Goal: Complete application form: Complete application form

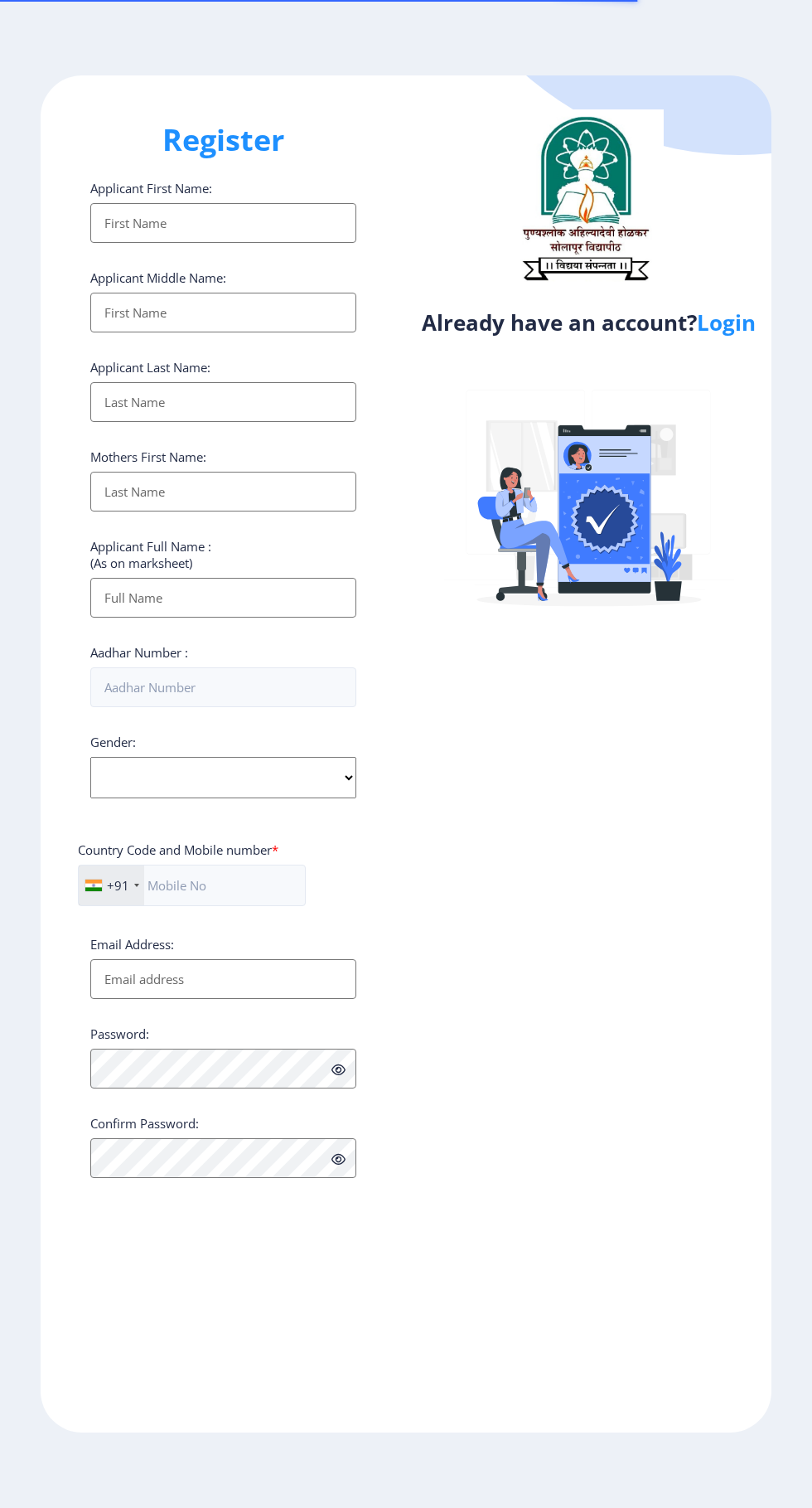
select select
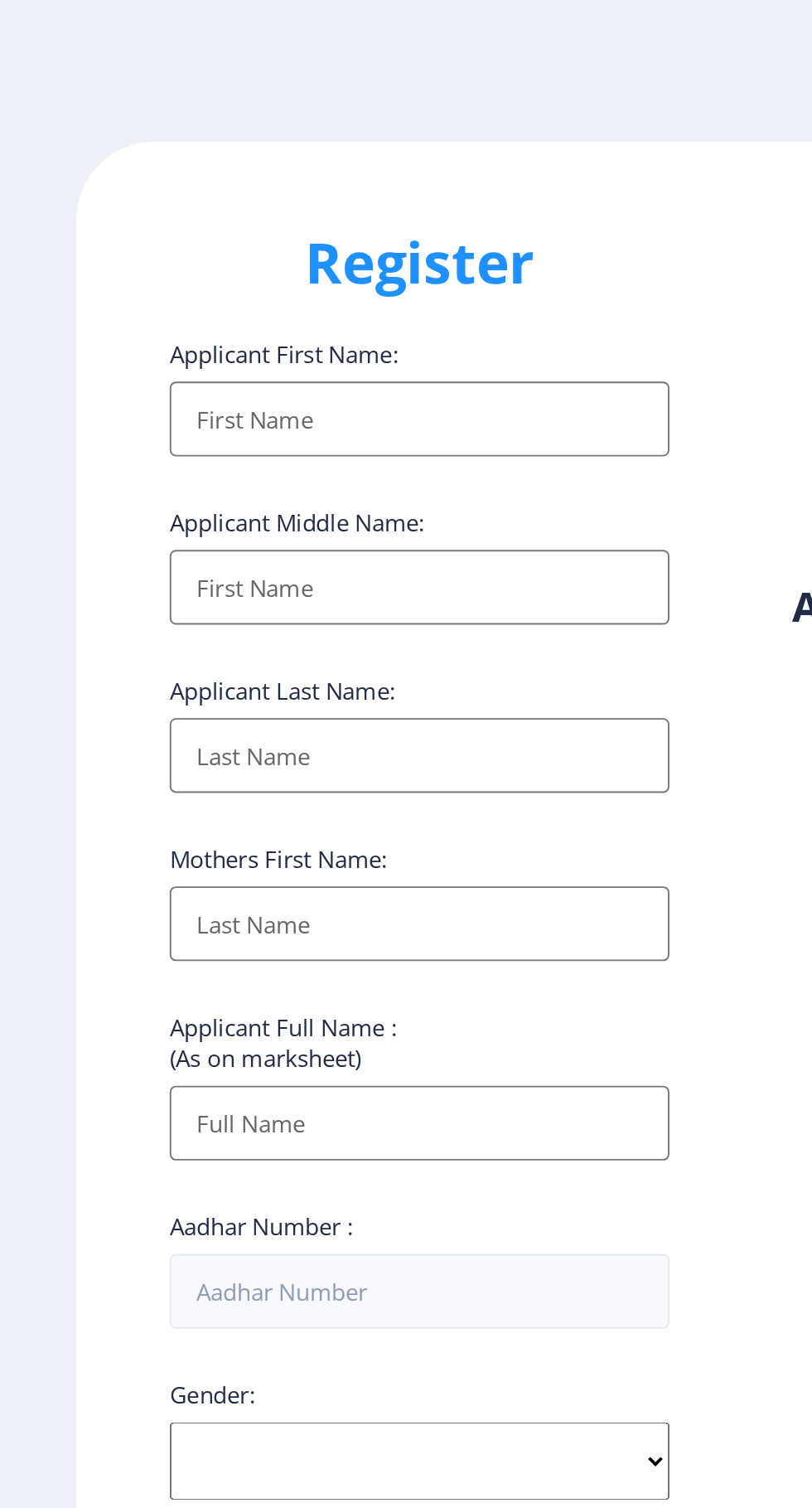
click at [281, 237] on input "Applicant First Name:" at bounding box center [223, 223] width 266 height 40
type input "[PERSON_NAME]"
click at [217, 325] on input "Applicant First Name:" at bounding box center [223, 313] width 266 height 40
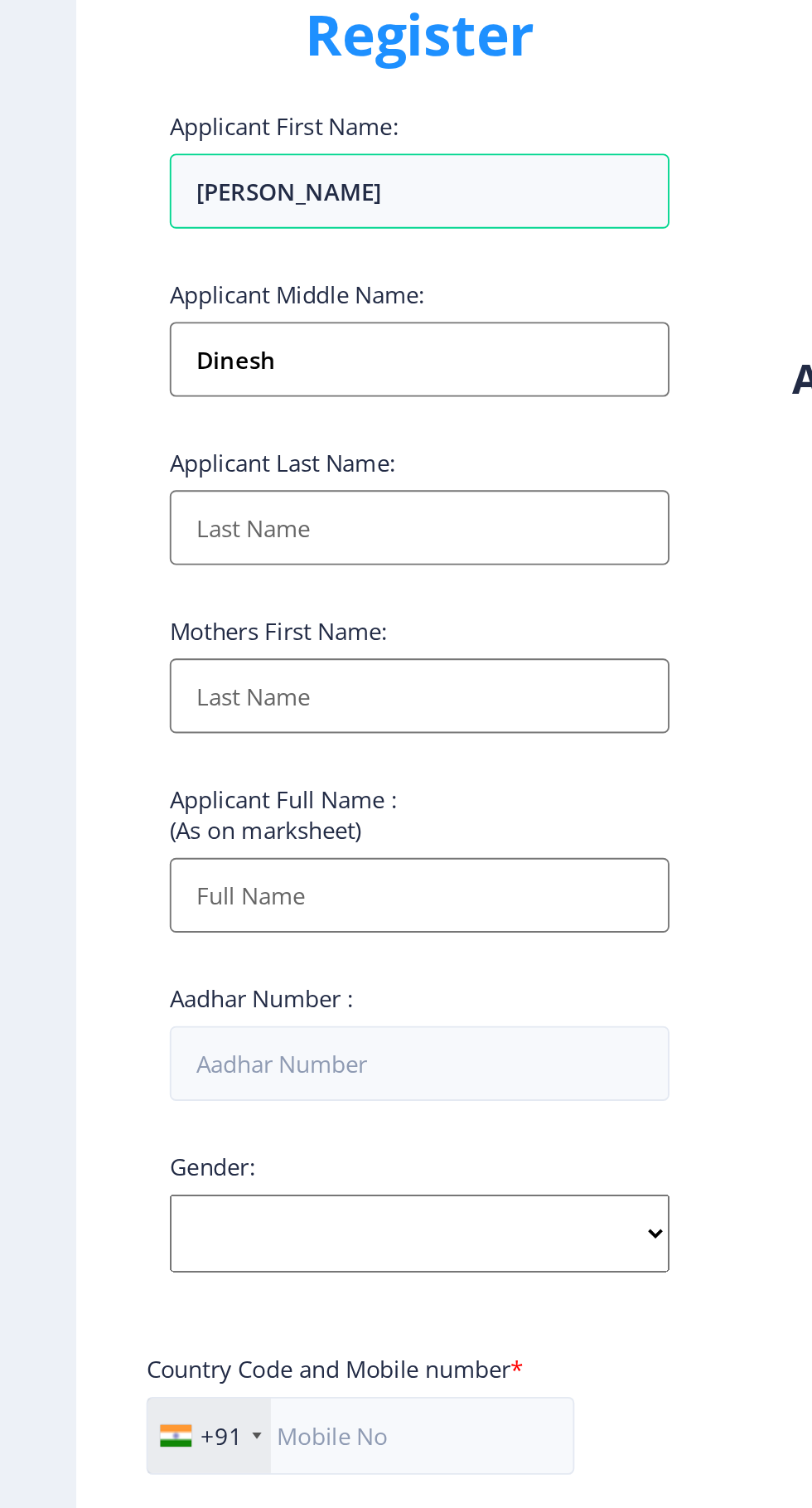
type input "Dinesh"
click at [217, 407] on input "Applicant First Name:" at bounding box center [223, 402] width 266 height 40
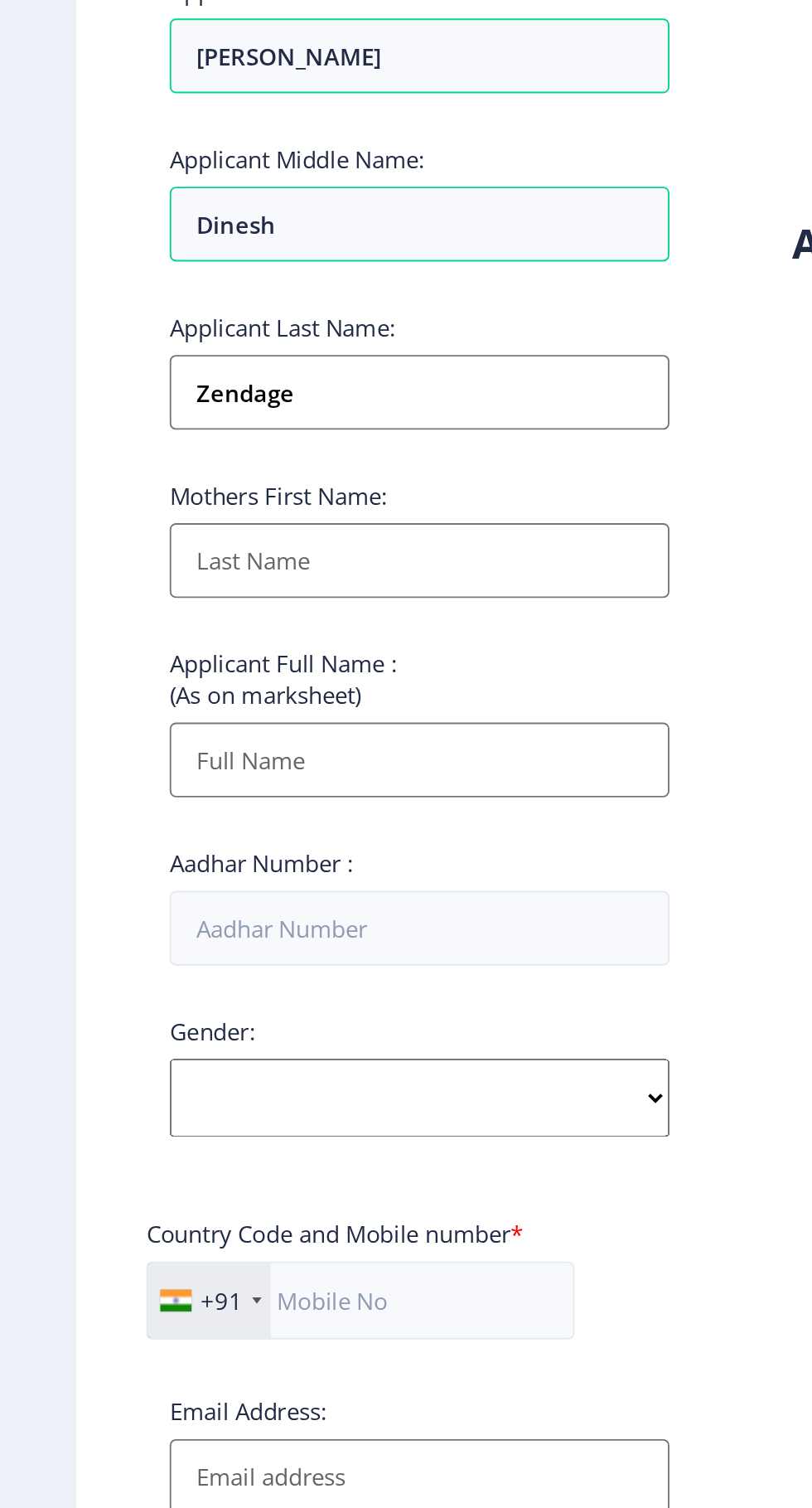
type input "Zendage"
click at [259, 500] on input "Applicant First Name:" at bounding box center [223, 492] width 266 height 40
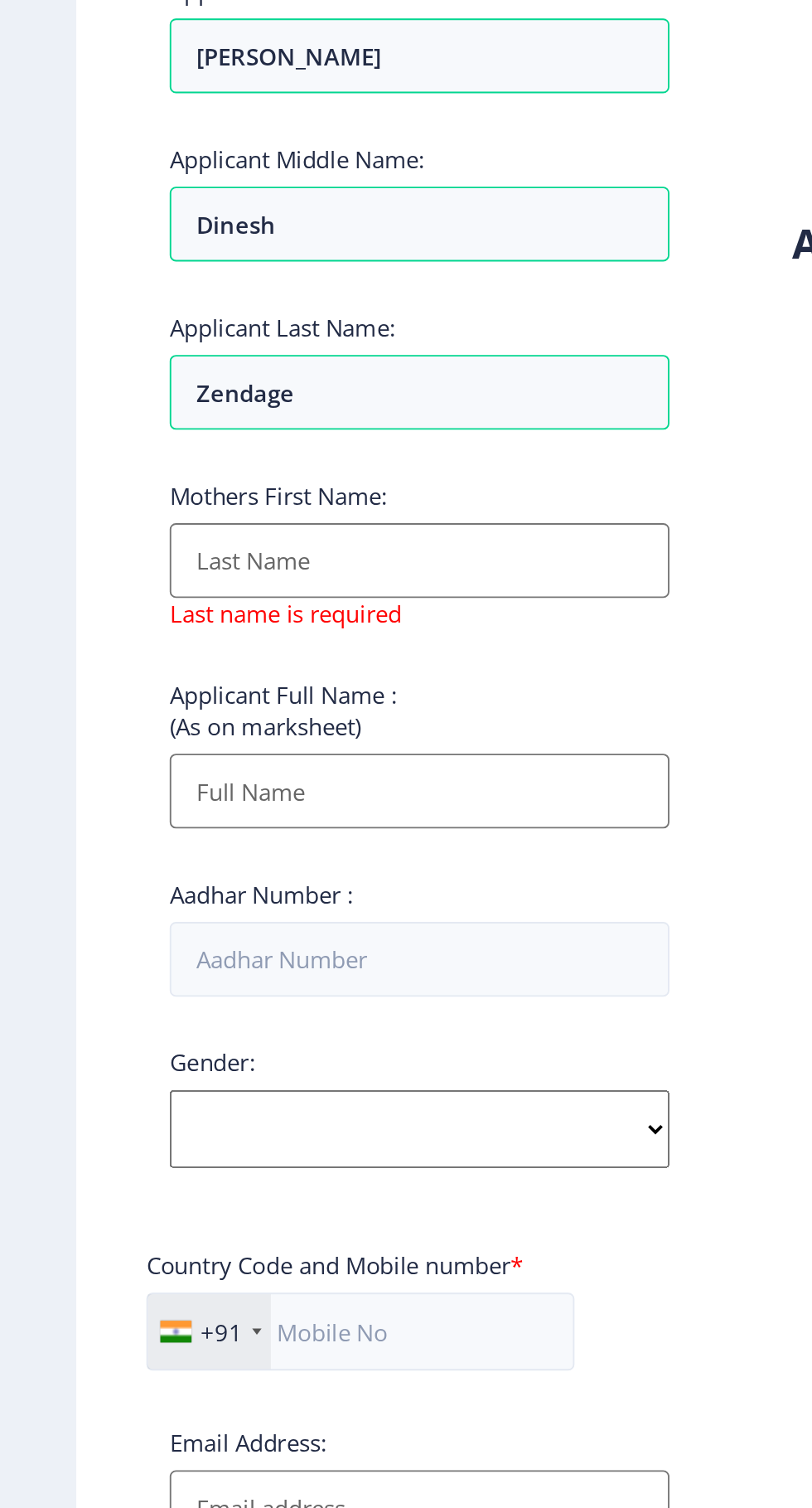
click at [197, 496] on input "Applicant First Name:" at bounding box center [223, 492] width 266 height 40
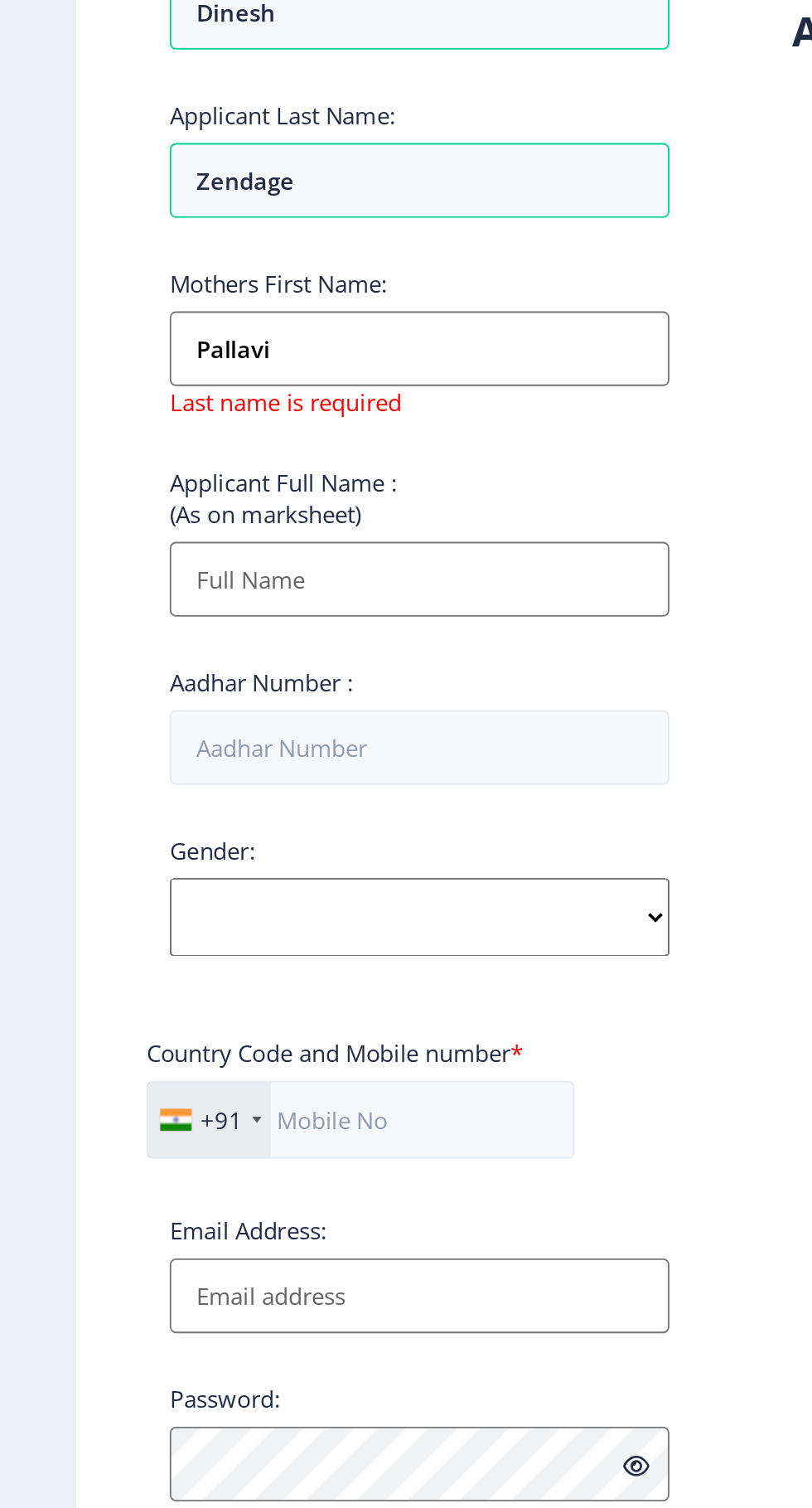
type input "Pallavi"
click at [205, 621] on div "Applicant First Name: [PERSON_NAME] Applicant Middle Name: [PERSON_NAME] Applic…" at bounding box center [223, 687] width 266 height 1015
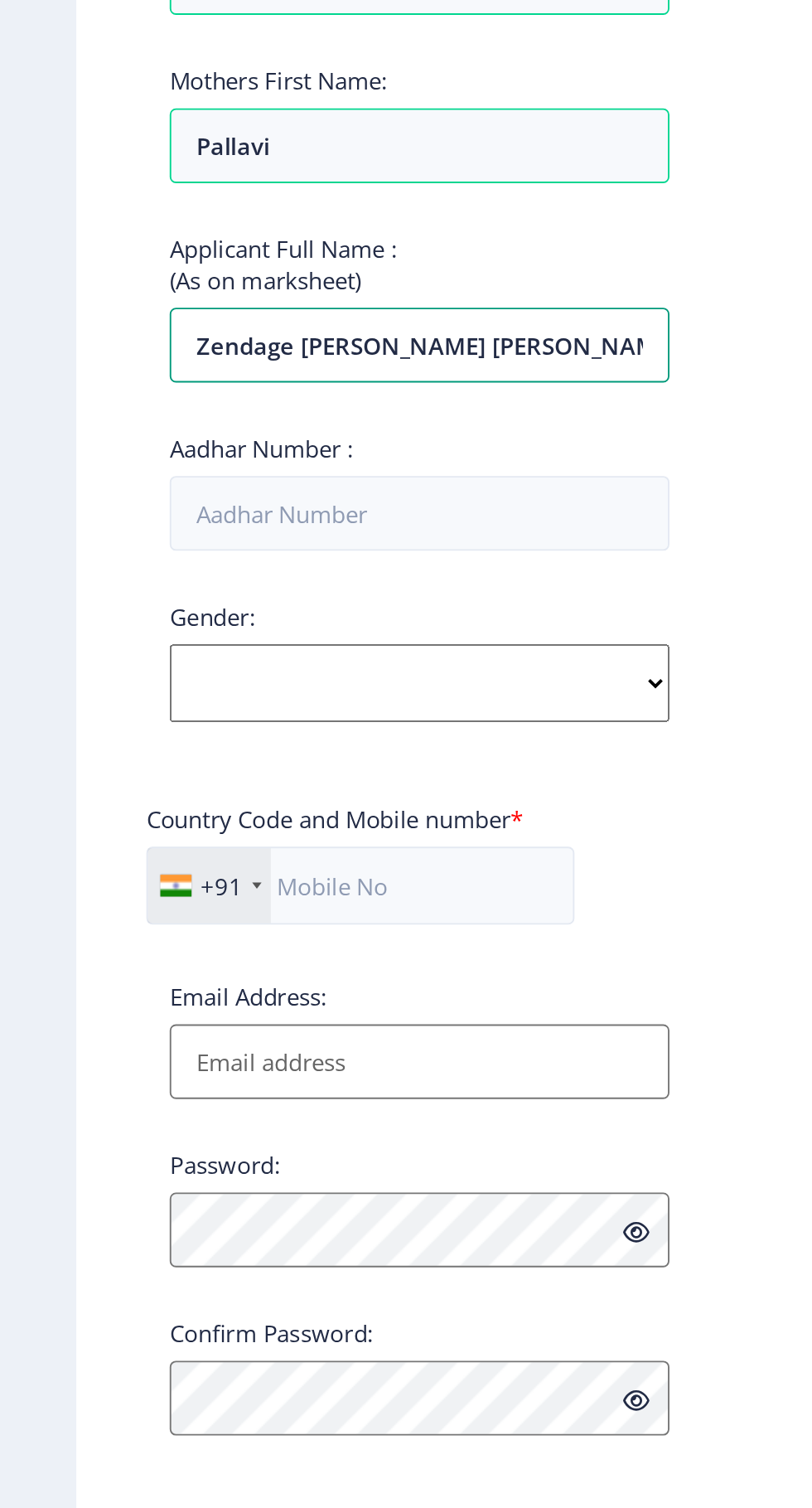
type input "Zendage [PERSON_NAME] [PERSON_NAME]"
click at [288, 693] on input "Aadhar Number :" at bounding box center [223, 688] width 266 height 40
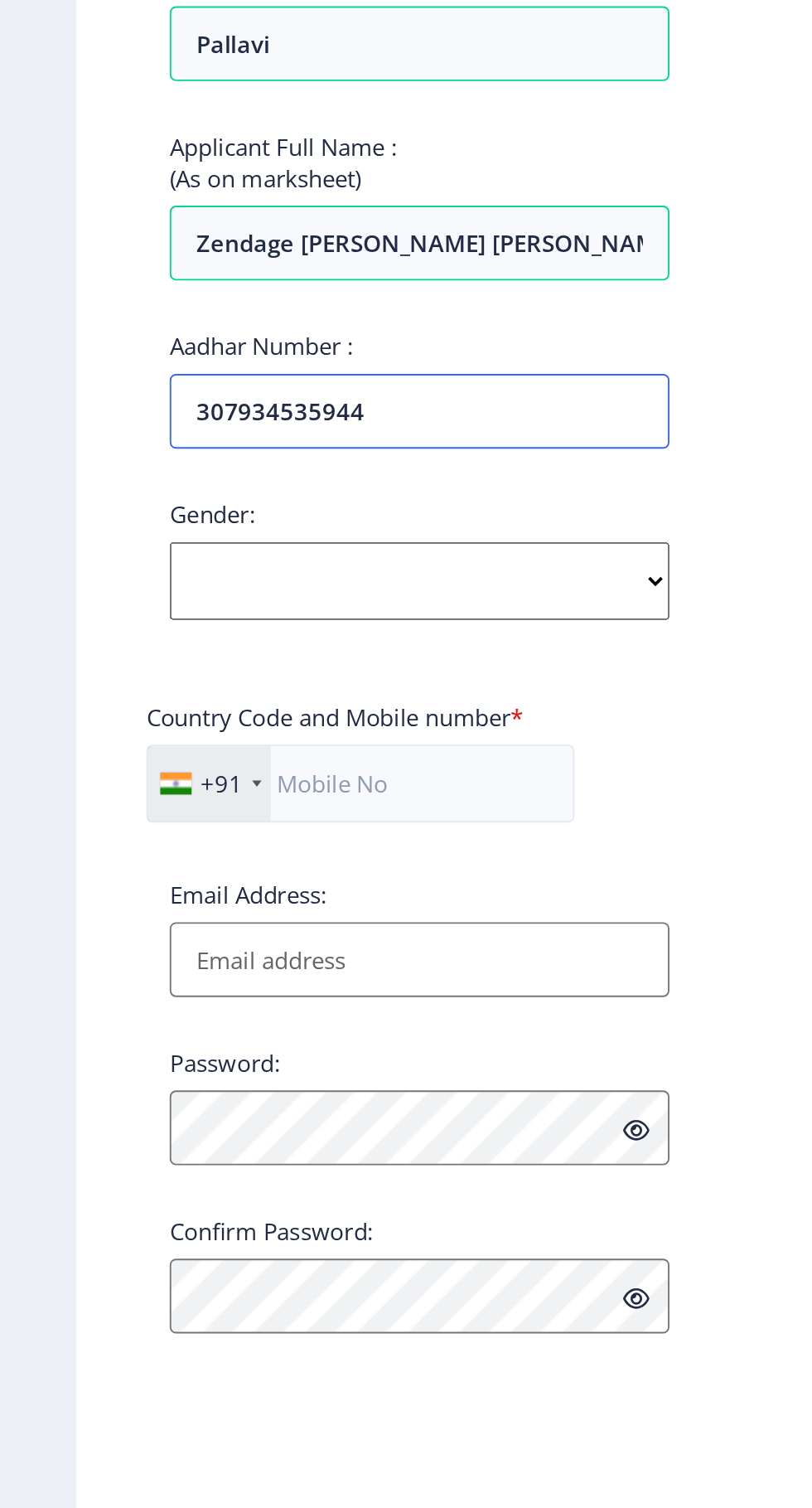
type input "307934535944"
click at [350, 776] on select "Select Gender [DEMOGRAPHIC_DATA] [DEMOGRAPHIC_DATA] Other" at bounding box center [223, 778] width 266 height 42
select select "[DEMOGRAPHIC_DATA]"
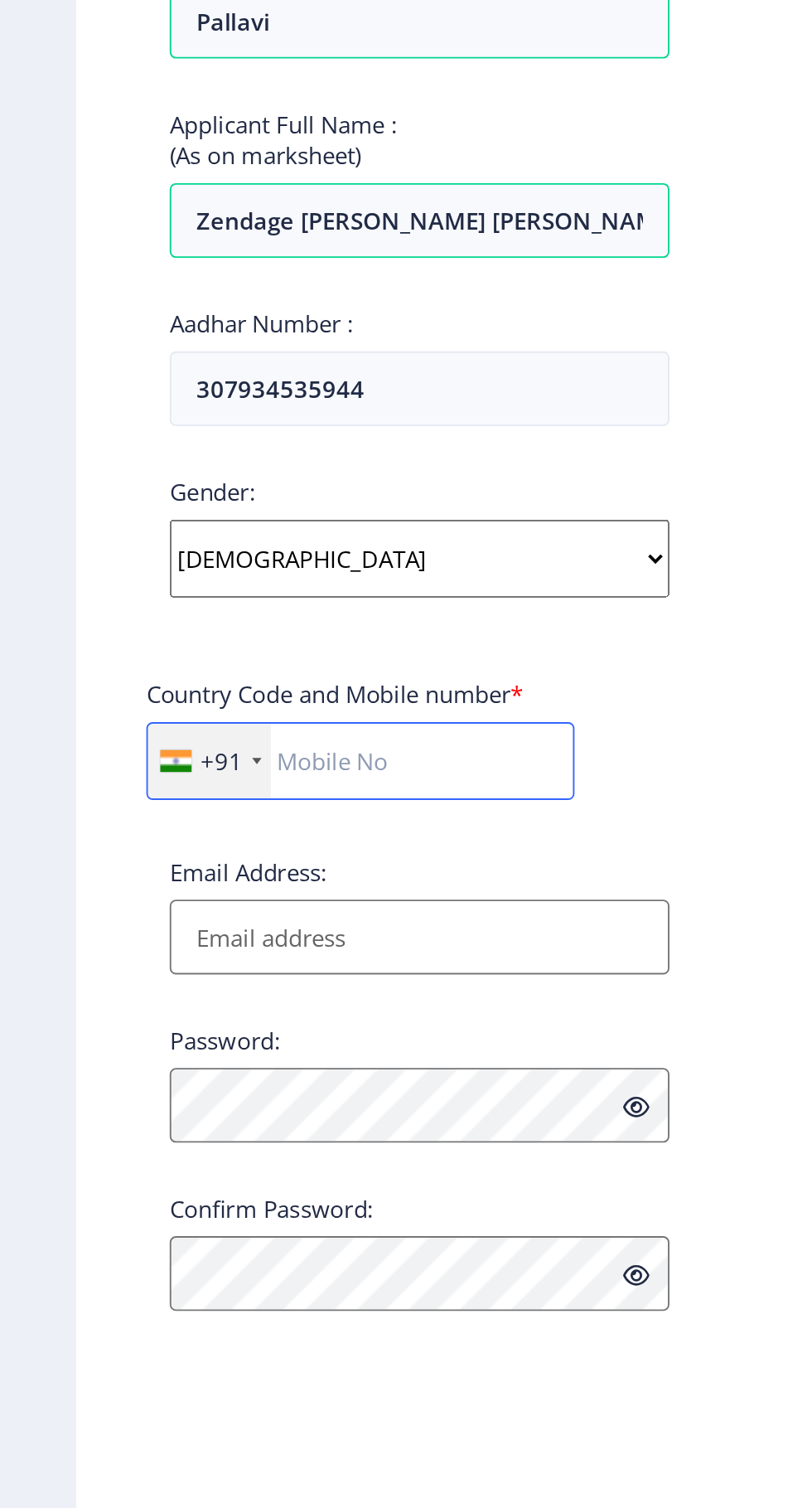
click at [254, 897] on input "text" at bounding box center [192, 886] width 228 height 42
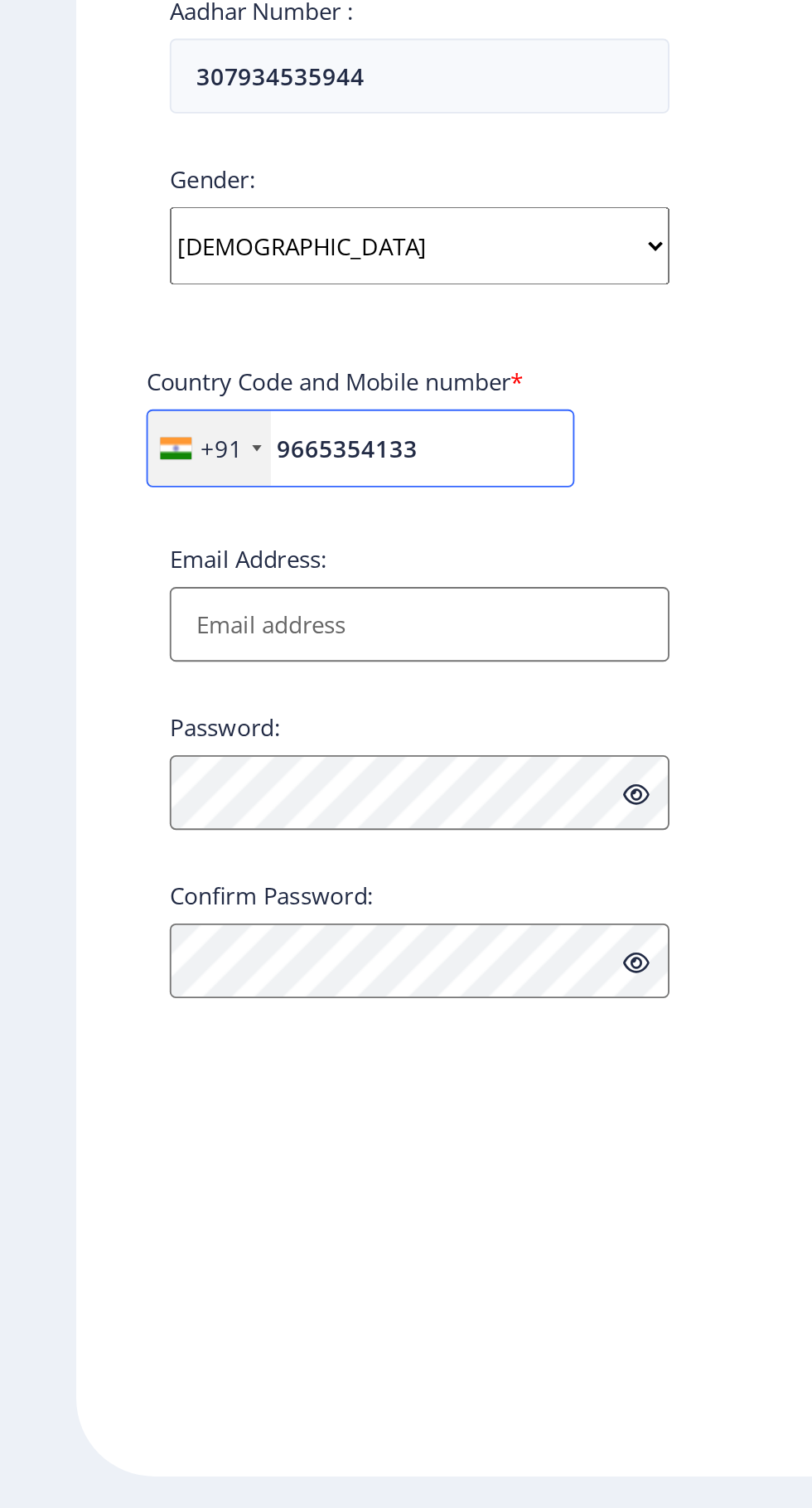
type input "9665354133"
click at [283, 988] on input "Email Address:" at bounding box center [223, 979] width 266 height 40
type input "[EMAIL_ADDRESS][DOMAIN_NAME]"
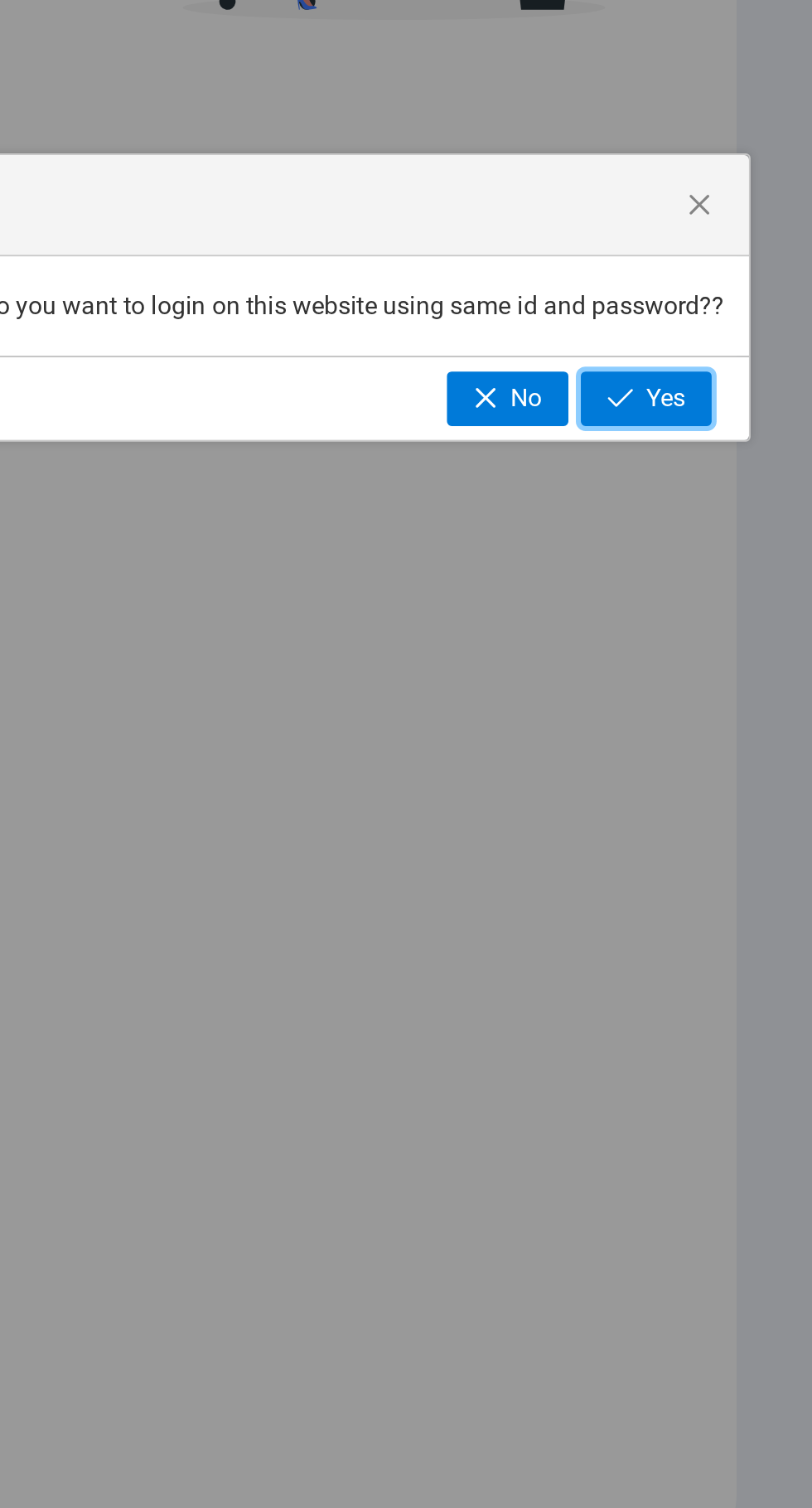
click at [738, 805] on span "Yes" at bounding box center [733, 808] width 21 height 15
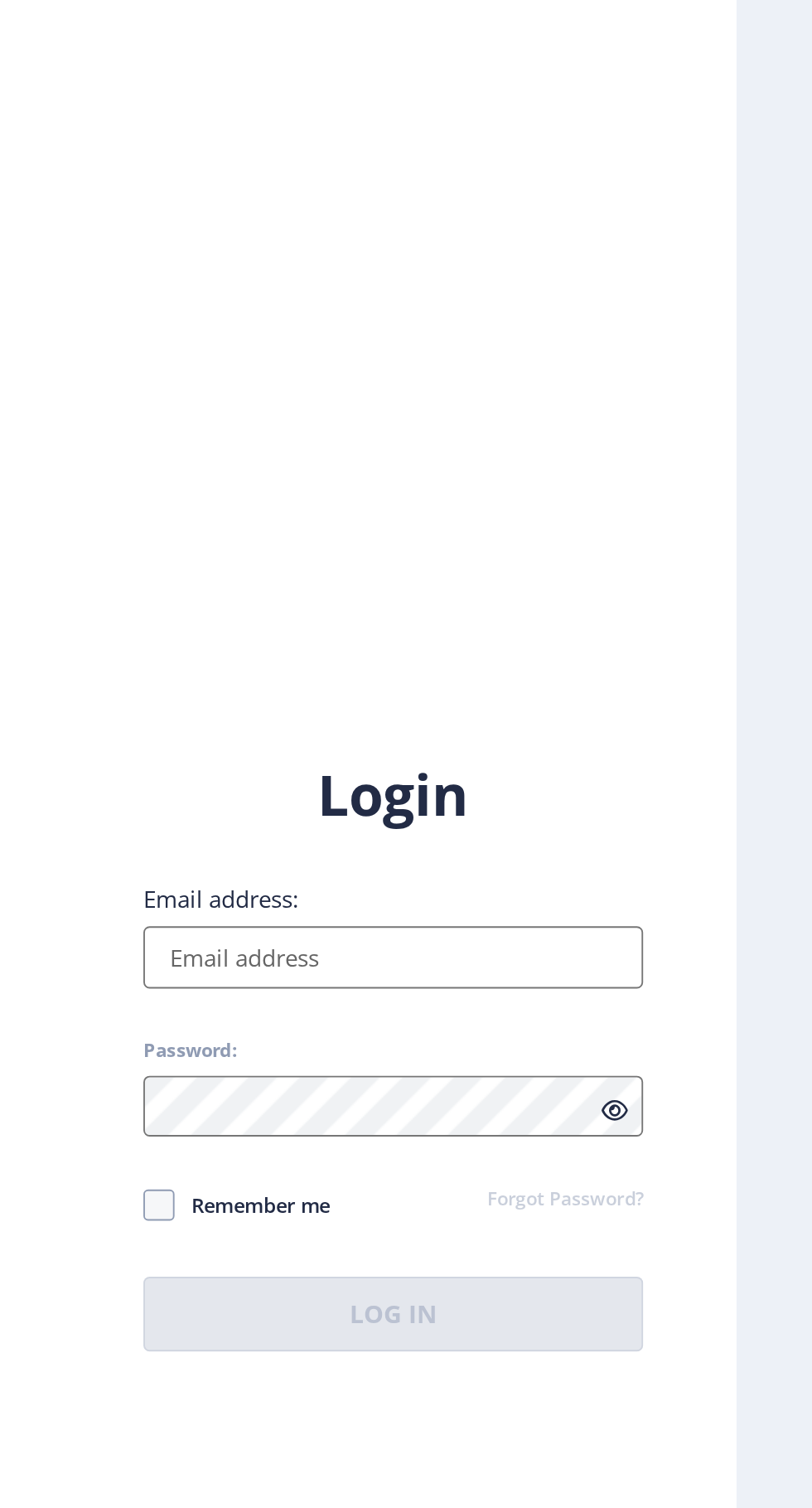
click at [612, 706] on input "Email address:" at bounding box center [589, 689] width 266 height 33
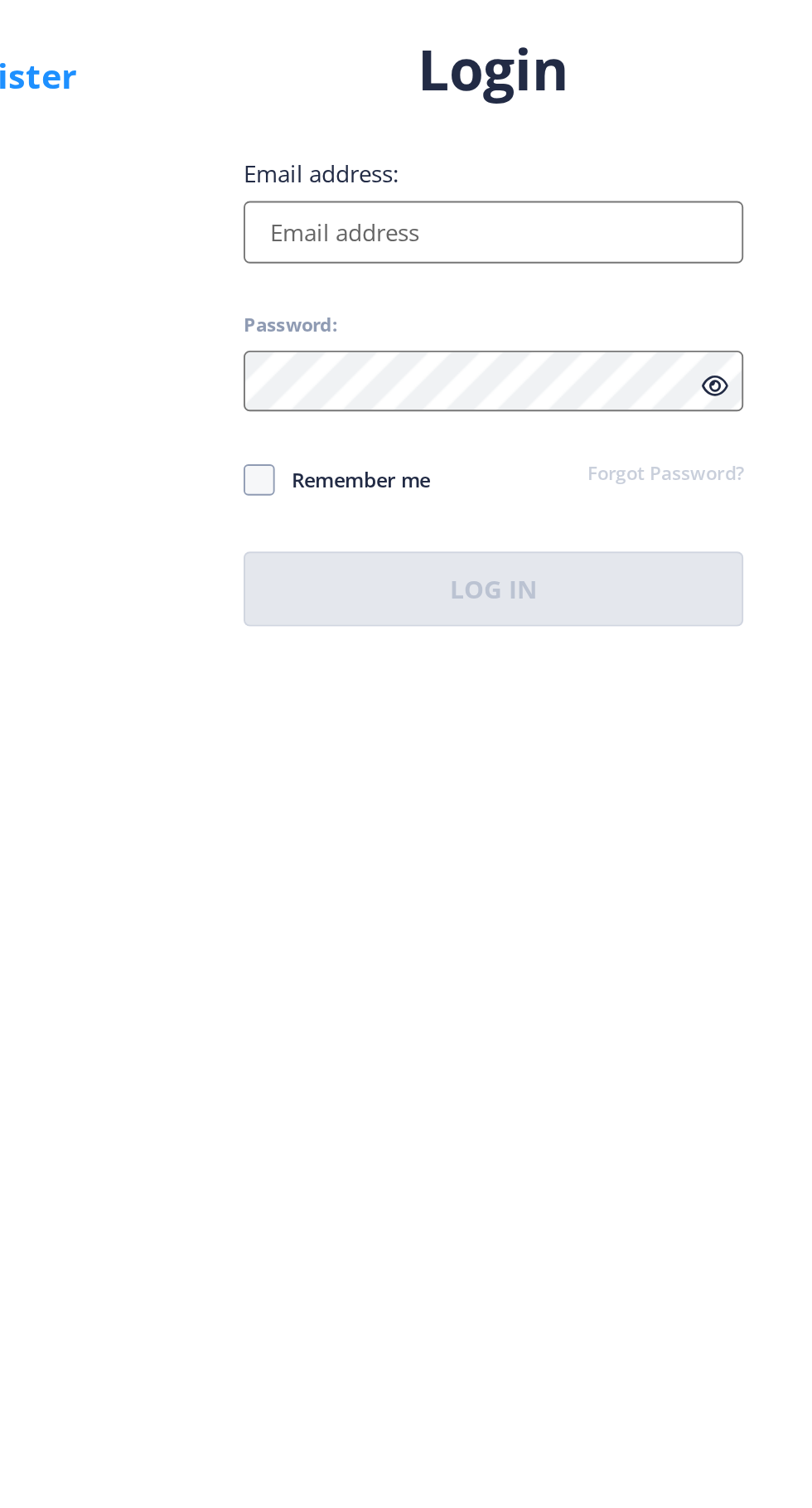
type input "[EMAIL_ADDRESS][DOMAIN_NAME]"
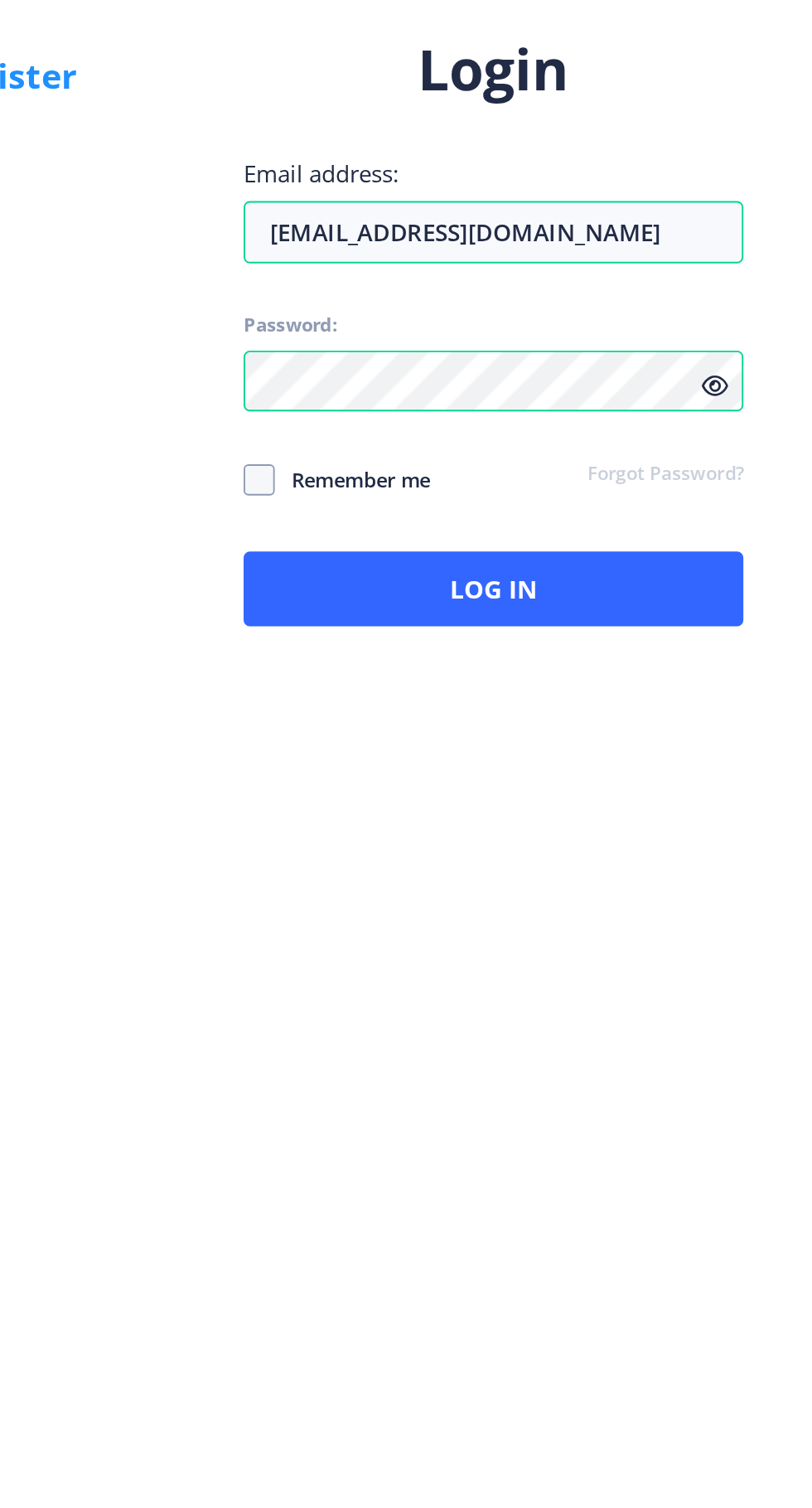
click at [465, 829] on span at bounding box center [464, 820] width 17 height 17
click at [457, 821] on input "Remember me" at bounding box center [456, 820] width 1 height 1
checkbox input "true"
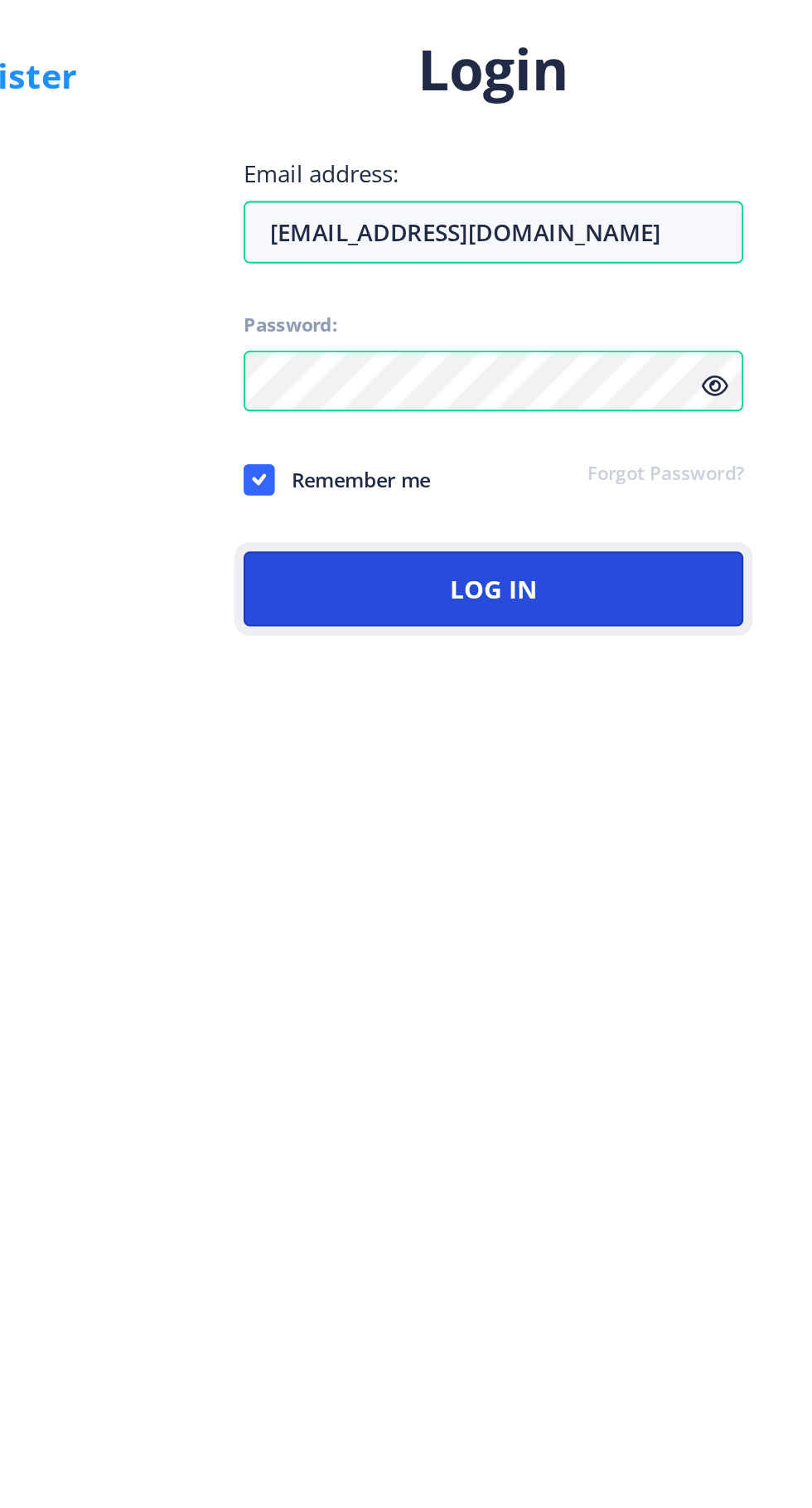
click at [580, 899] on button "Log In" at bounding box center [589, 879] width 266 height 40
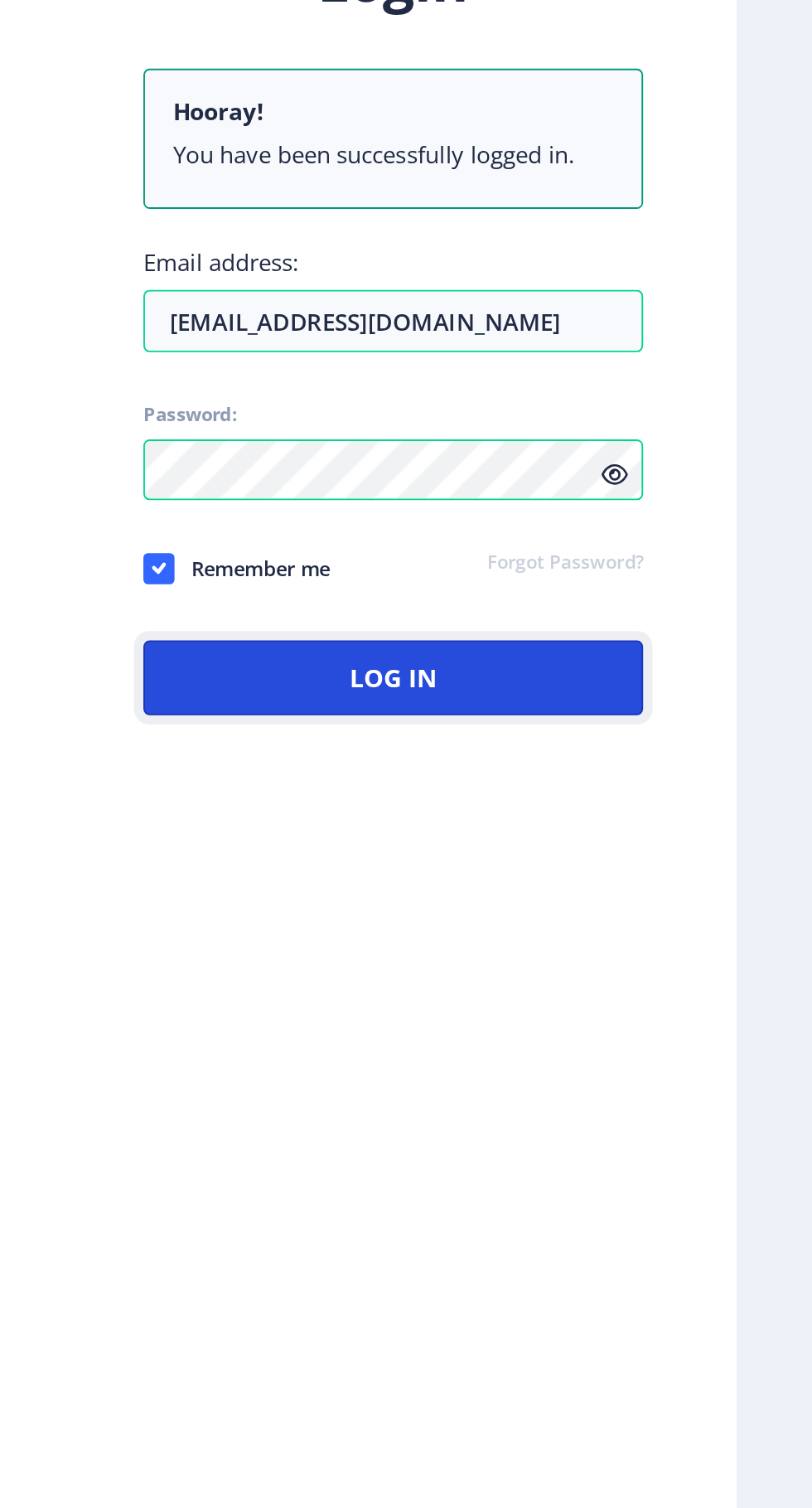
click at [610, 946] on button "Log In" at bounding box center [589, 926] width 266 height 40
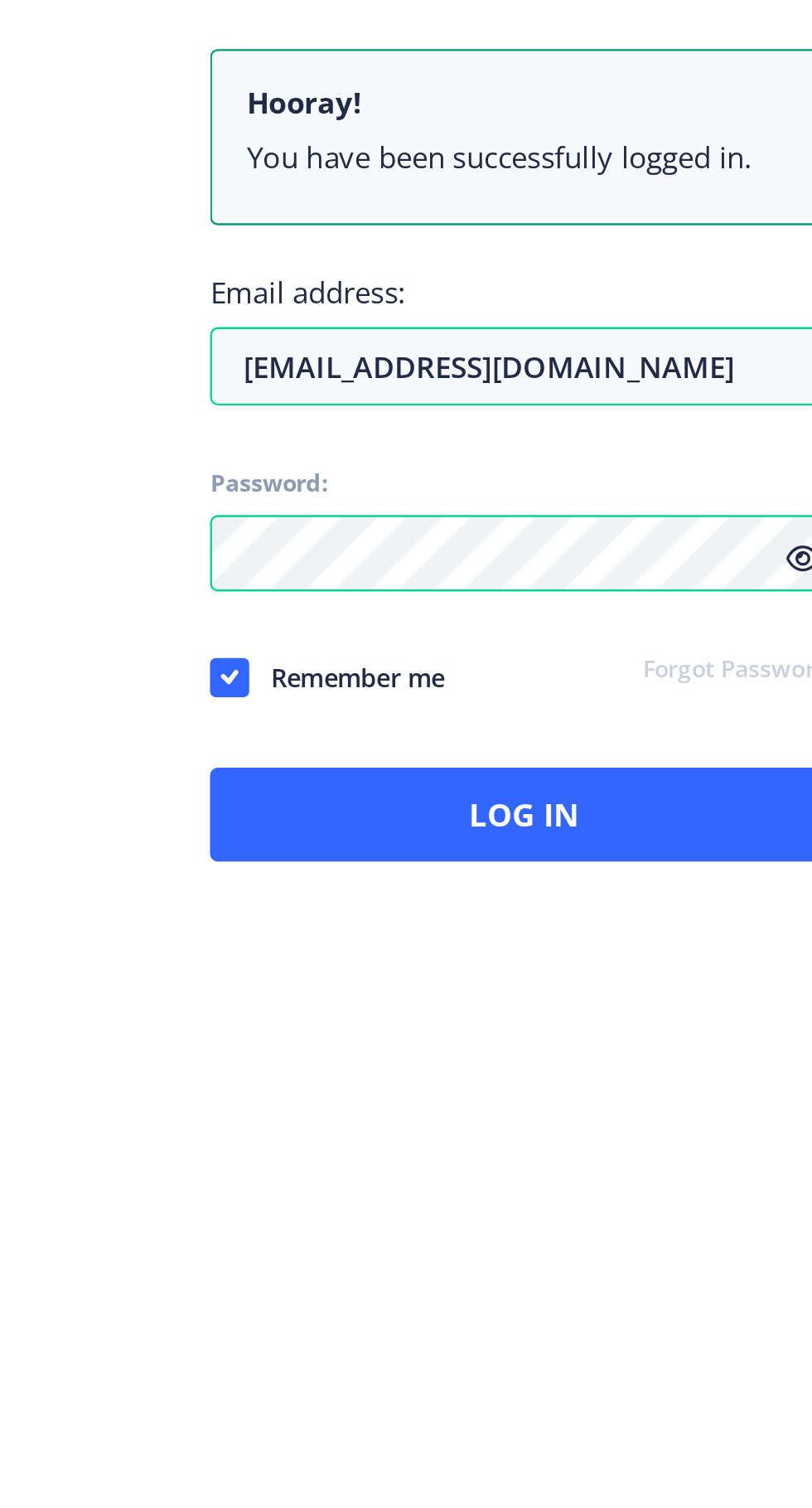
scroll to position [110, 0]
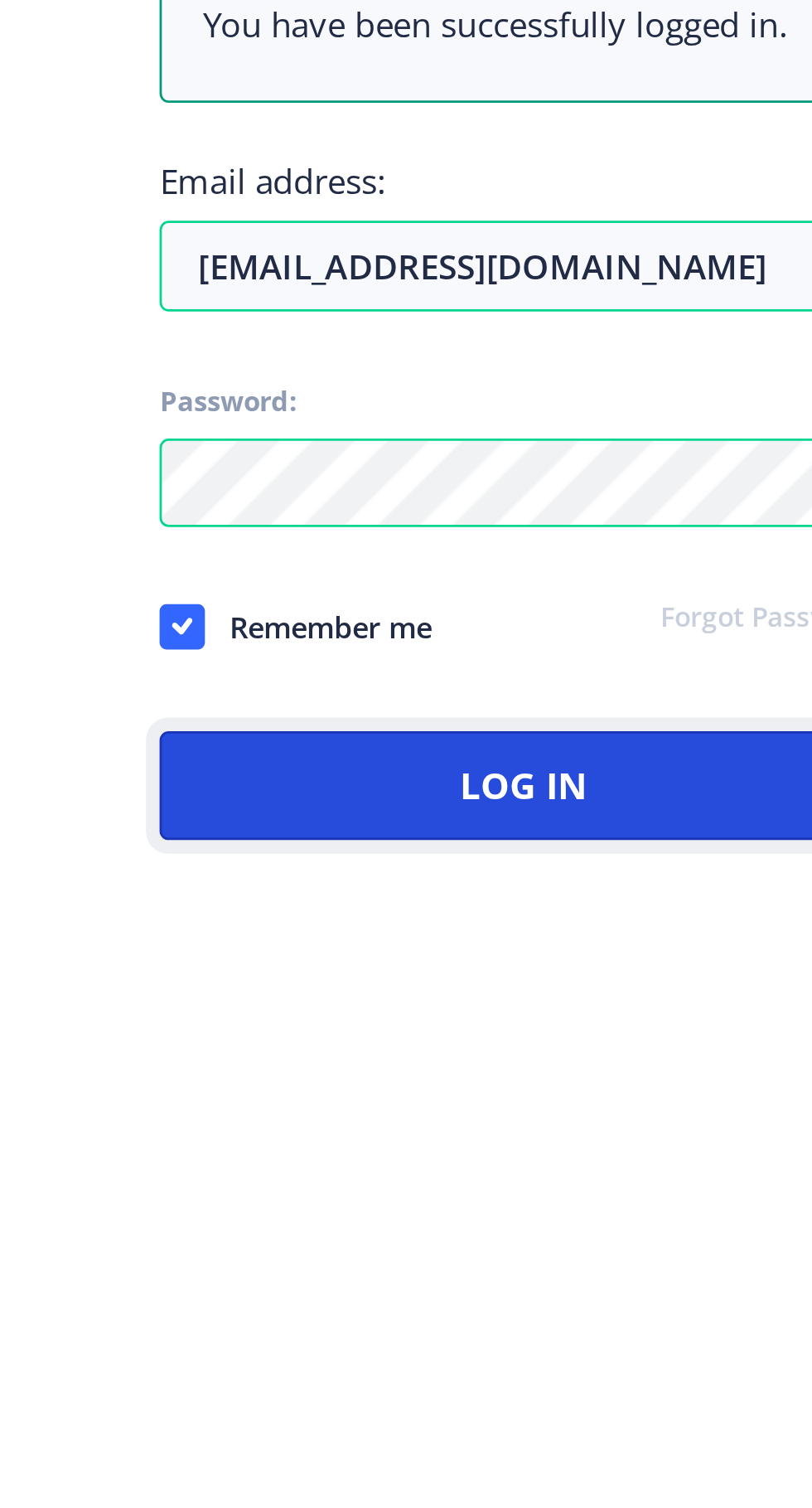
click at [608, 906] on button "Log In" at bounding box center [589, 926] width 266 height 40
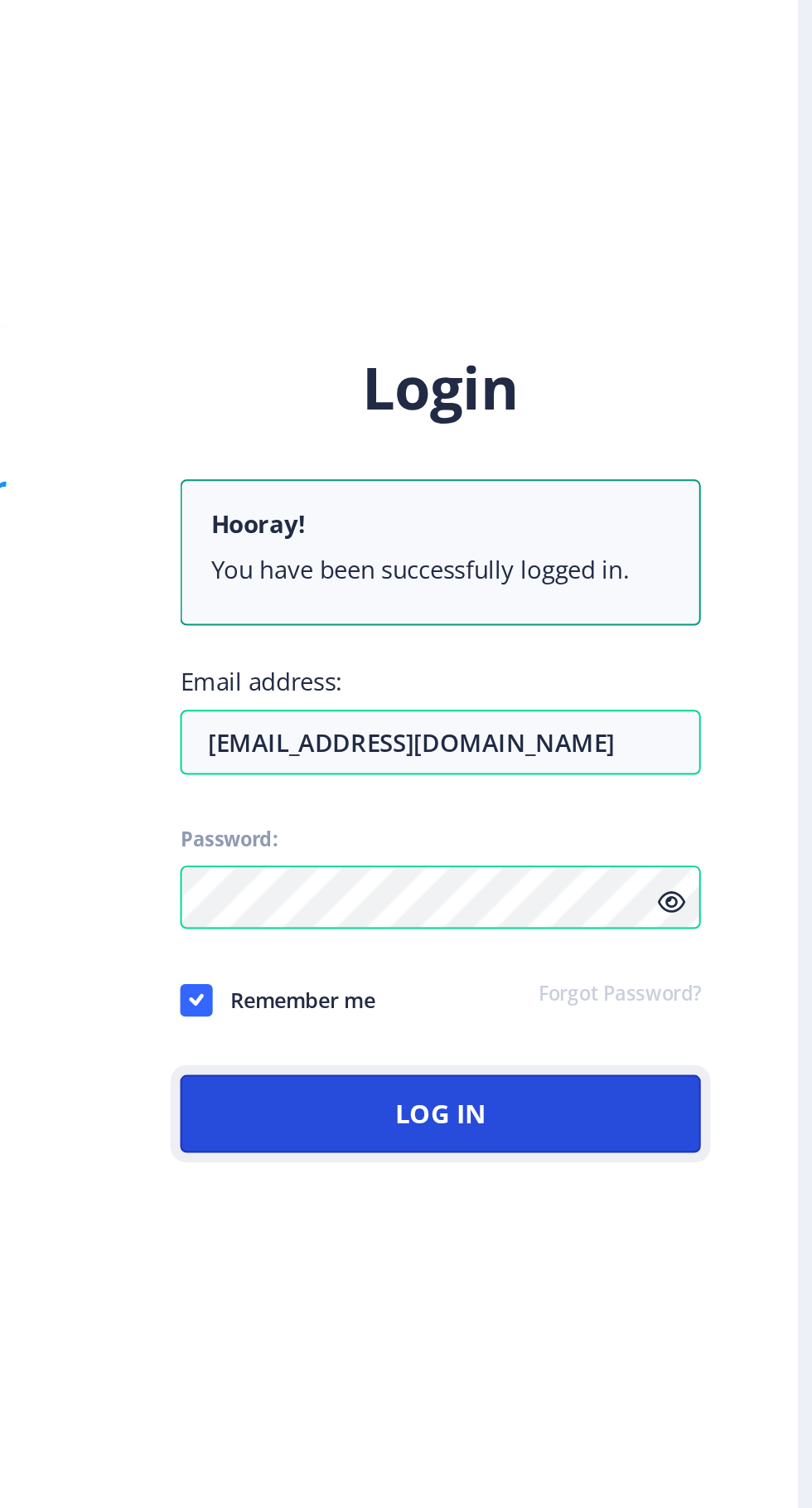
click at [606, 906] on button "Log In" at bounding box center [589, 926] width 266 height 40
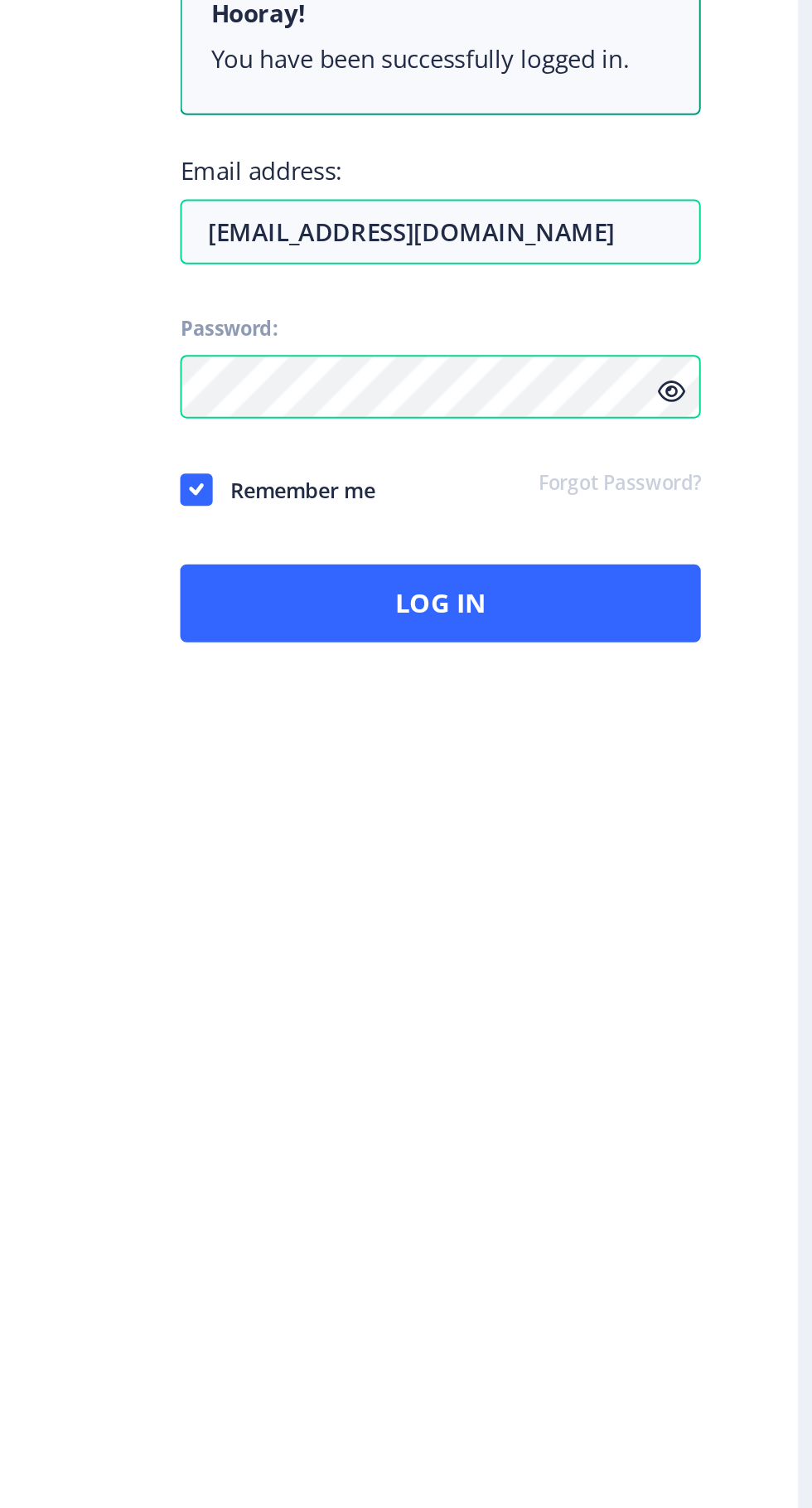
scroll to position [80, 0]
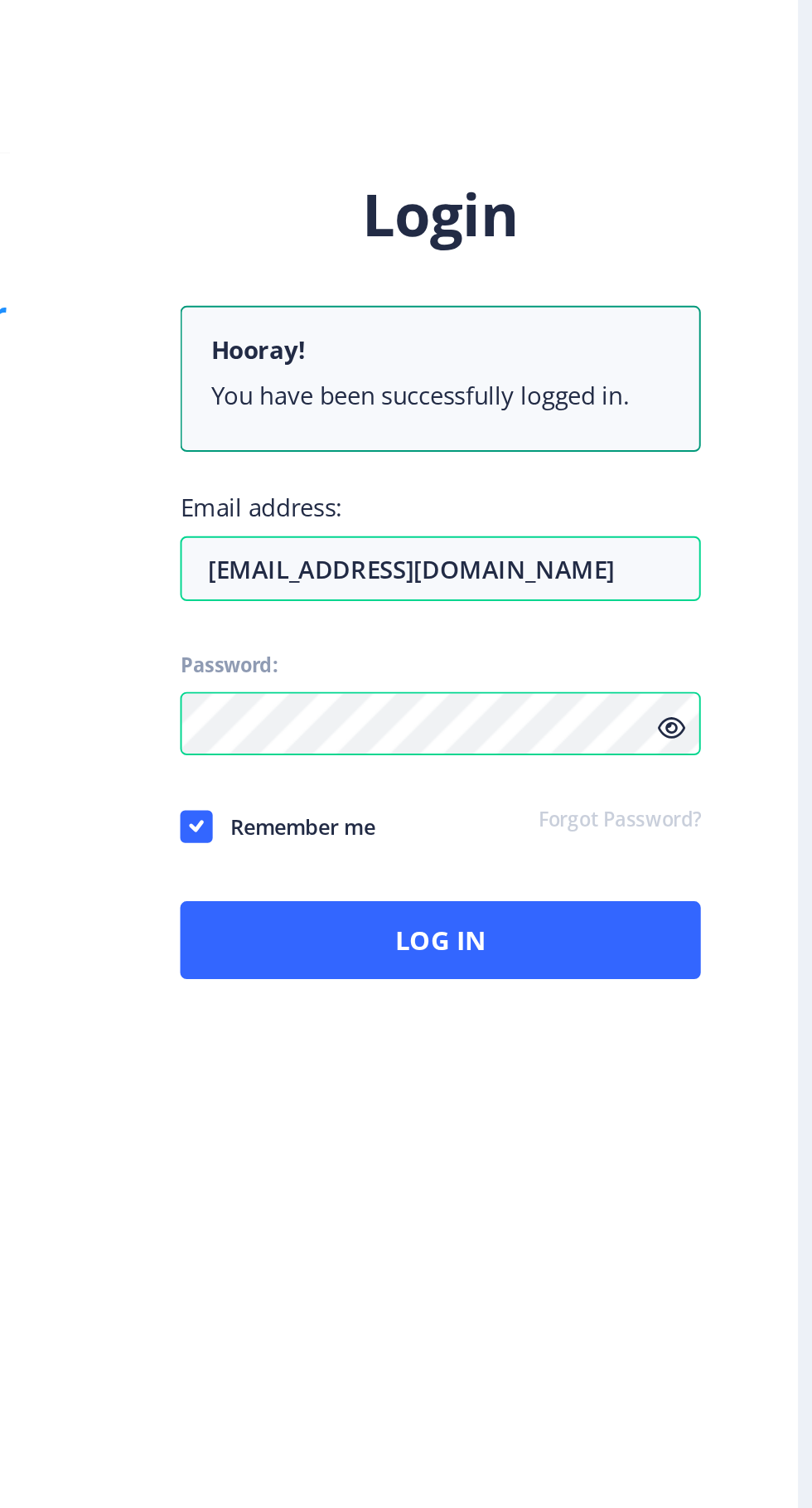
click at [639, 639] on li "You have been successfully logged in." at bounding box center [589, 647] width 235 height 17
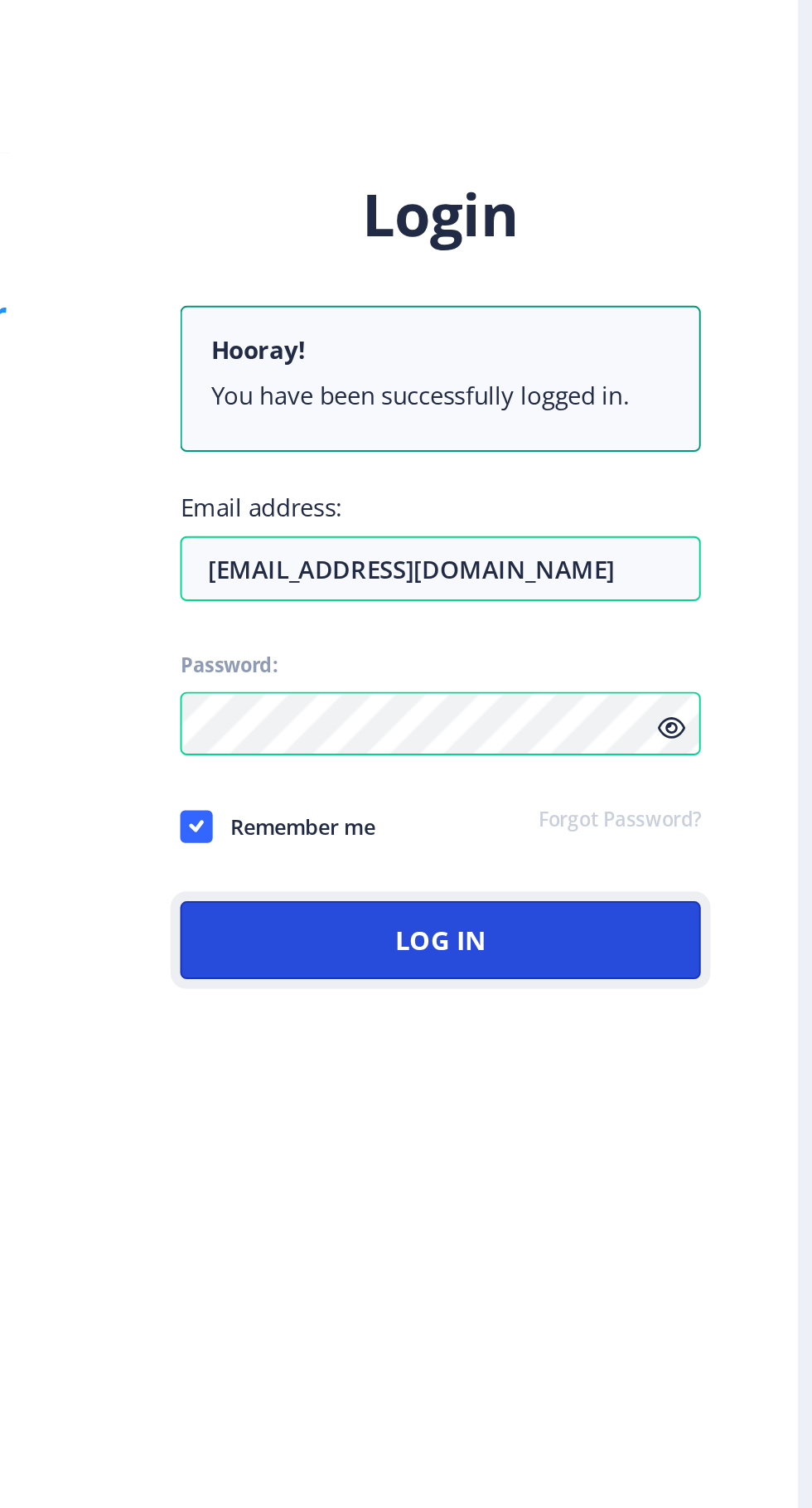
click at [605, 906] on button "Log In" at bounding box center [589, 926] width 266 height 40
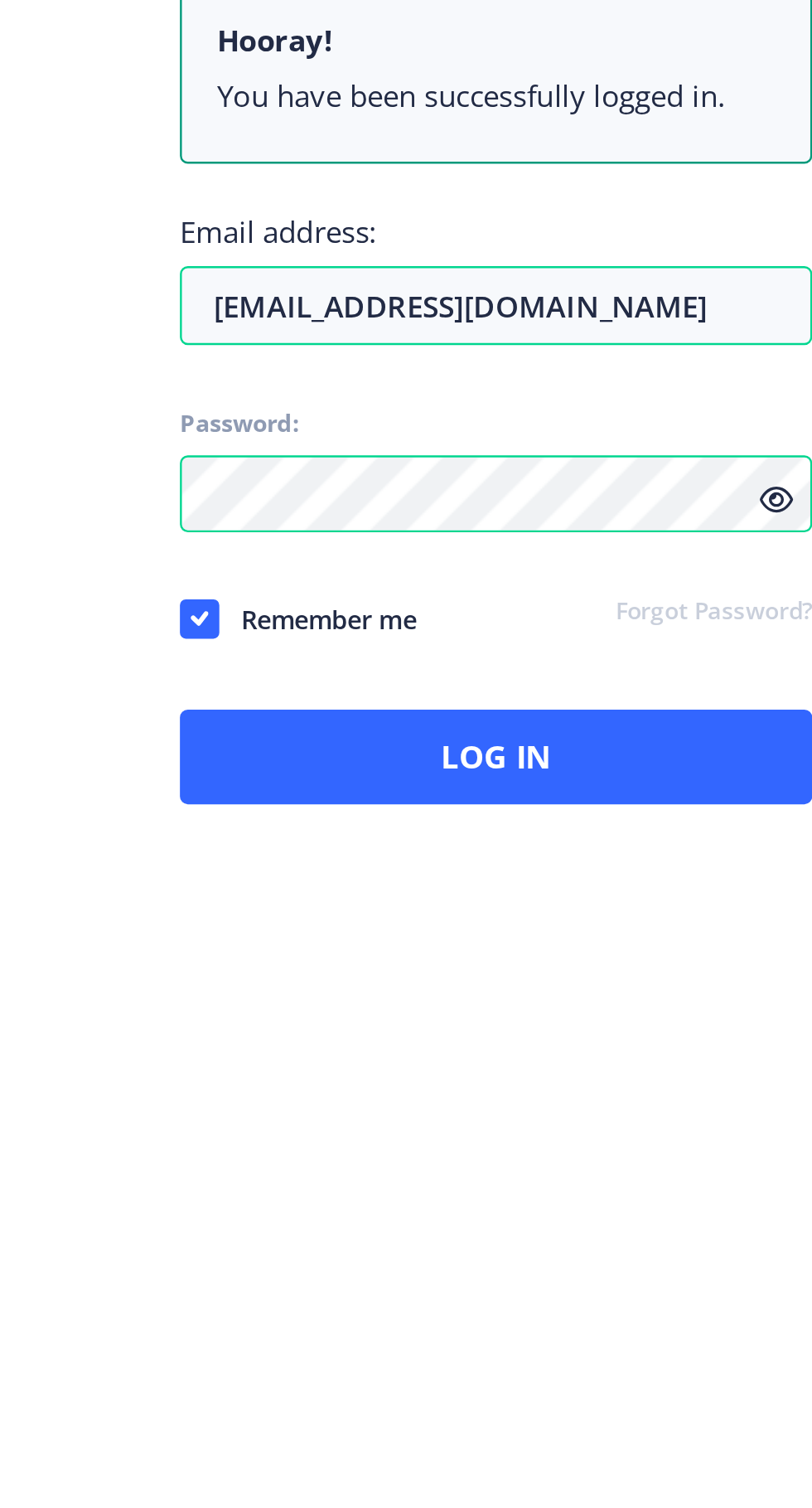
click at [711, 811] on icon at bounding box center [707, 817] width 14 height 13
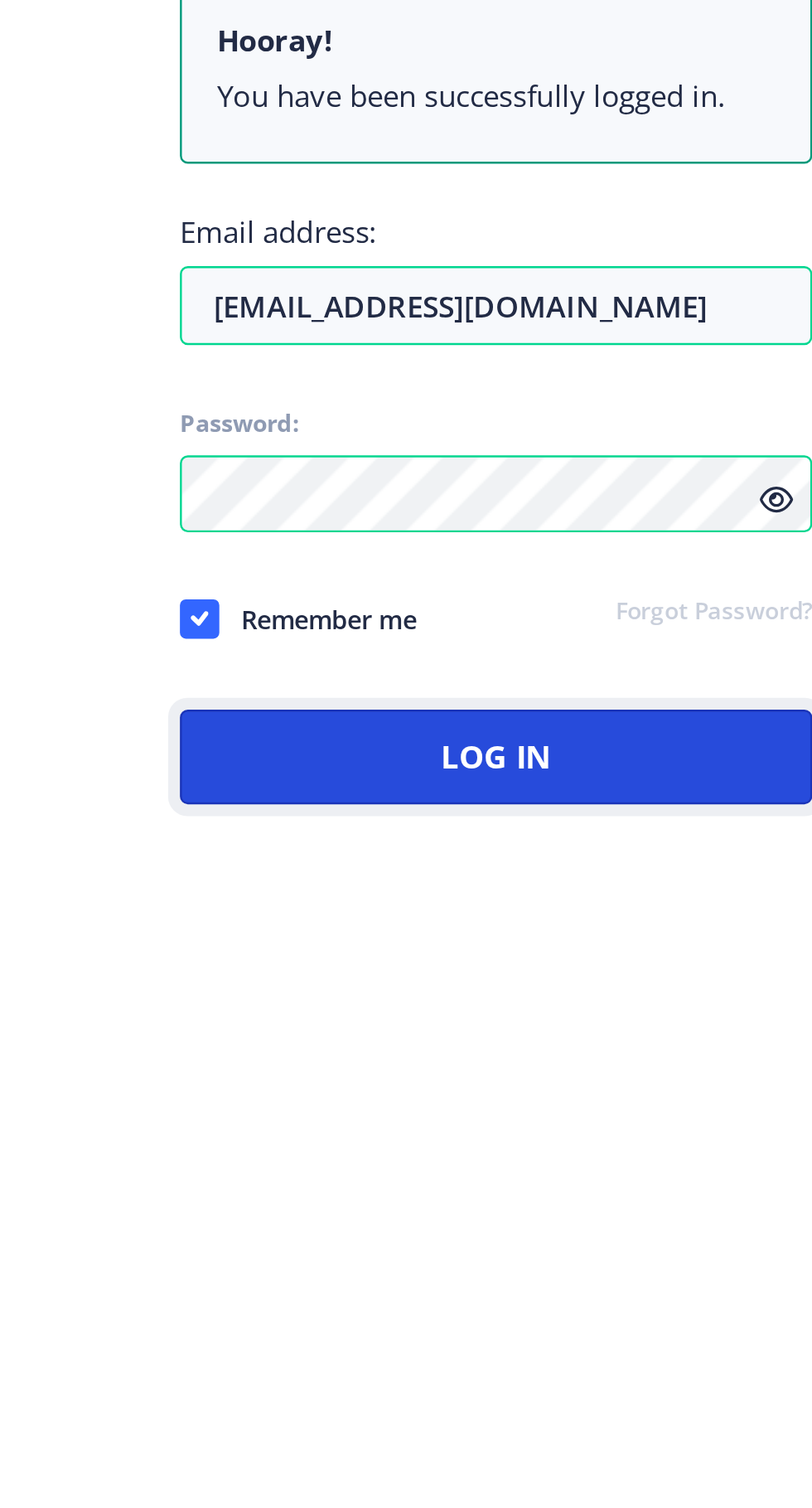
click at [608, 906] on button "Log In" at bounding box center [589, 926] width 266 height 40
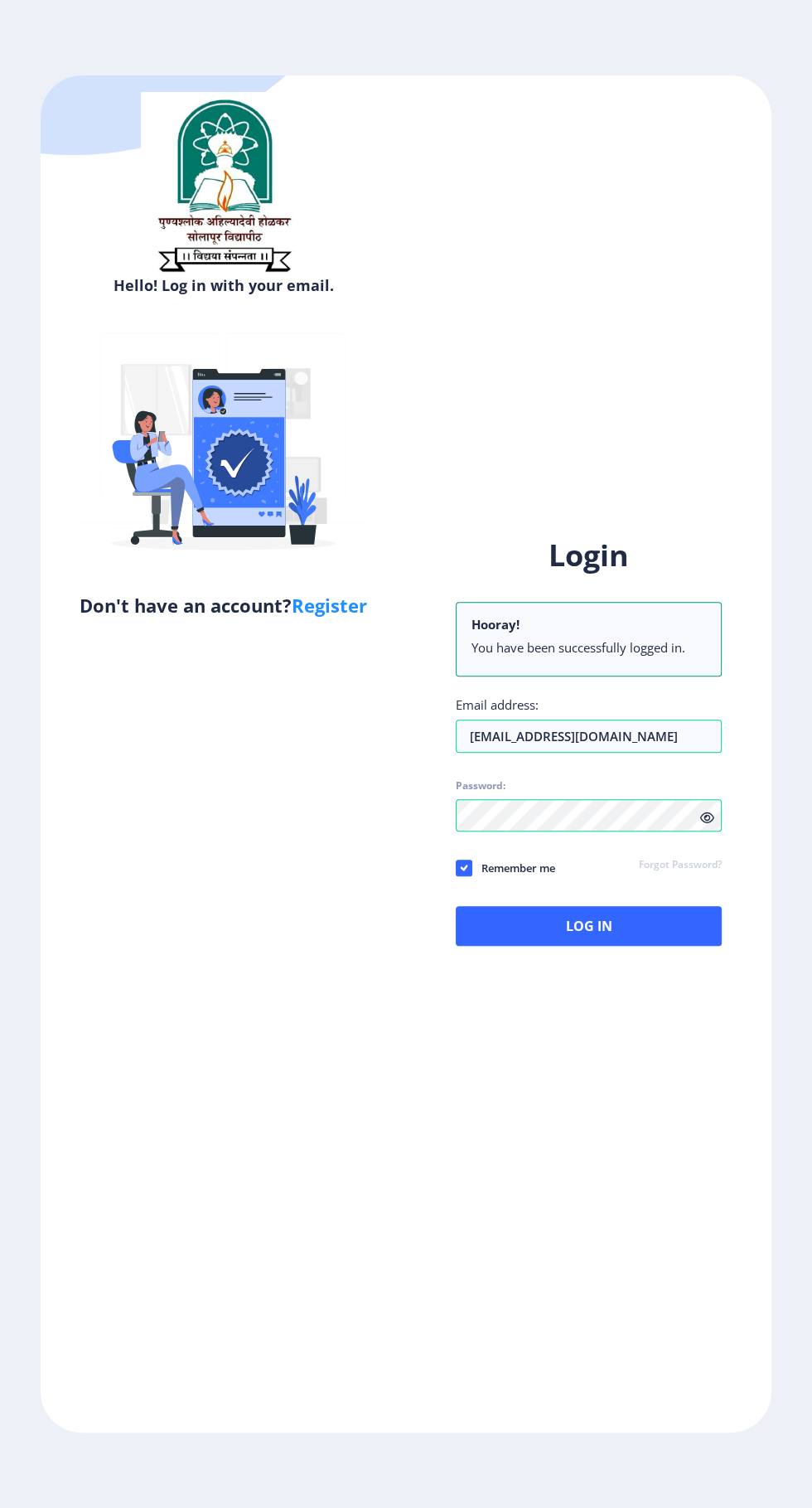
scroll to position [110, 0]
click at [672, 906] on button "Log In" at bounding box center [589, 926] width 266 height 40
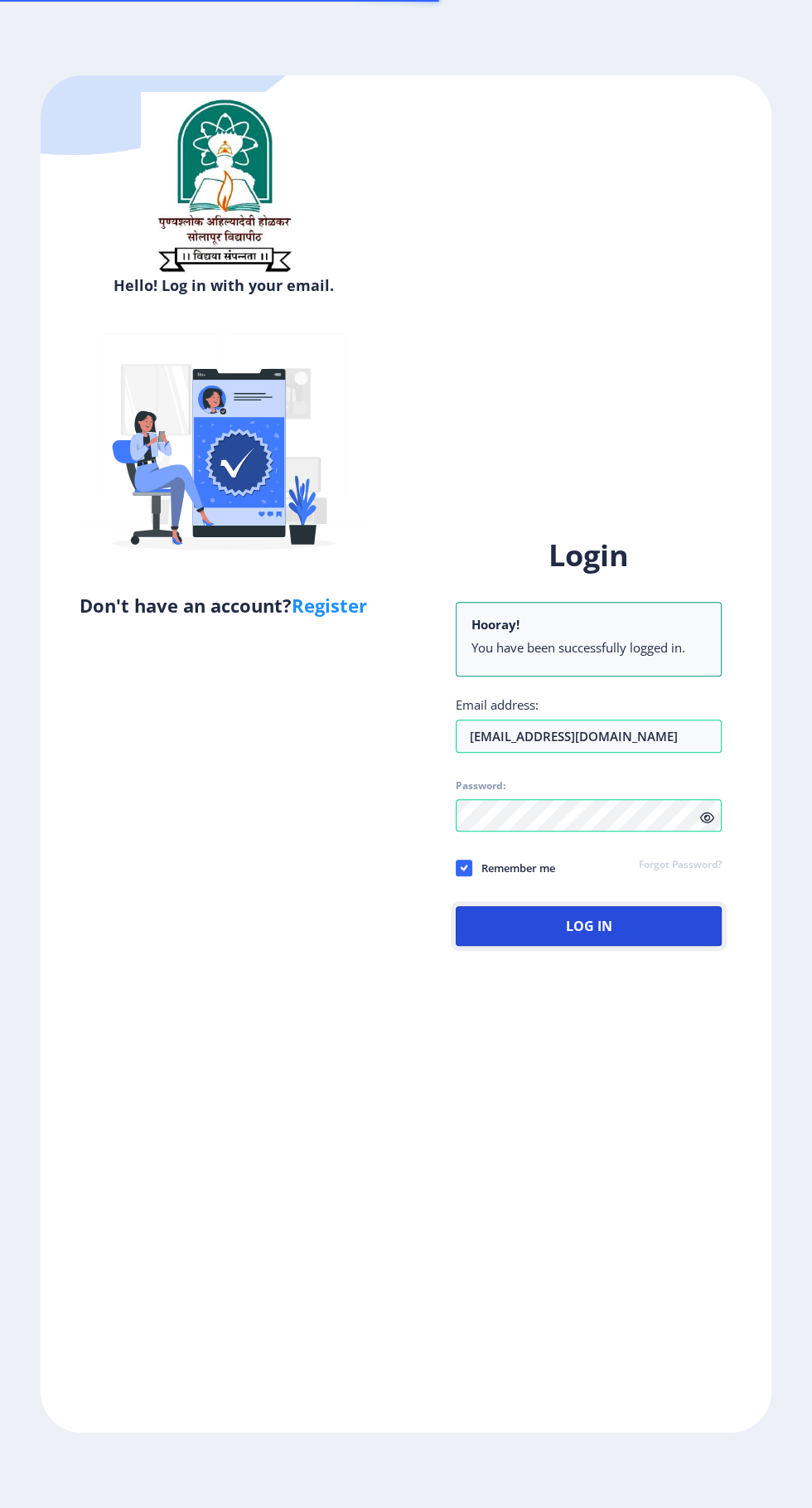
click at [659, 906] on button "Log In" at bounding box center [589, 926] width 266 height 40
click at [697, 906] on button "Log In" at bounding box center [589, 926] width 266 height 40
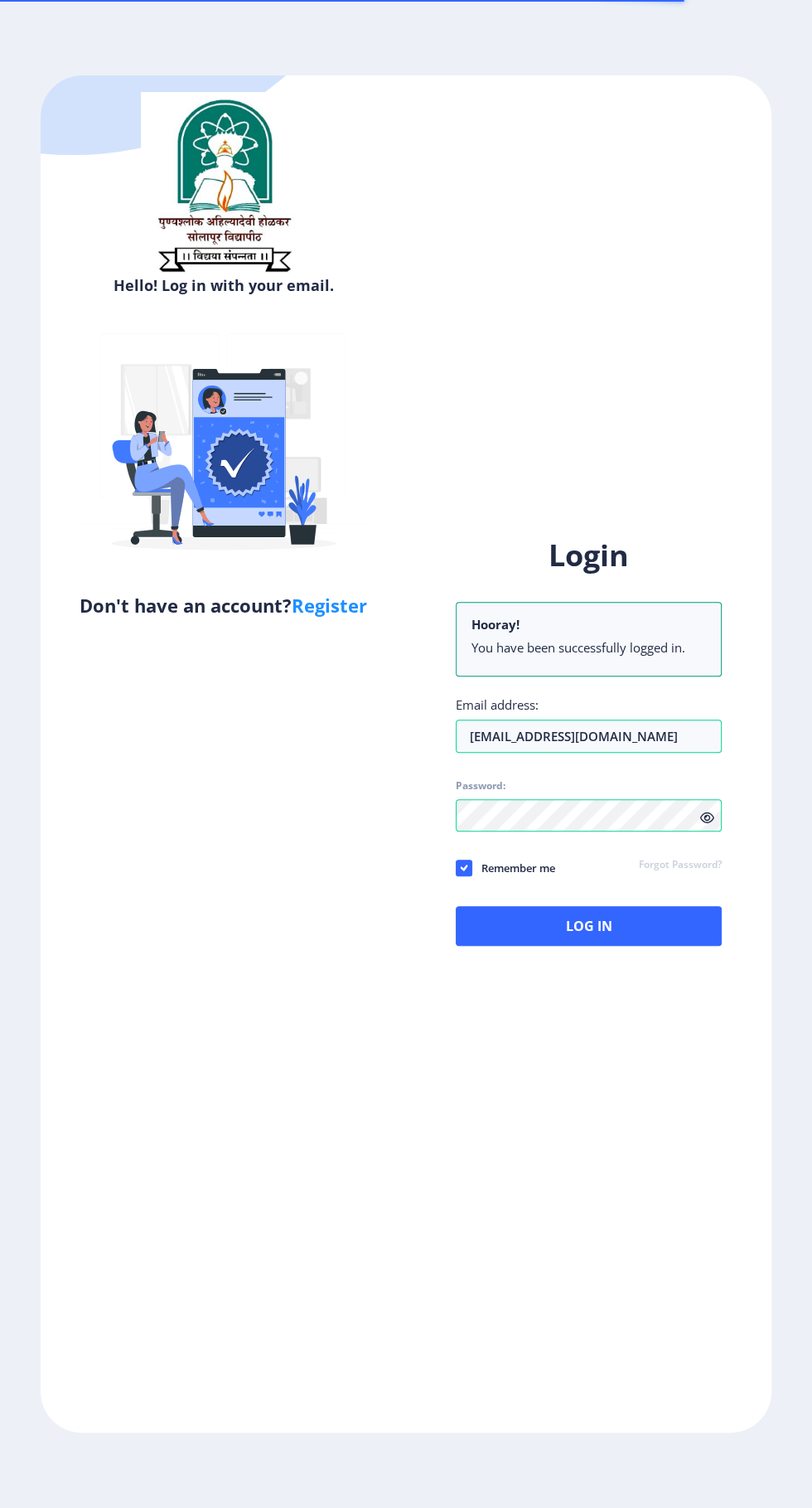
scroll to position [0, 0]
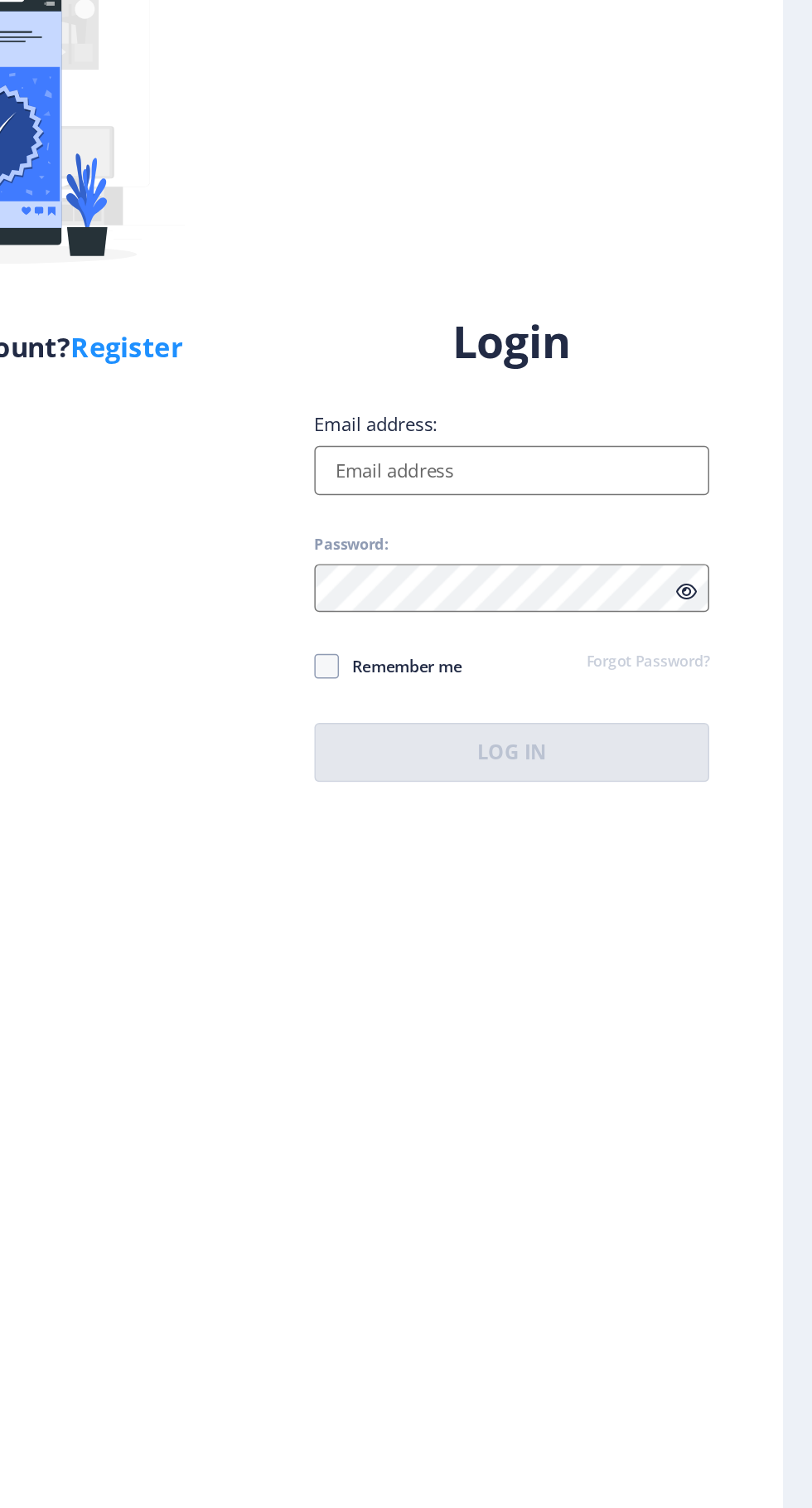
click at [670, 706] on input "Email address:" at bounding box center [589, 689] width 266 height 33
type input "[EMAIL_ADDRESS][DOMAIN_NAME]"
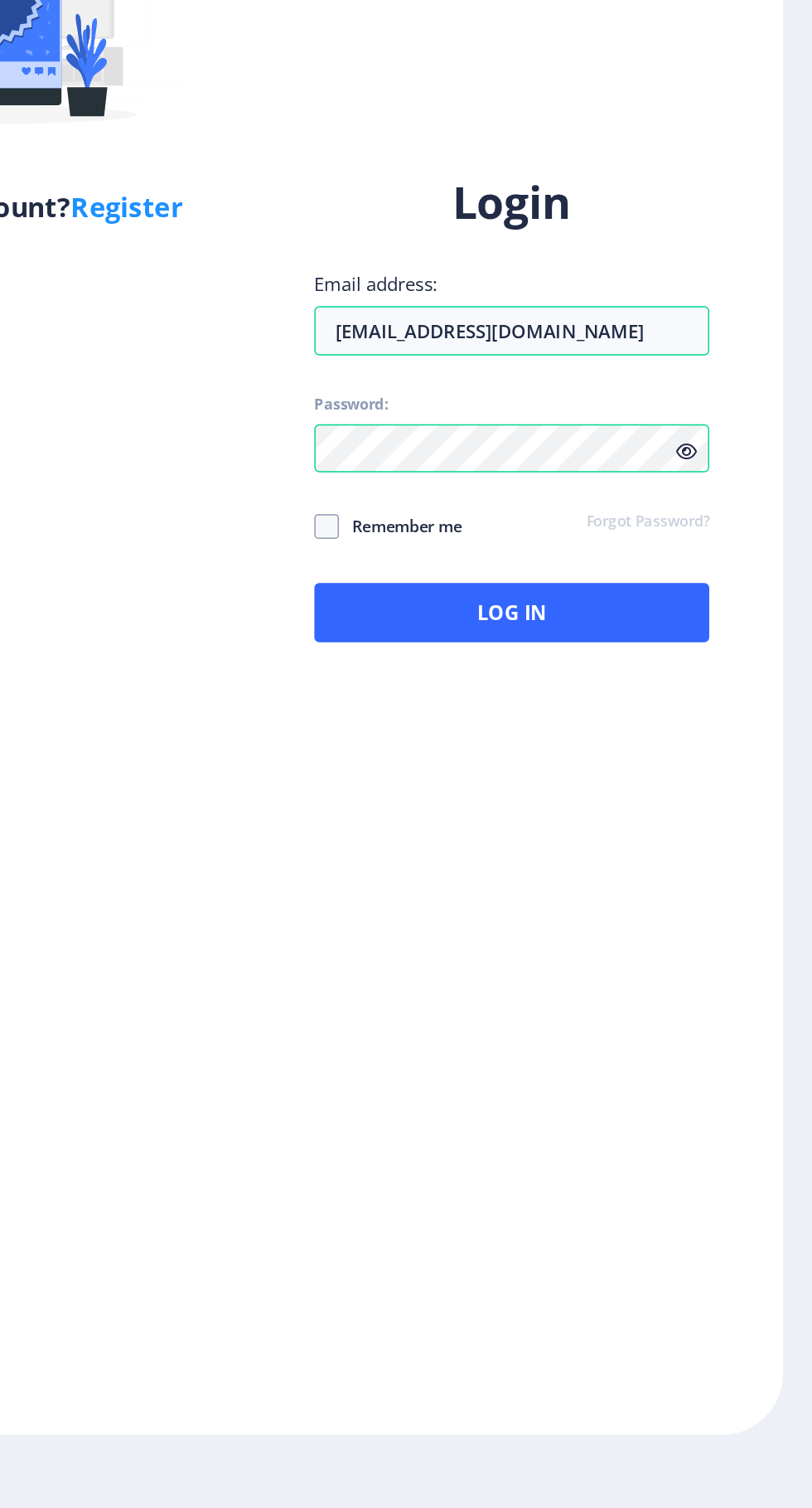
click at [707, 777] on icon at bounding box center [707, 770] width 14 height 13
click at [463, 829] on span at bounding box center [464, 820] width 17 height 17
click at [457, 821] on input "Remember me" at bounding box center [456, 820] width 1 height 1
checkbox input "true"
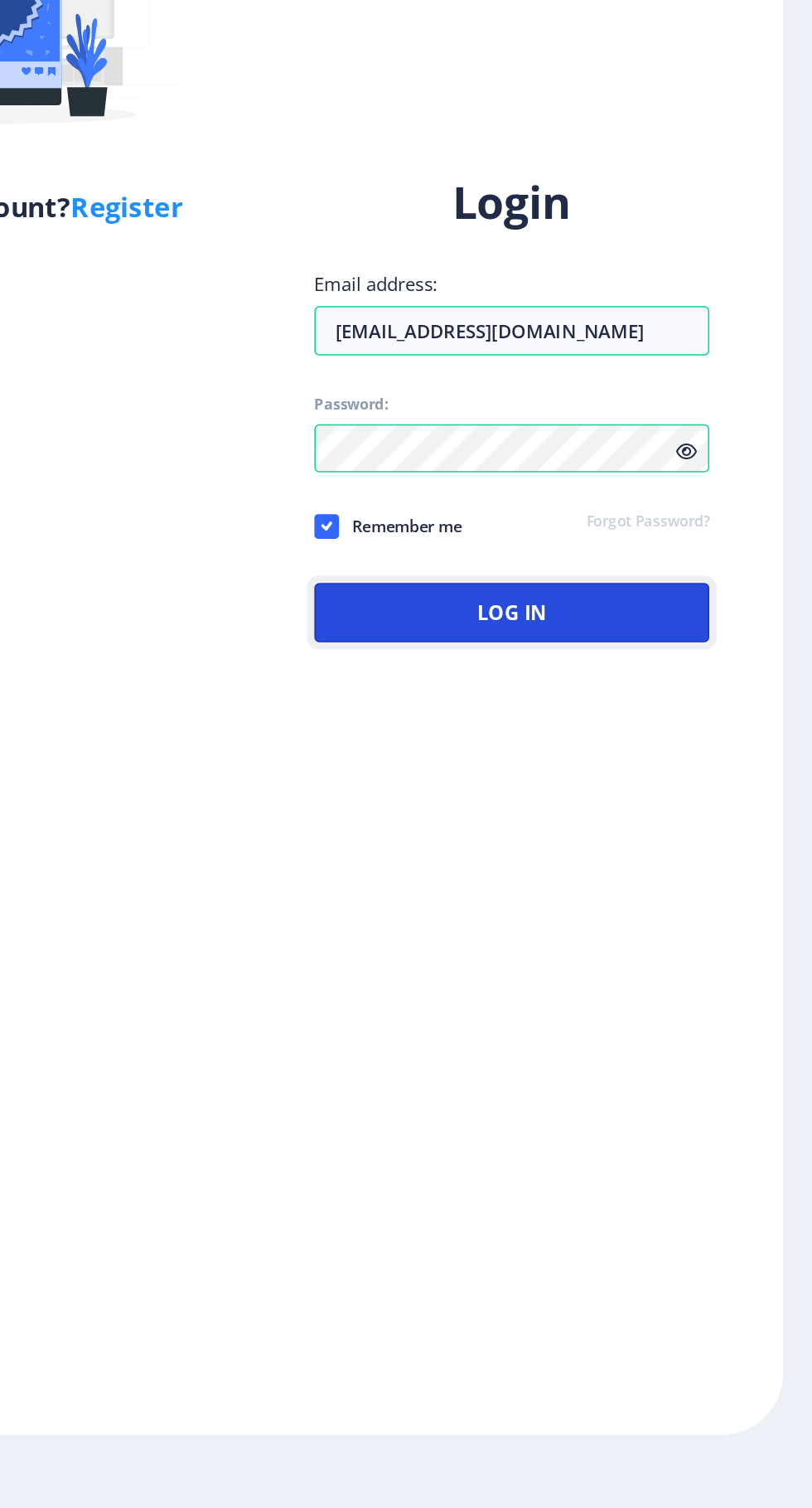
click at [595, 899] on button "Log In" at bounding box center [589, 879] width 266 height 40
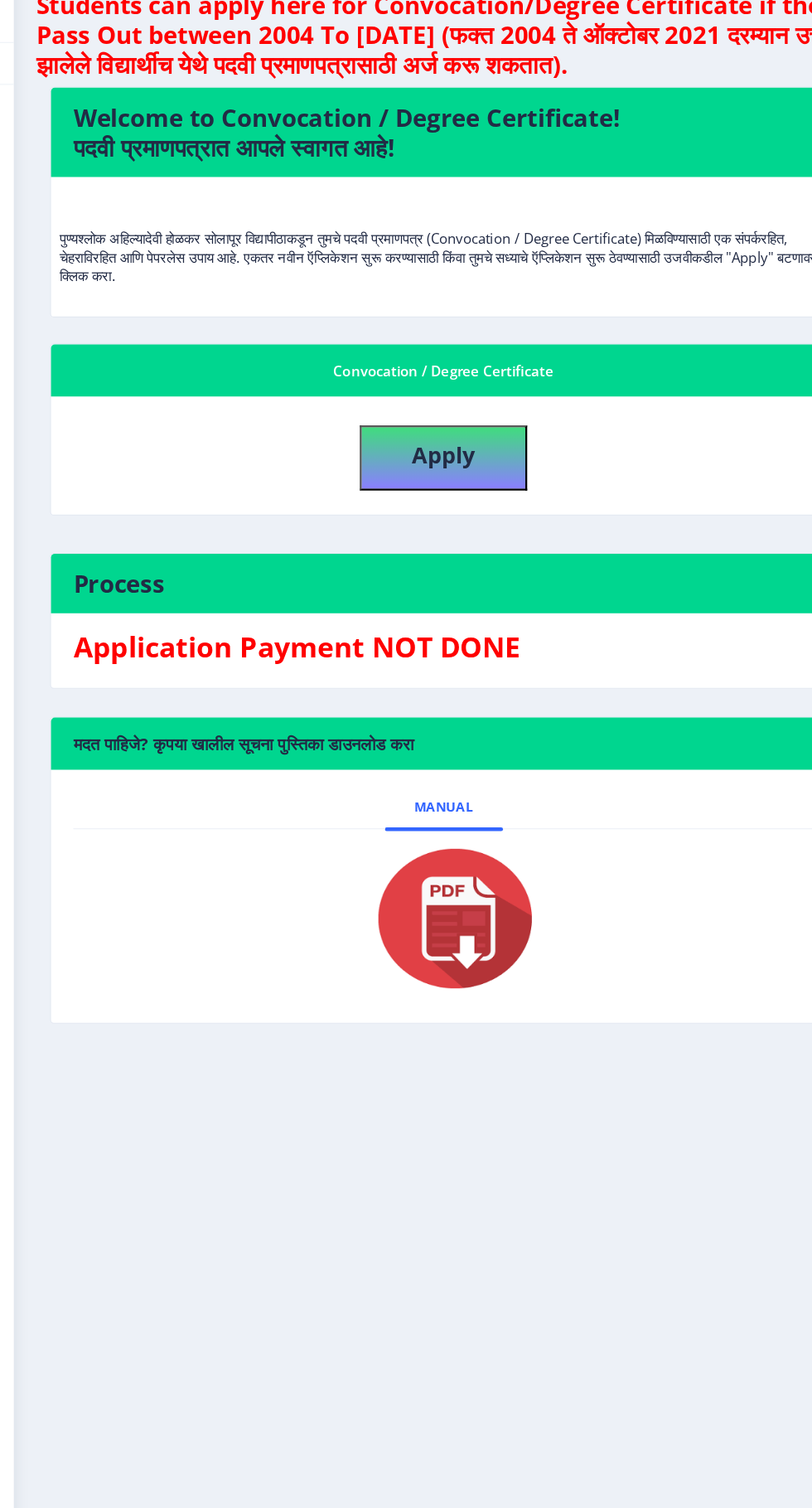
scroll to position [2, 0]
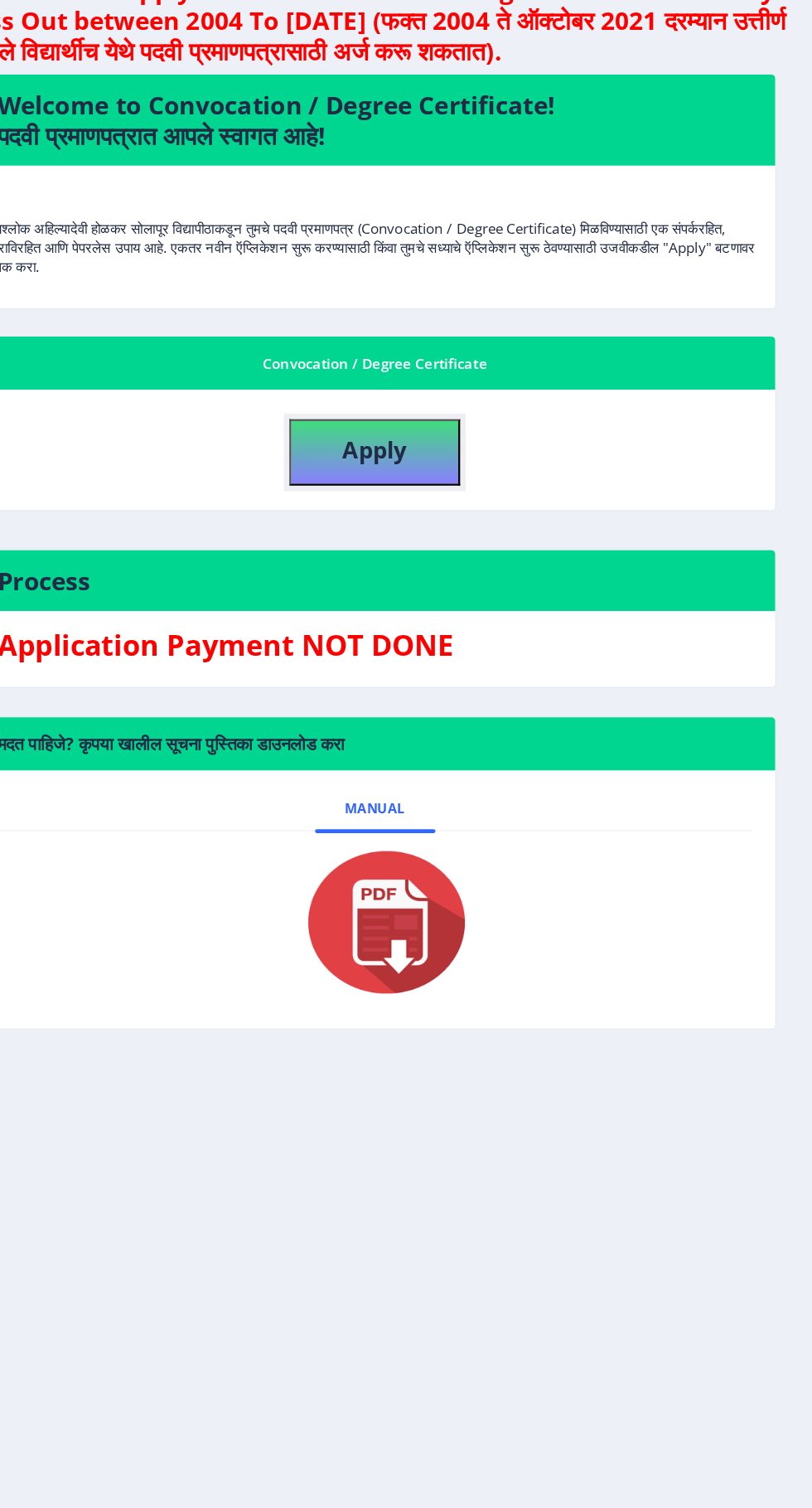
click at [493, 494] on button "Apply" at bounding box center [429, 499] width 149 height 58
select select
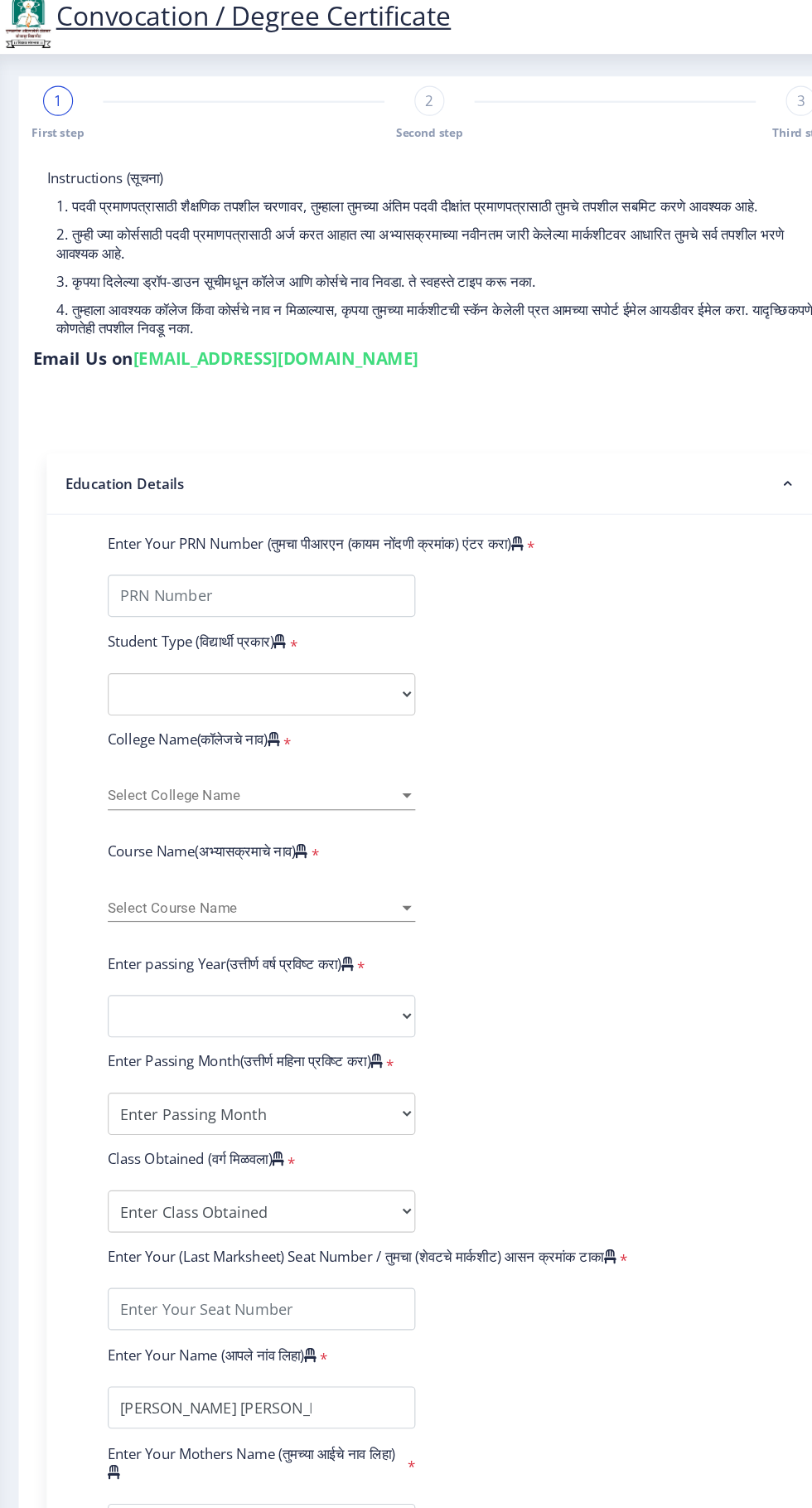
scroll to position [13, 0]
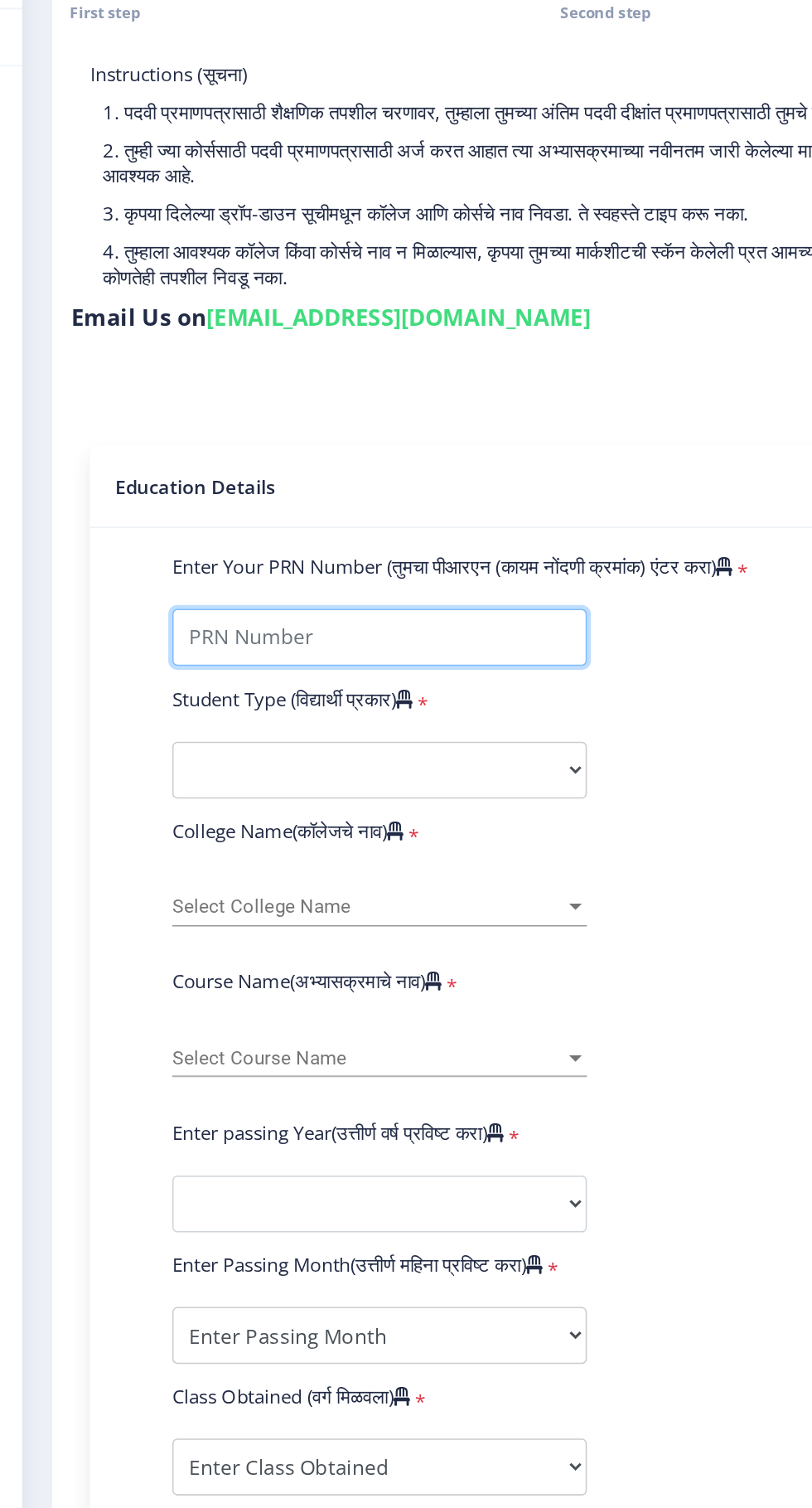
click at [268, 529] on input "Enter Your PRN Number (तुमचा पीआरएन (कायम नोंदणी क्रमांक) एंटर करा)" at bounding box center [280, 542] width 272 height 38
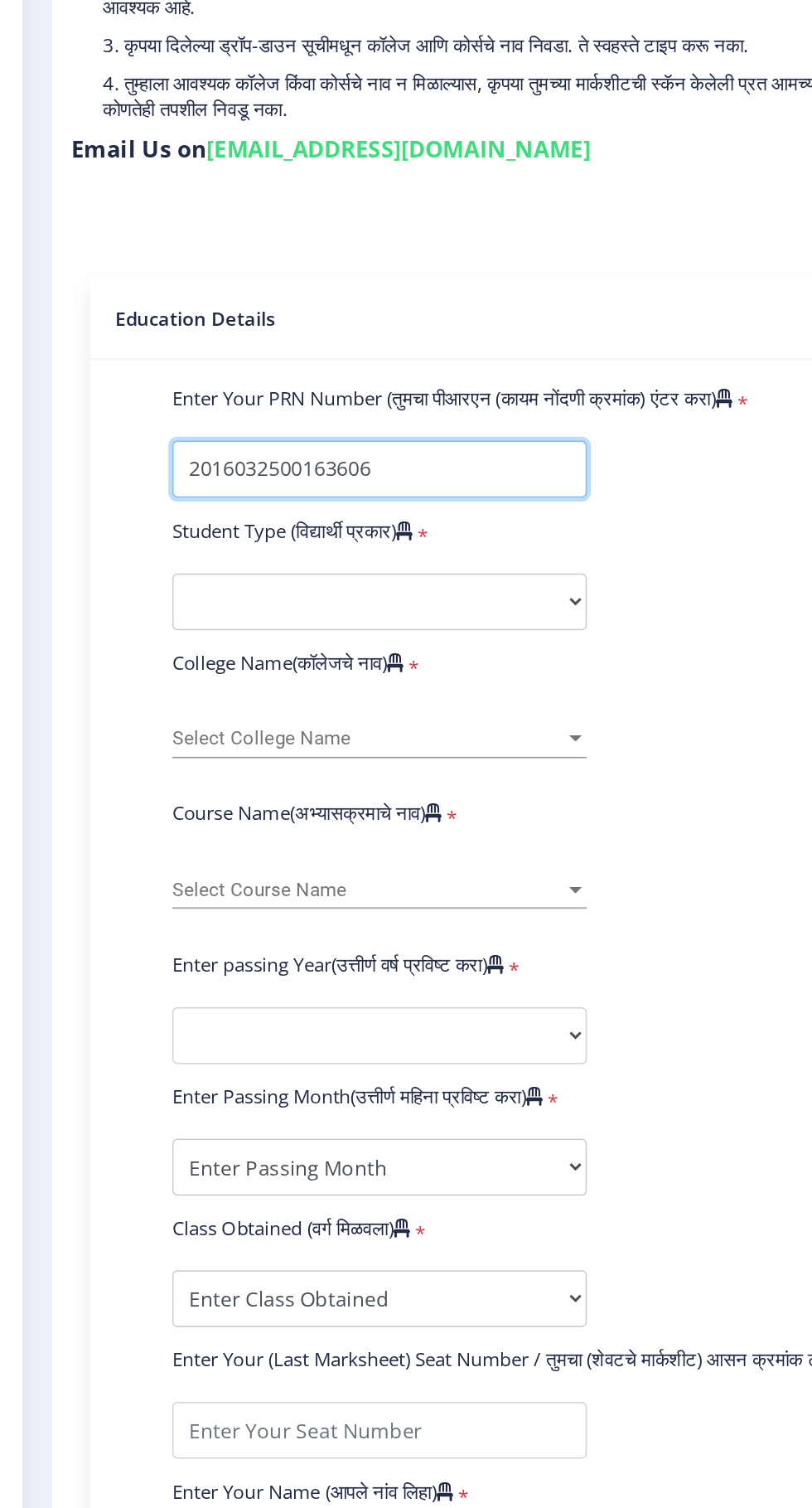
type input "2016032500163606"
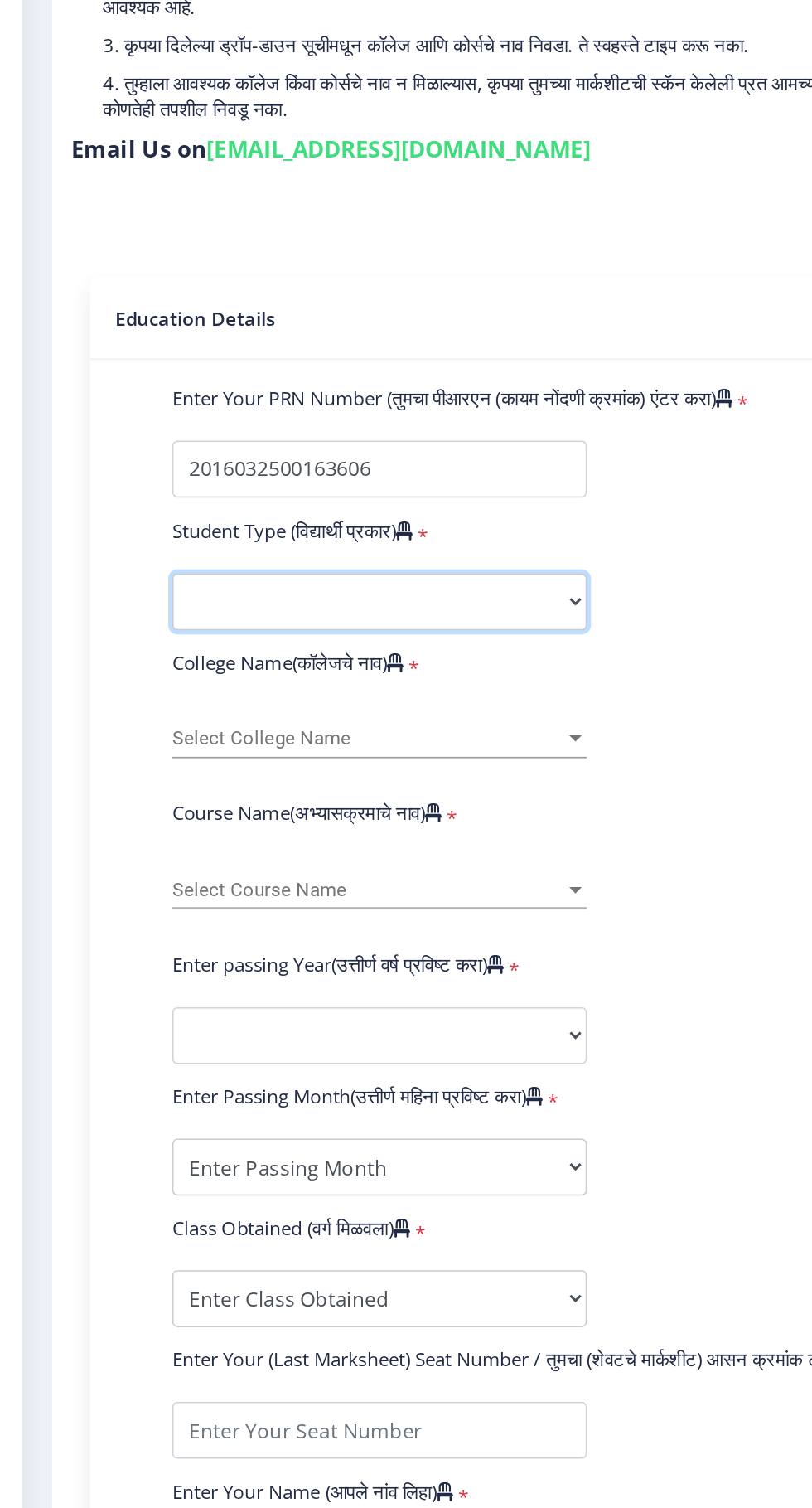
click at [411, 615] on select "Select Student Type Regular External" at bounding box center [280, 629] width 272 height 38
select select "Regular"
click at [410, 716] on div at bounding box center [410, 718] width 8 height 4
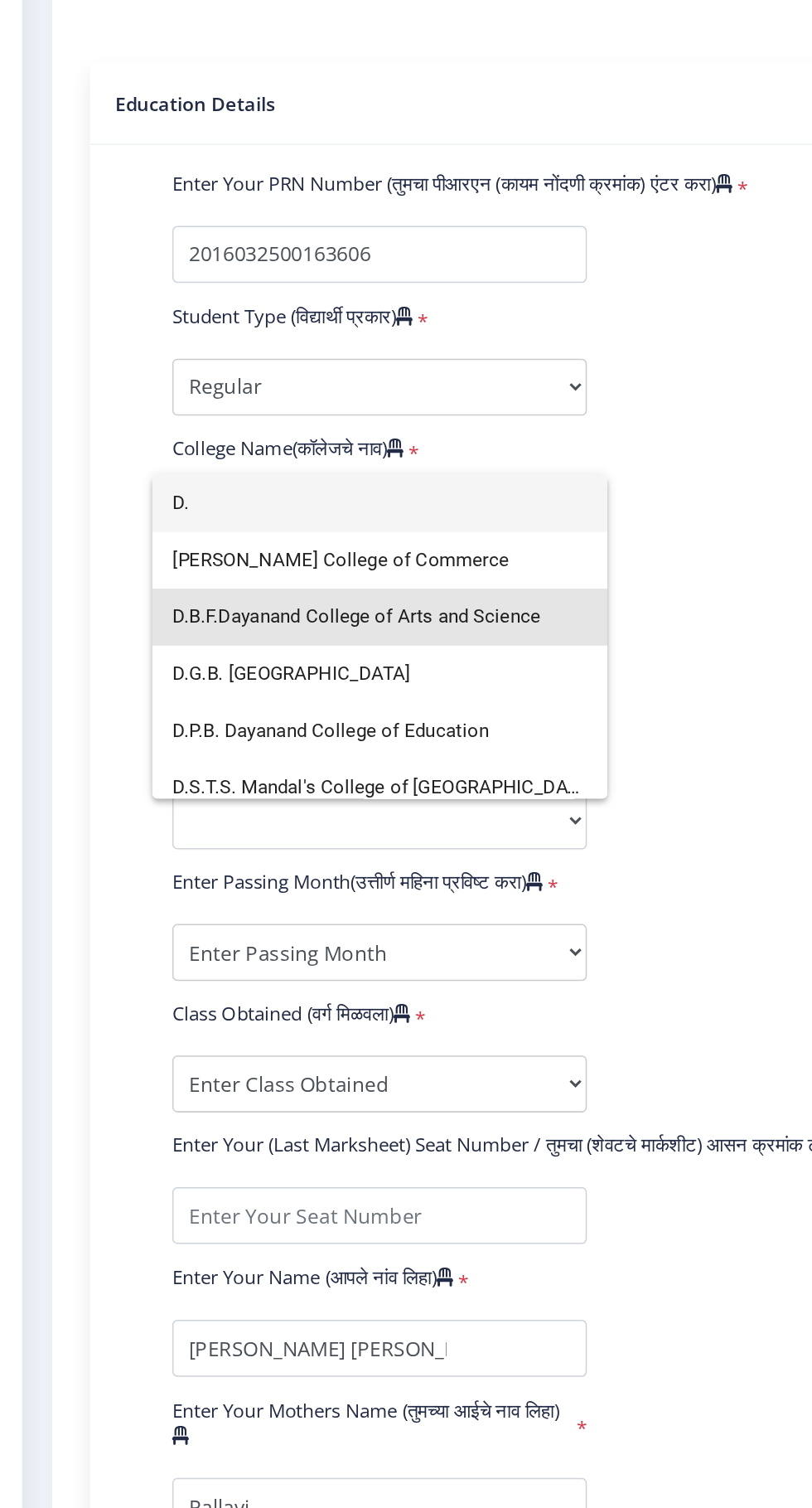
type input "D."
click at [359, 780] on span "D.B.F.Dayanand College of Arts and Science" at bounding box center [280, 780] width 272 height 38
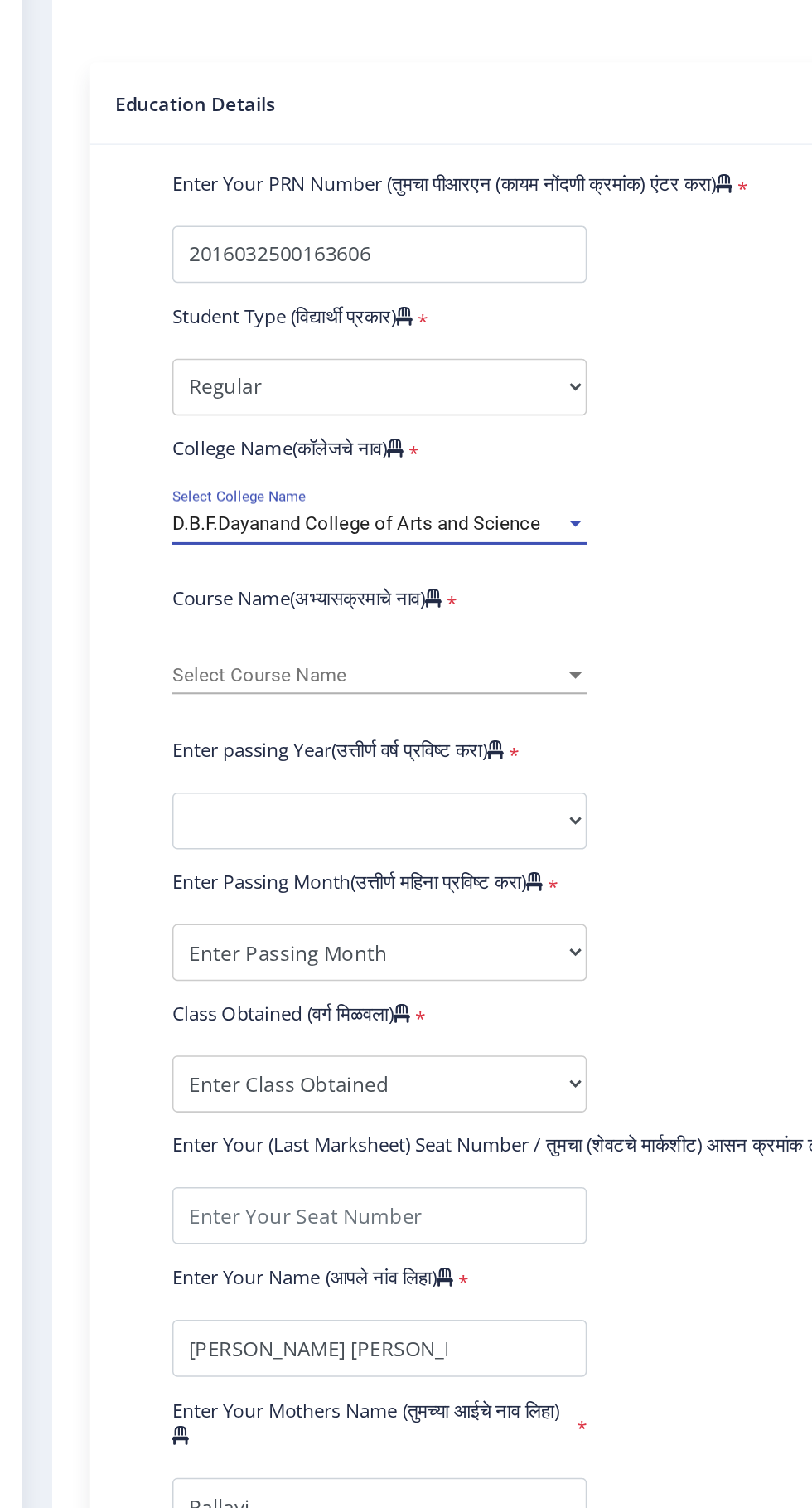
click at [410, 815] on div at bounding box center [410, 817] width 8 height 4
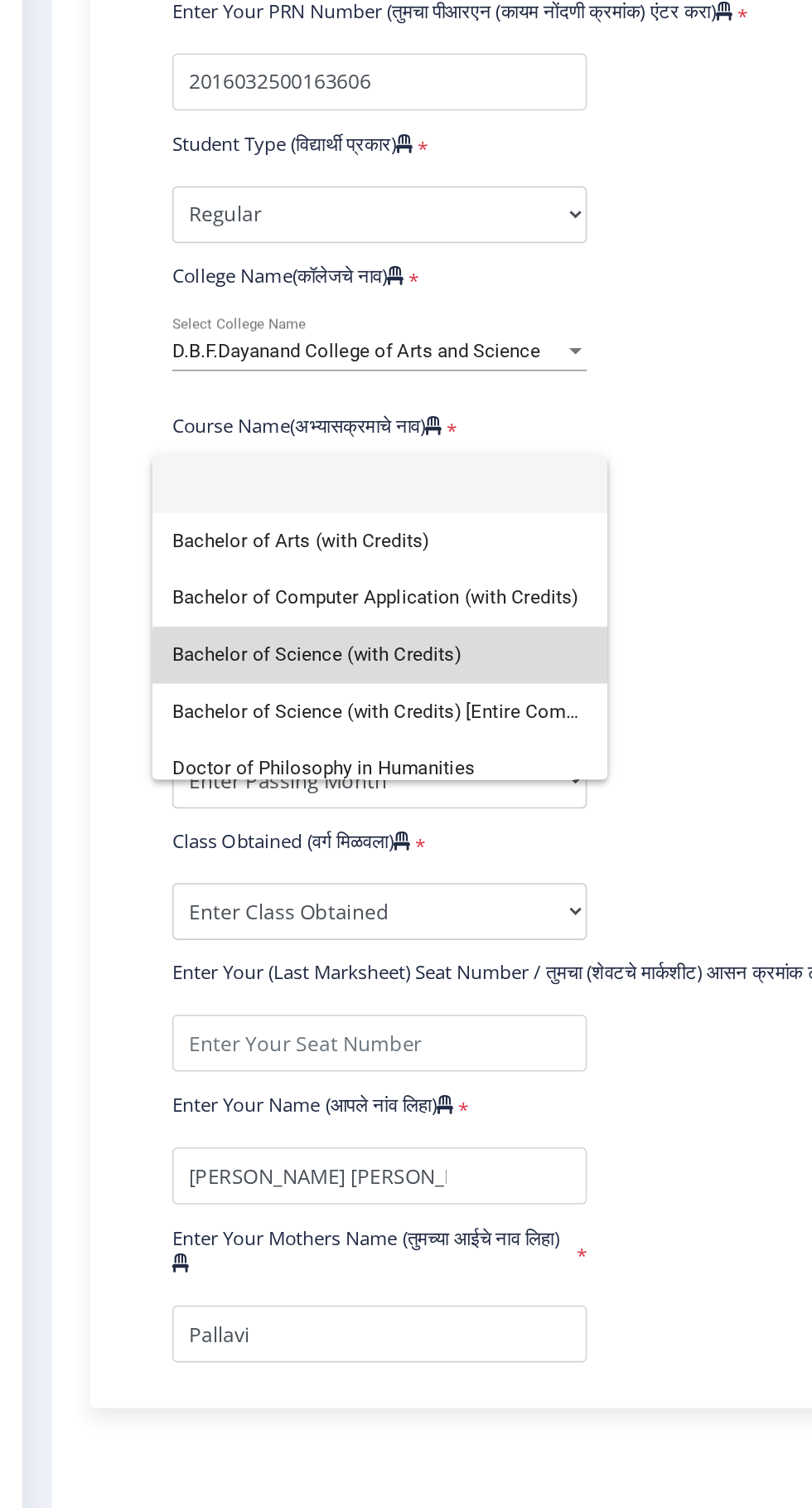
click at [314, 919] on span "Bachelor of Science (with Credits)" at bounding box center [280, 918] width 272 height 38
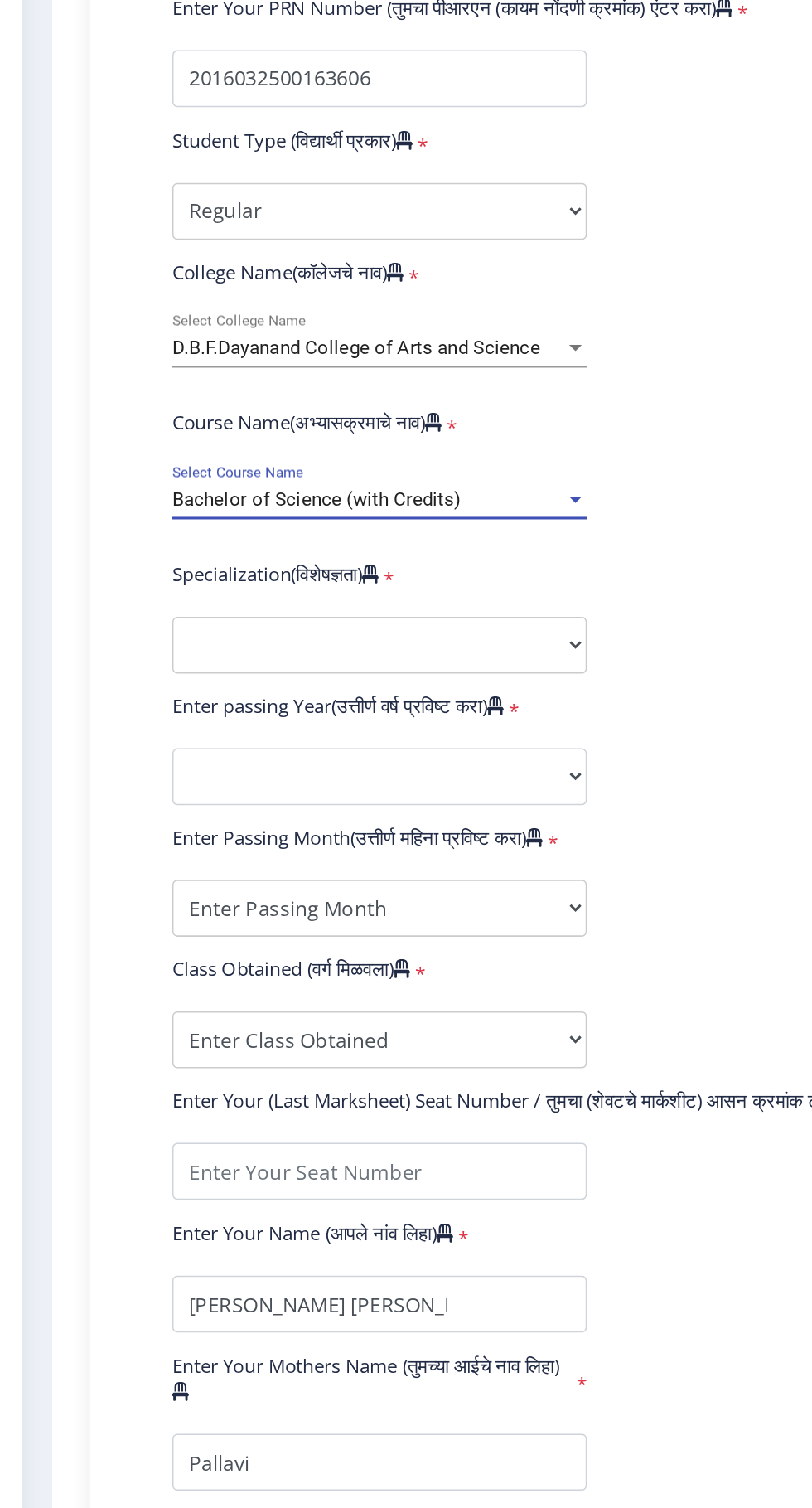
scroll to position [0, 0]
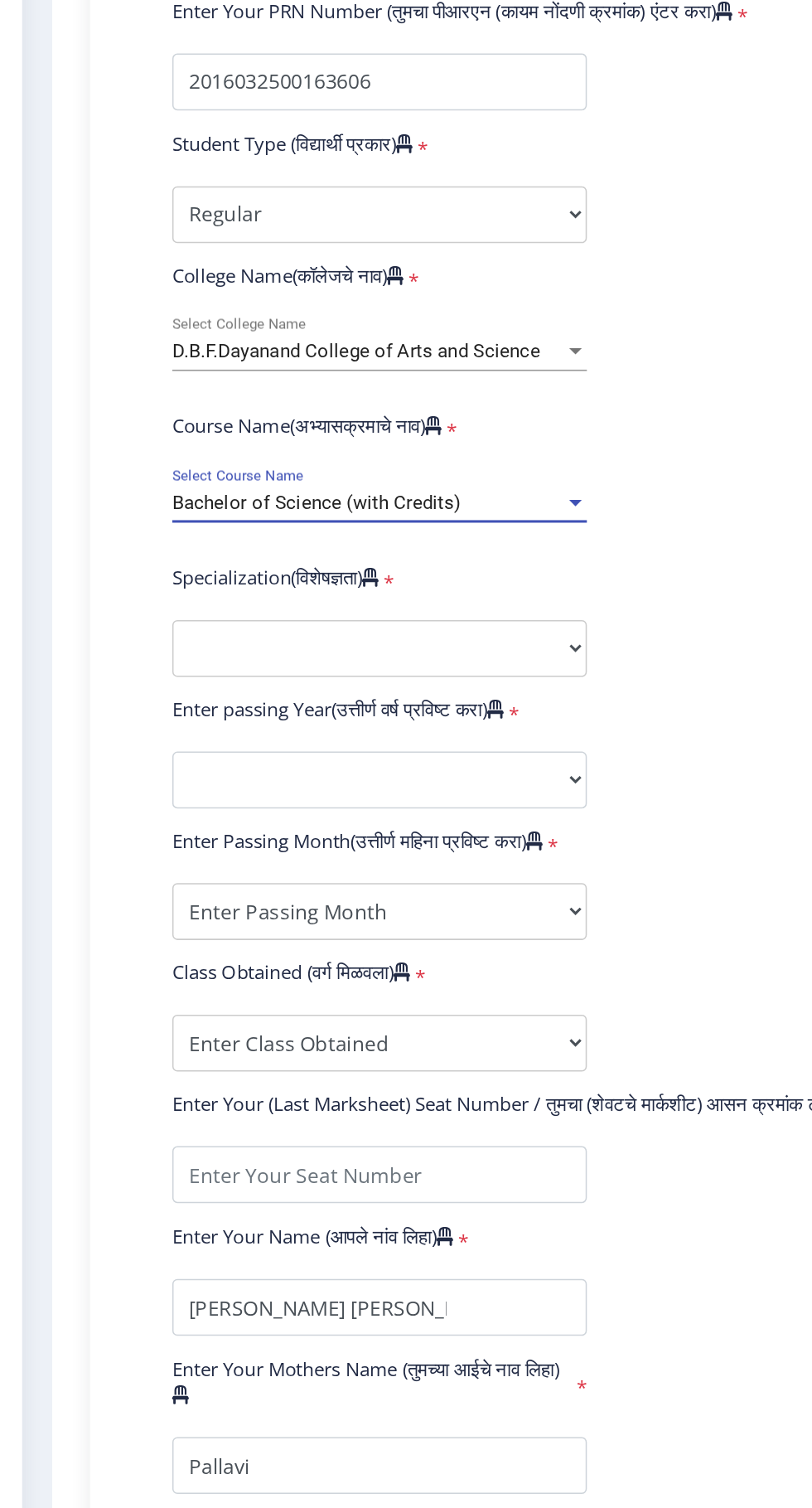
click at [411, 810] on div at bounding box center [410, 817] width 15 height 14
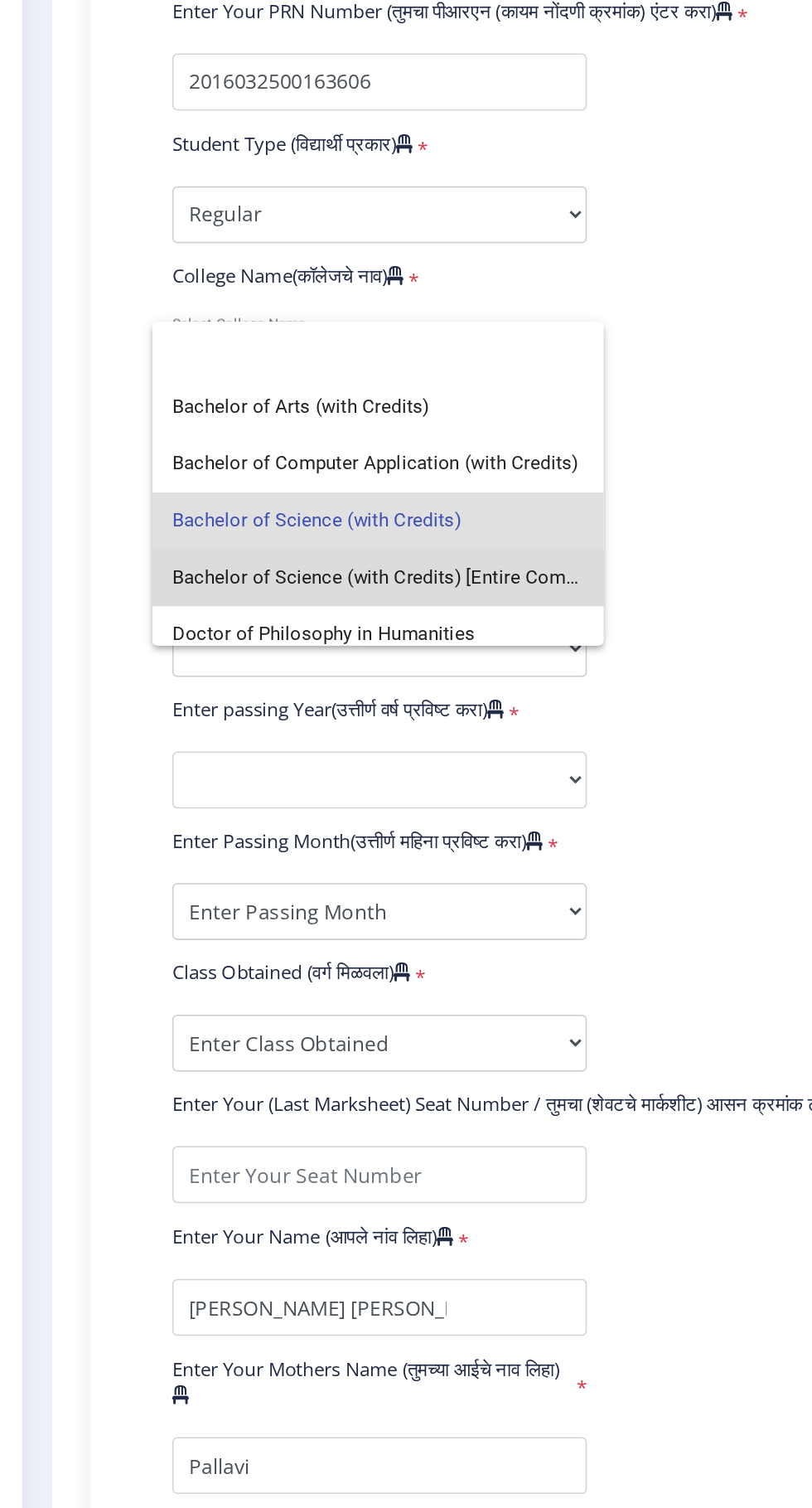
click at [404, 869] on span "Bachelor of Science (with Credits) [Entire Computer Science]" at bounding box center [279, 866] width 269 height 38
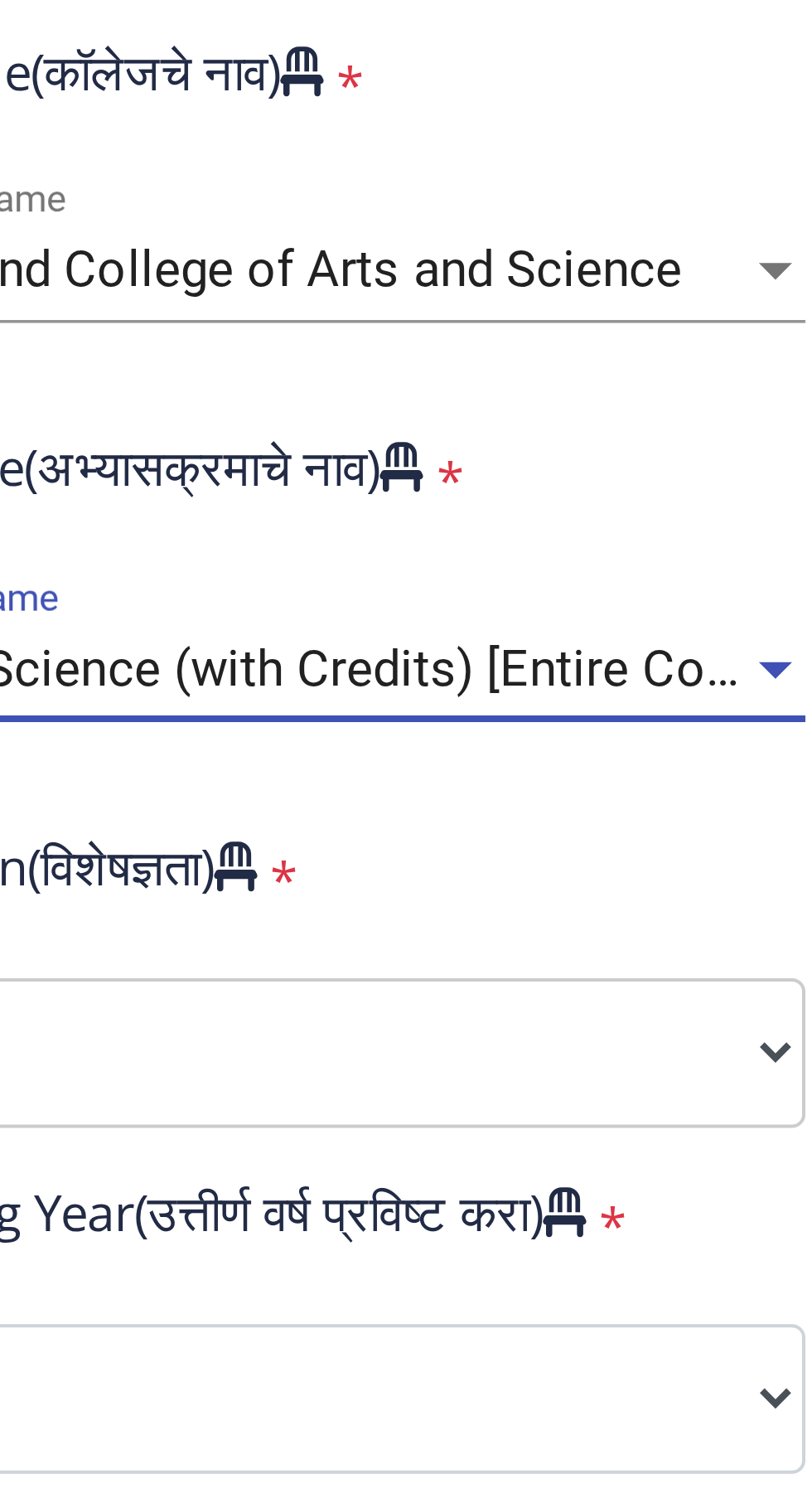
scroll to position [13, 0]
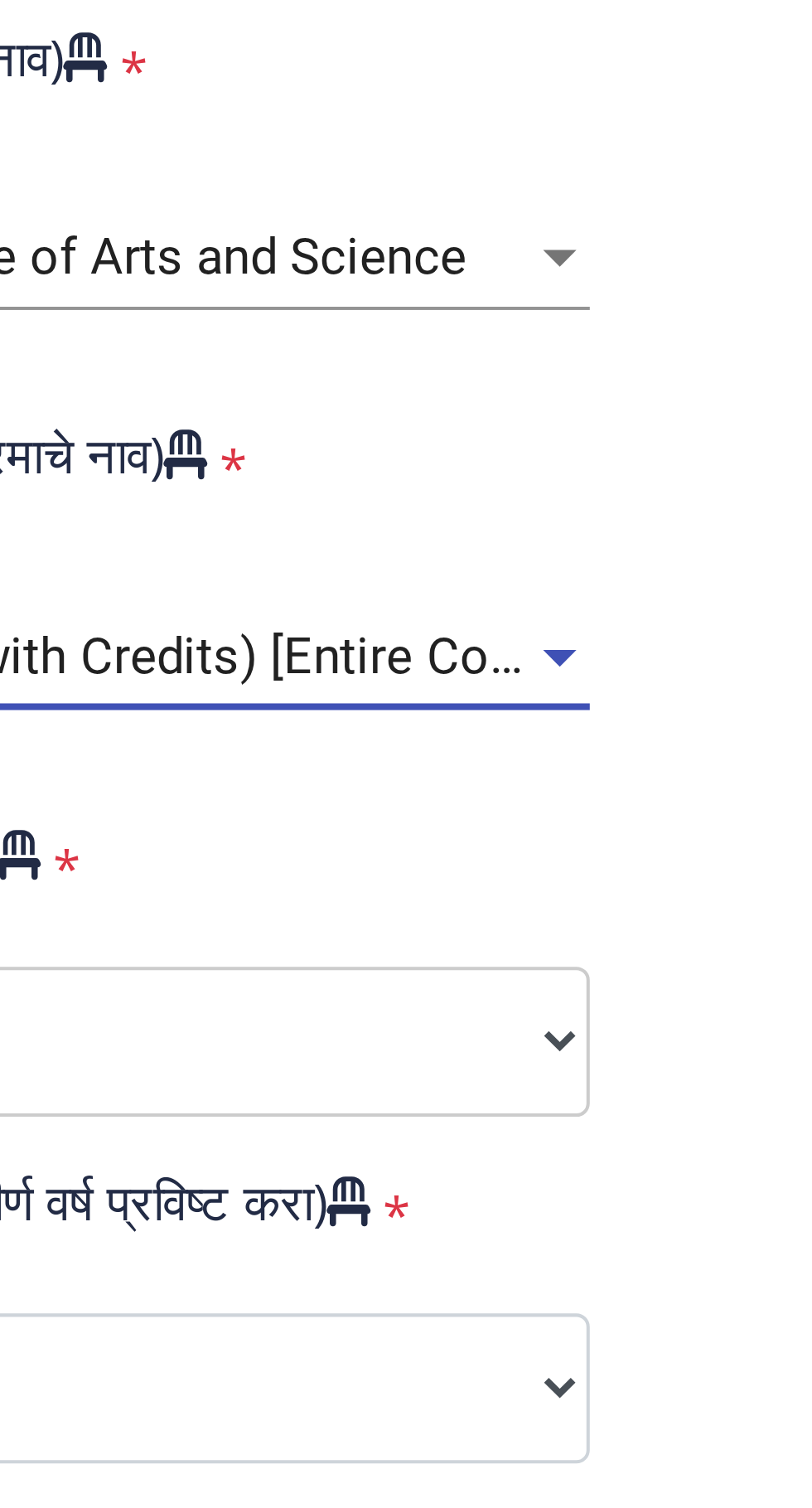
click at [372, 810] on span "Bachelor of Science (with Credits) [Entire Computer Science]" at bounding box center [313, 818] width 336 height 15
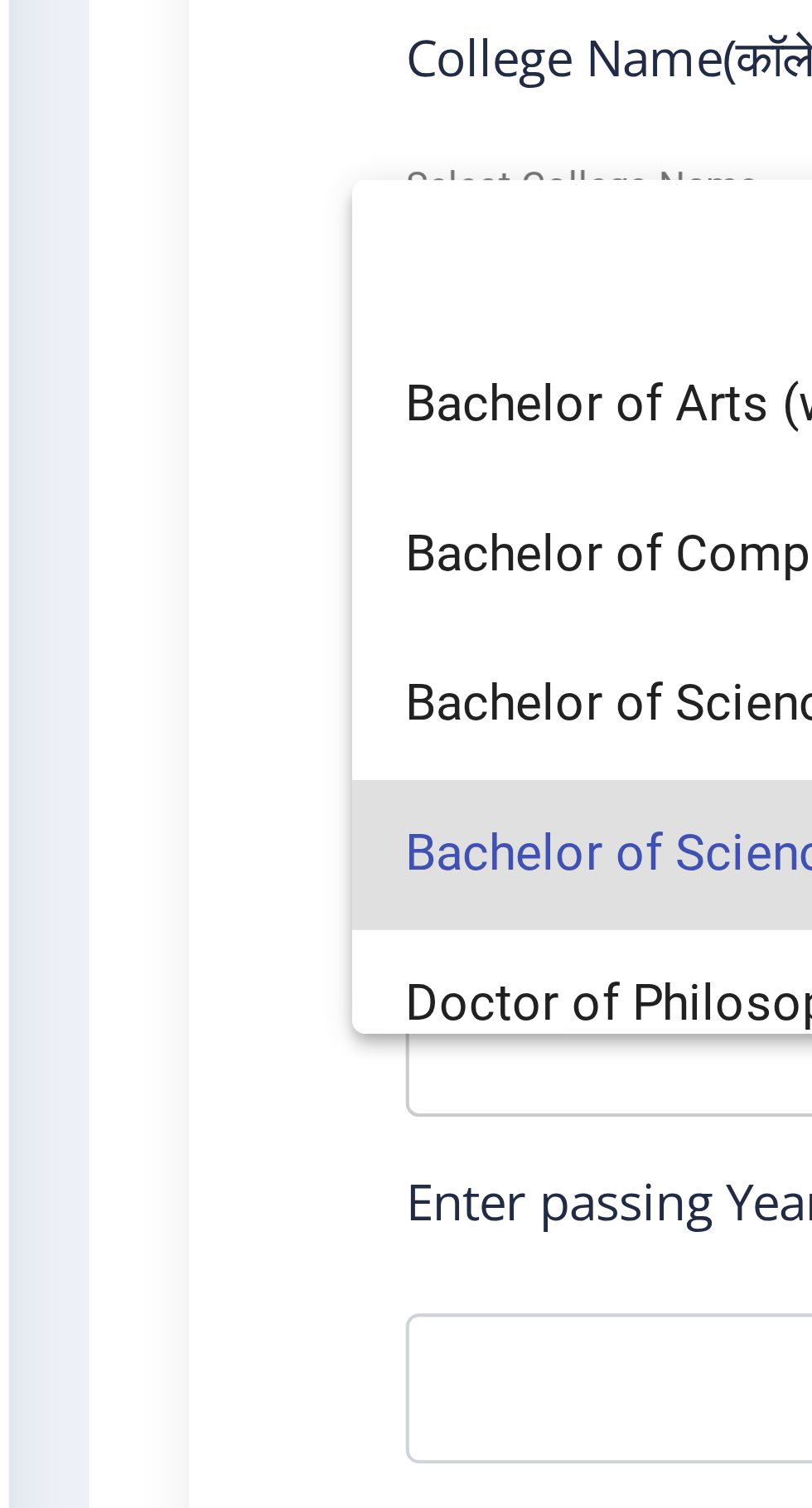
scroll to position [0, 0]
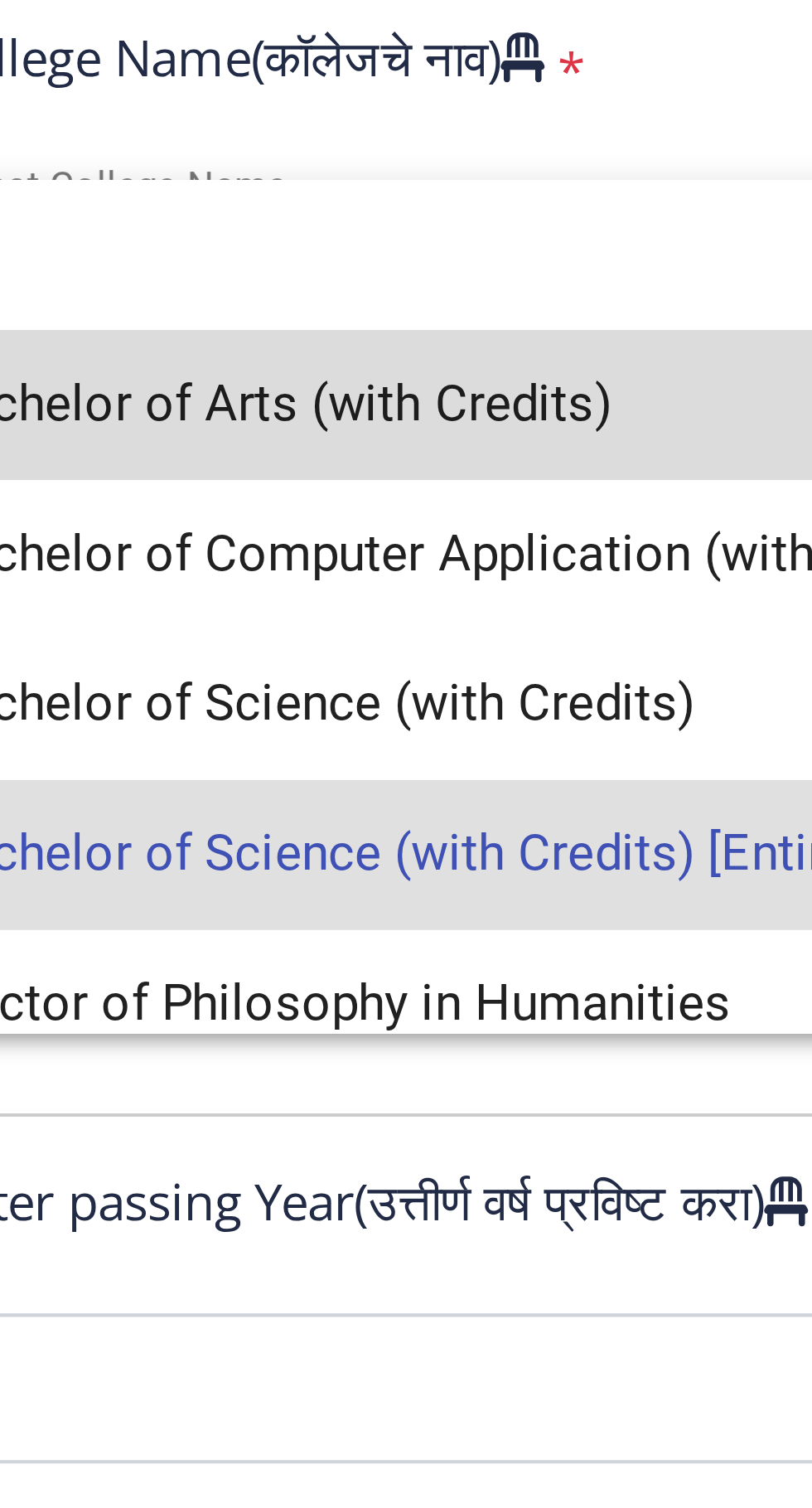
click at [272, 762] on span "Bachelor of Arts (with Credits)" at bounding box center [279, 754] width 269 height 38
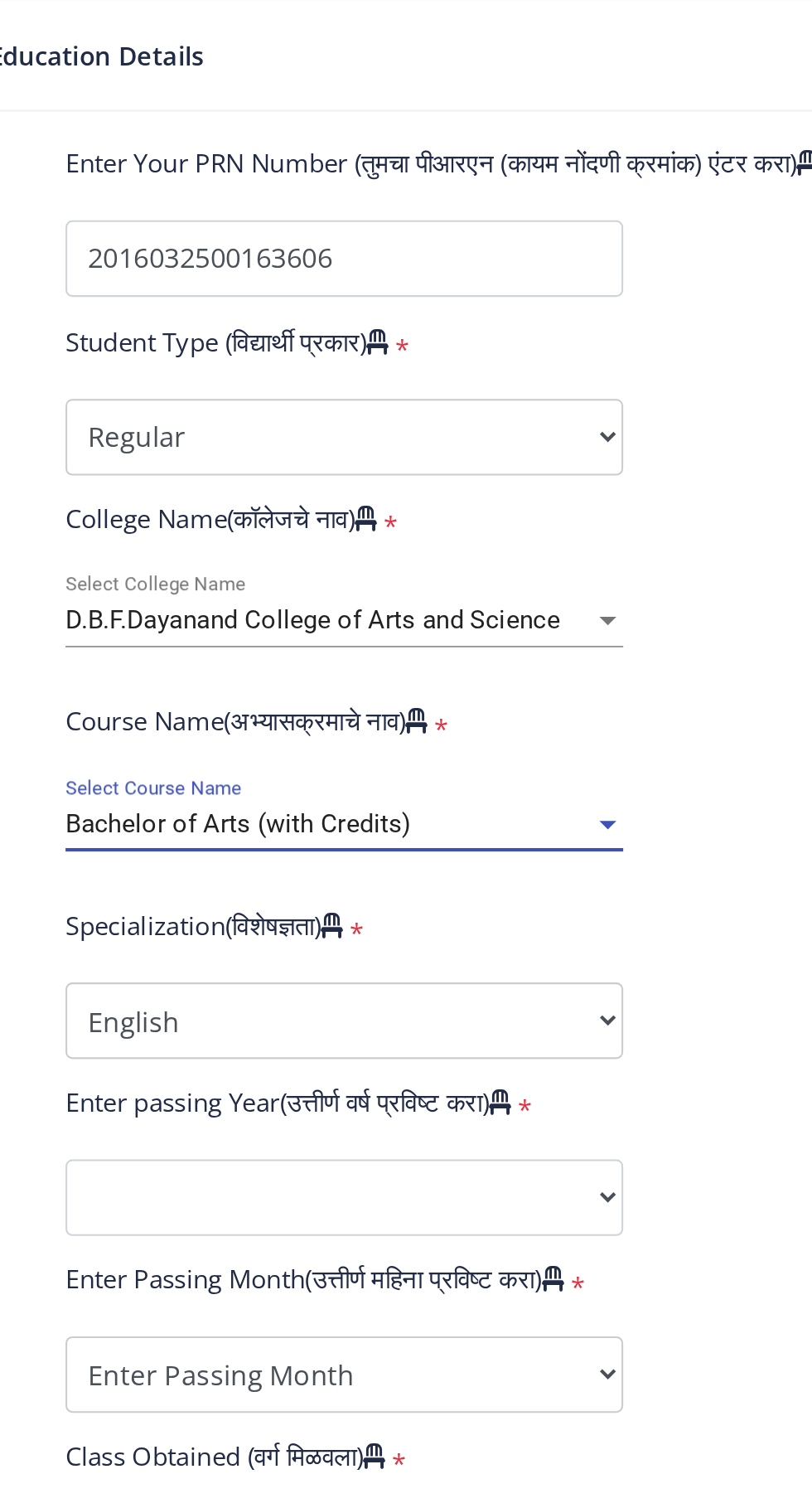
scroll to position [13, 0]
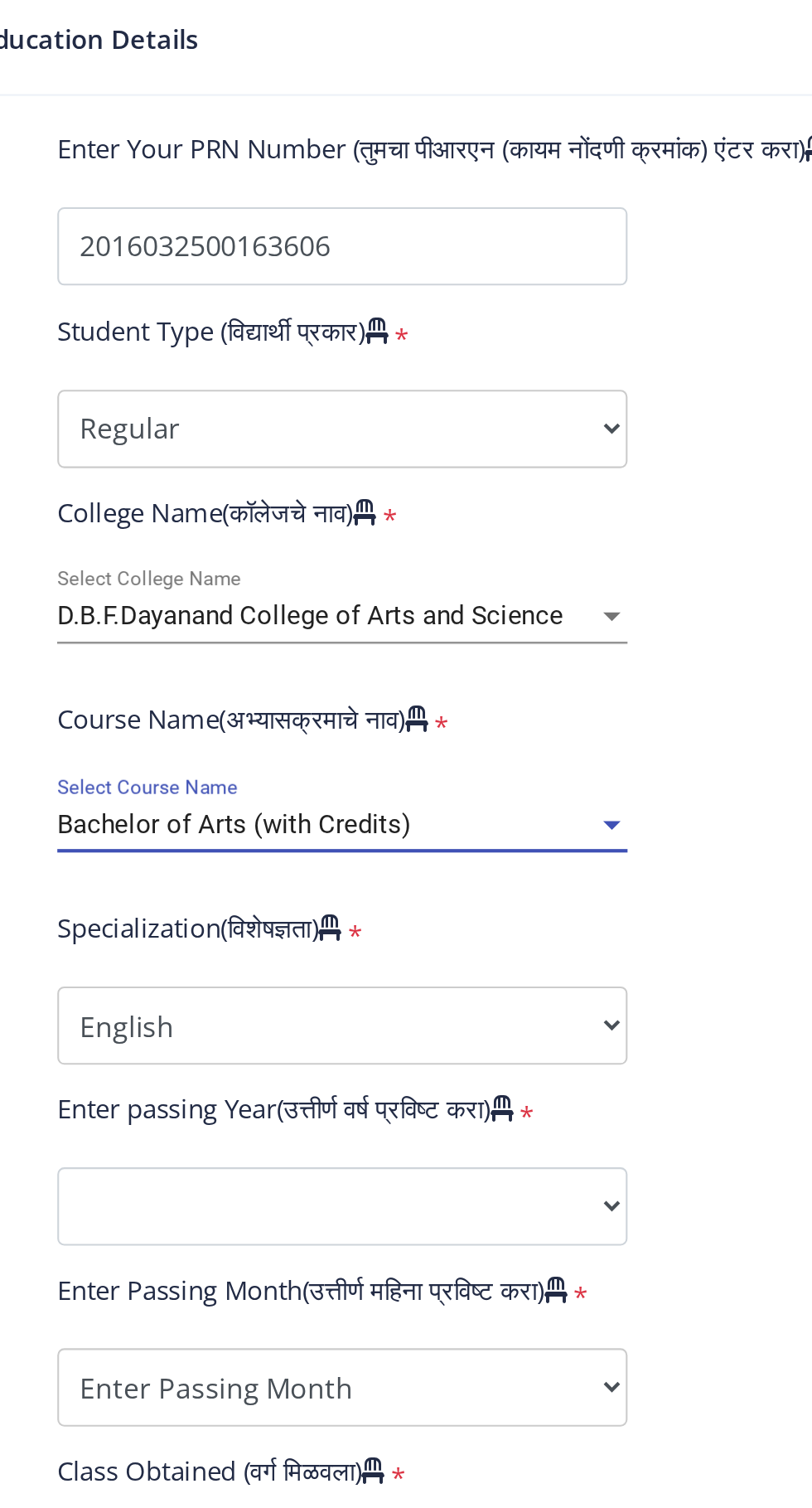
click at [407, 815] on div at bounding box center [410, 817] width 8 height 4
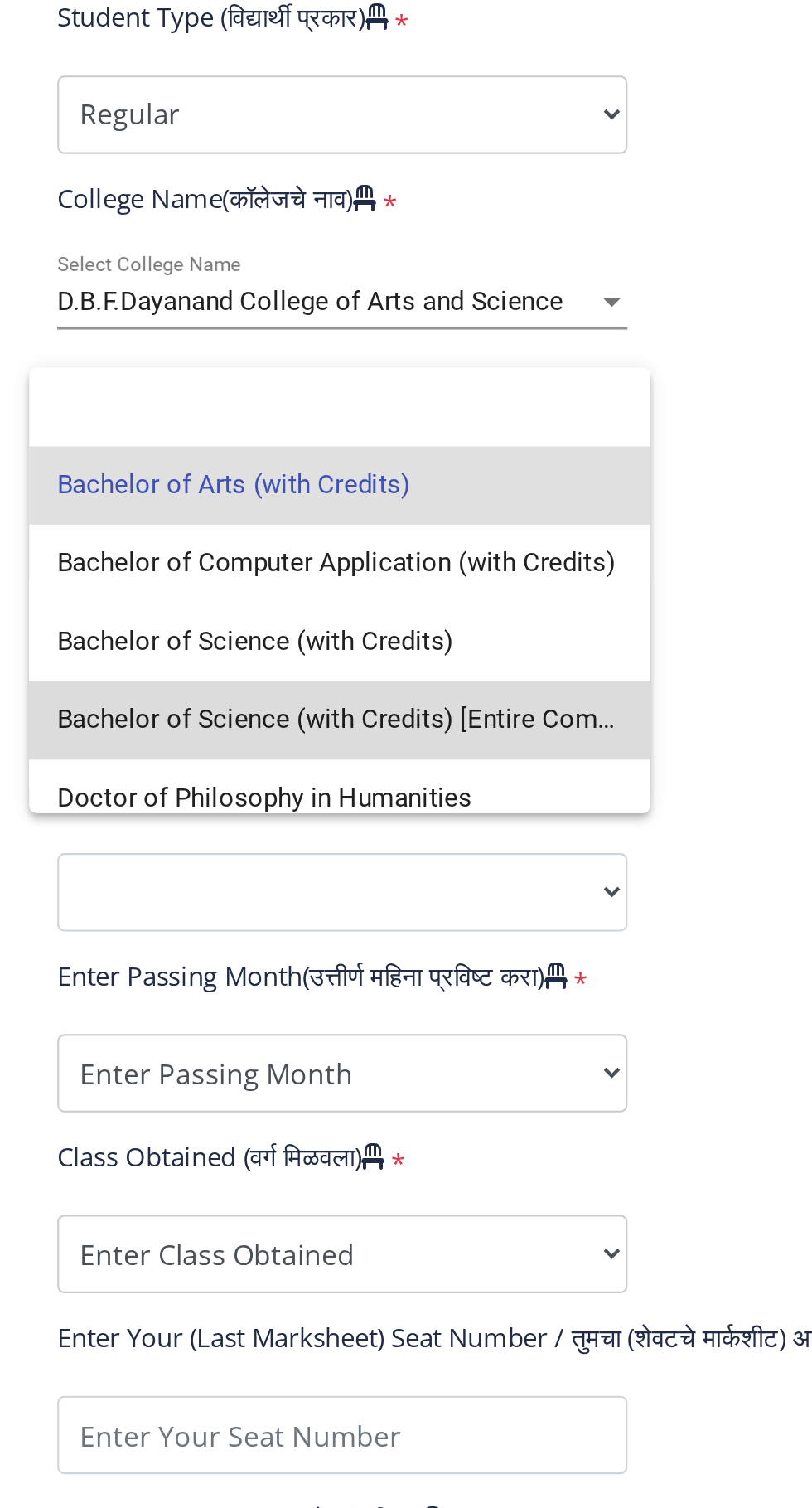
click at [246, 917] on span "Bachelor of Science (with Credits) [Entire Computer Science]" at bounding box center [279, 918] width 269 height 38
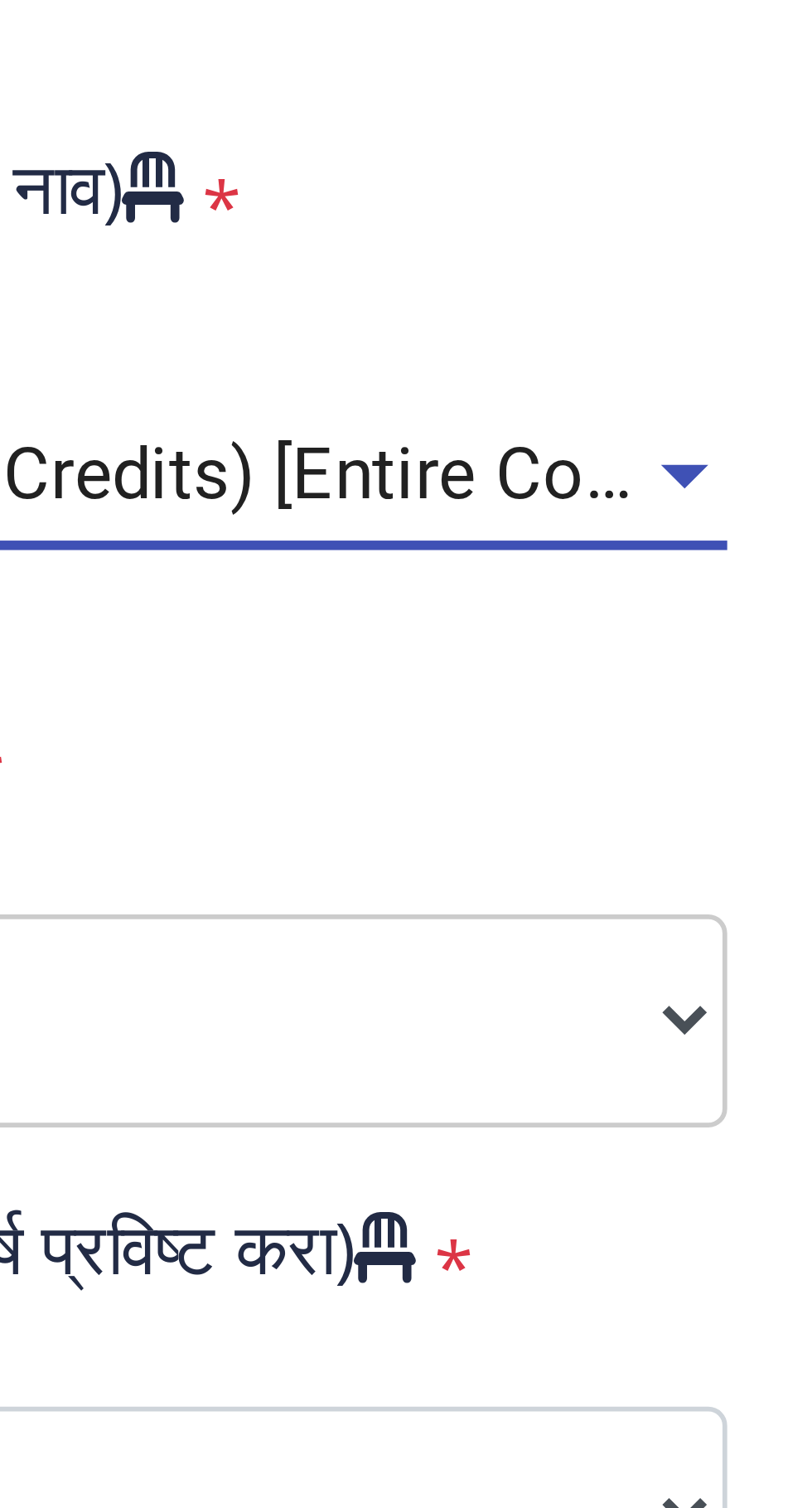
click at [385, 810] on span "Bachelor of Science (with Credits) [Entire Computer Science]" at bounding box center [313, 818] width 336 height 15
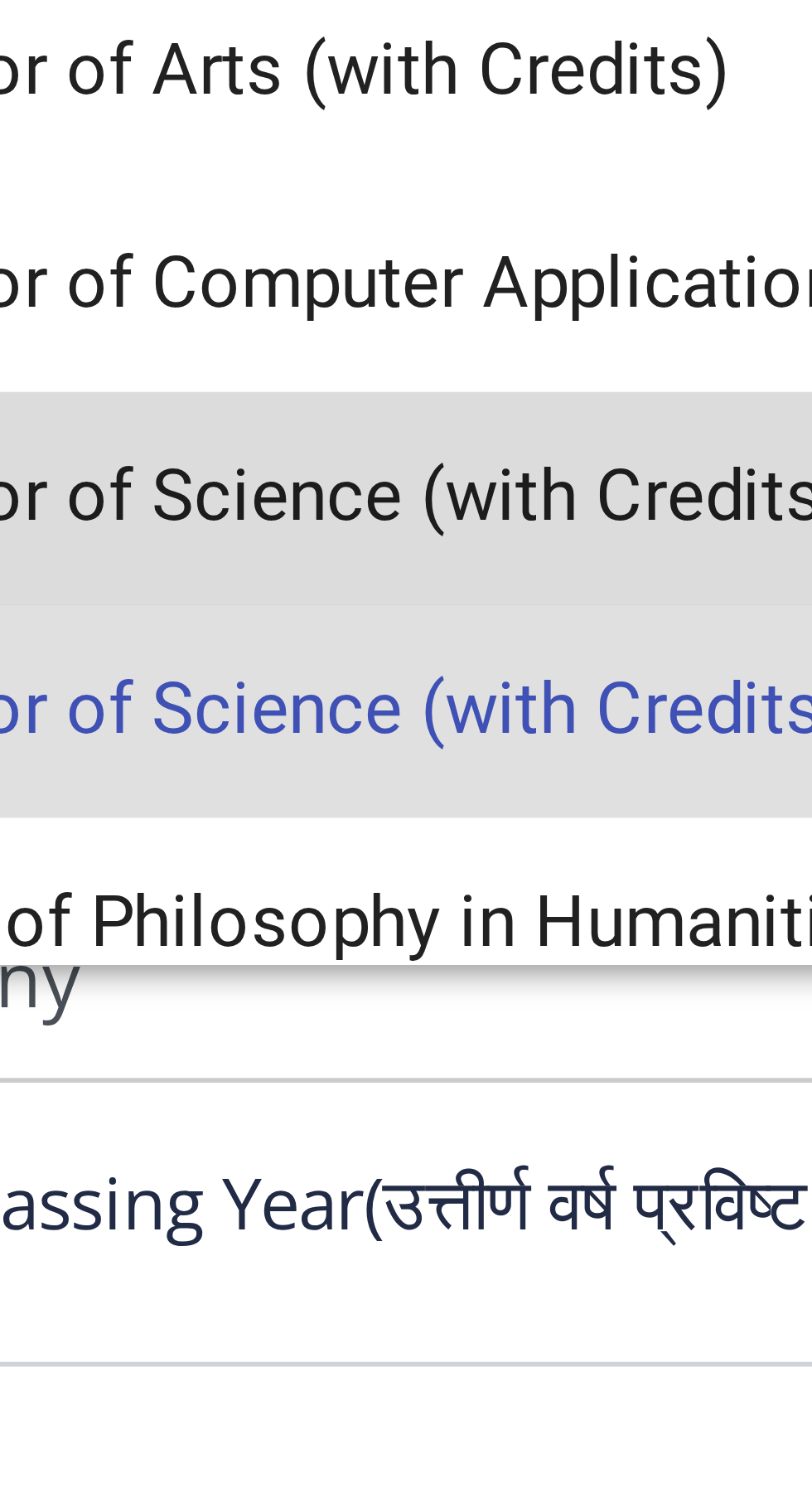
click at [289, 829] on span "Bachelor of Science (with Credits)" at bounding box center [279, 829] width 269 height 38
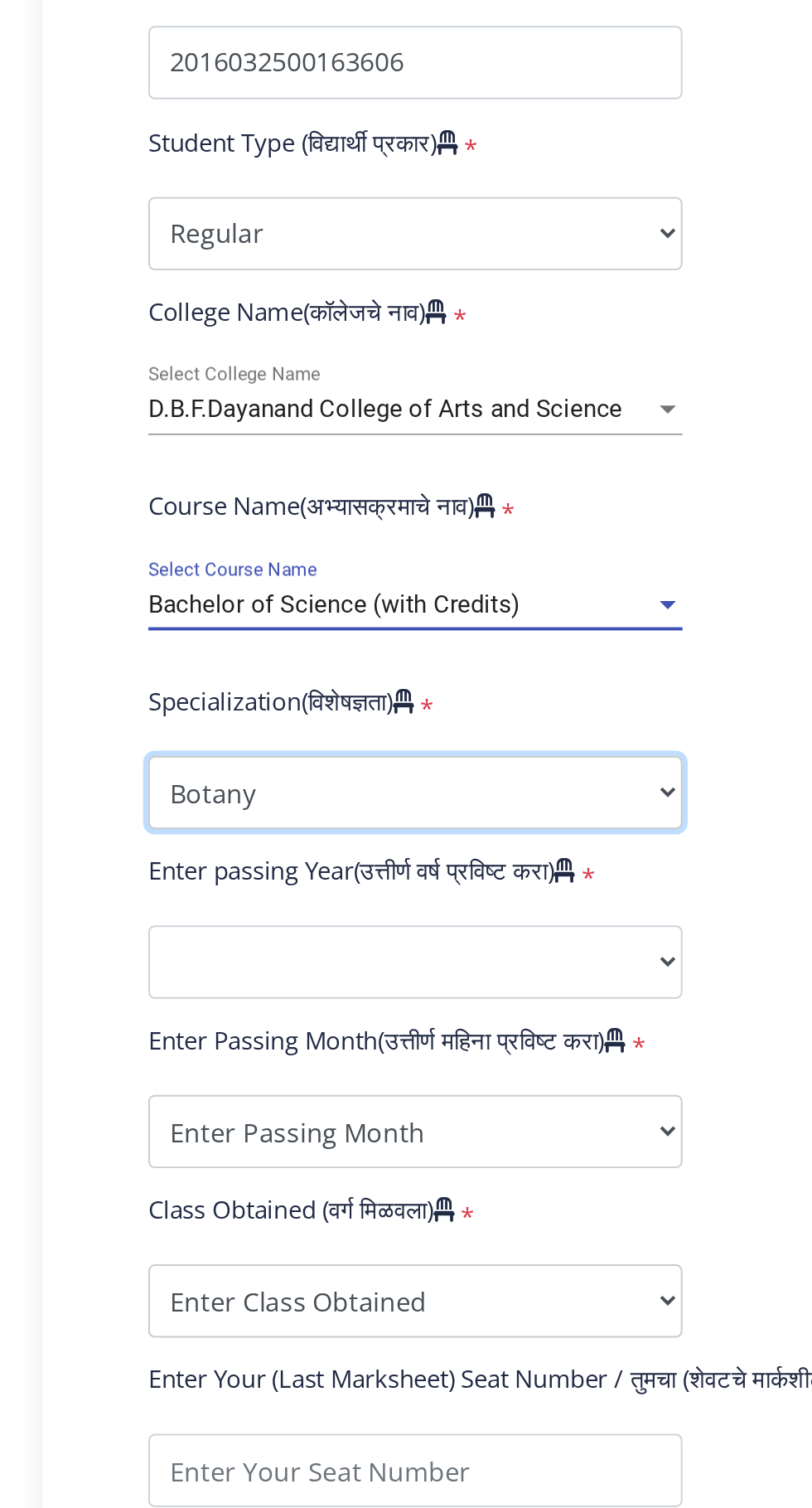
click at [410, 901] on select "Specialization Botany Chemistry Computer Science Electronics Geology Mathematic…" at bounding box center [280, 913] width 272 height 38
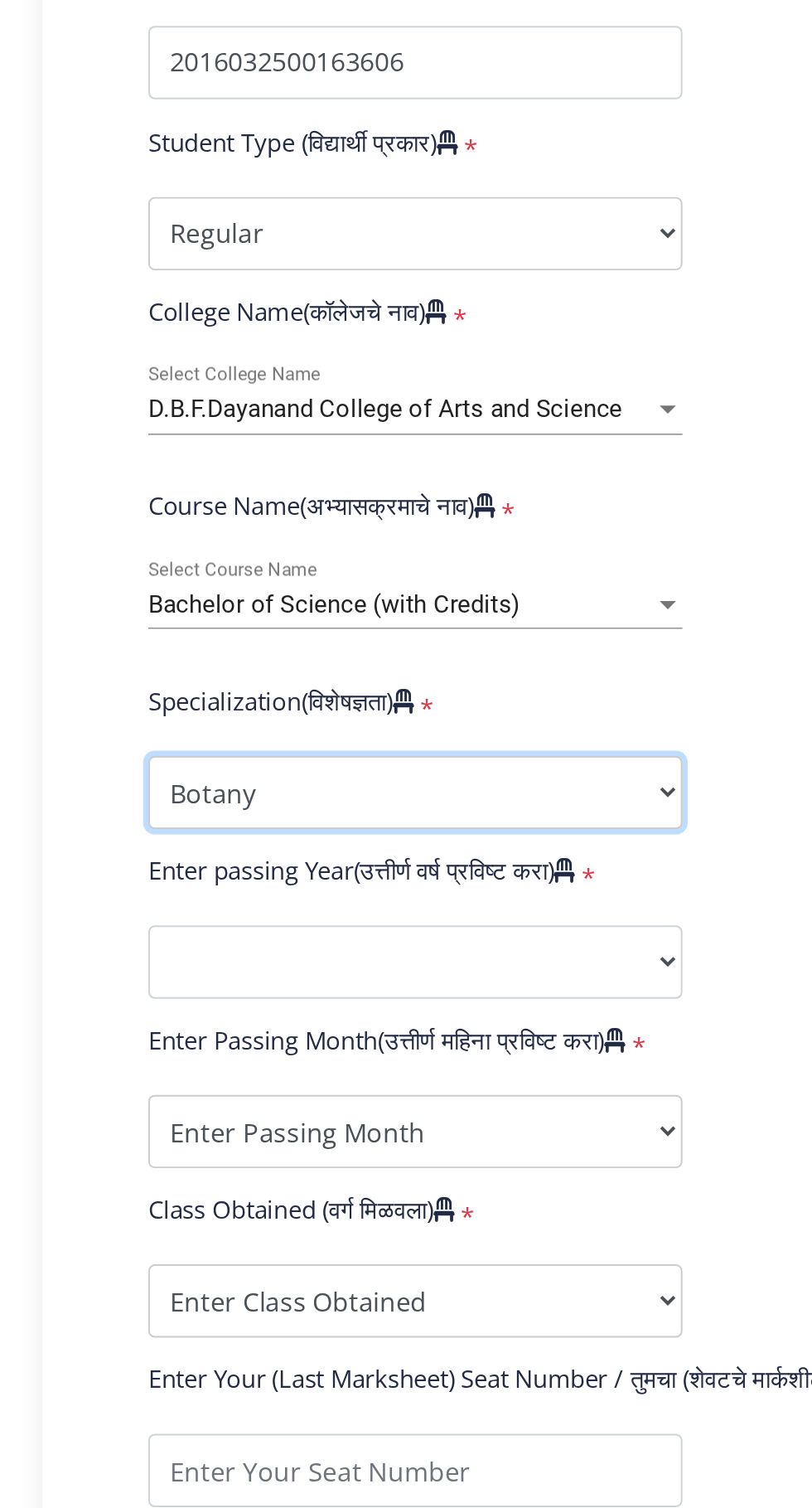
select select "Chemistry"
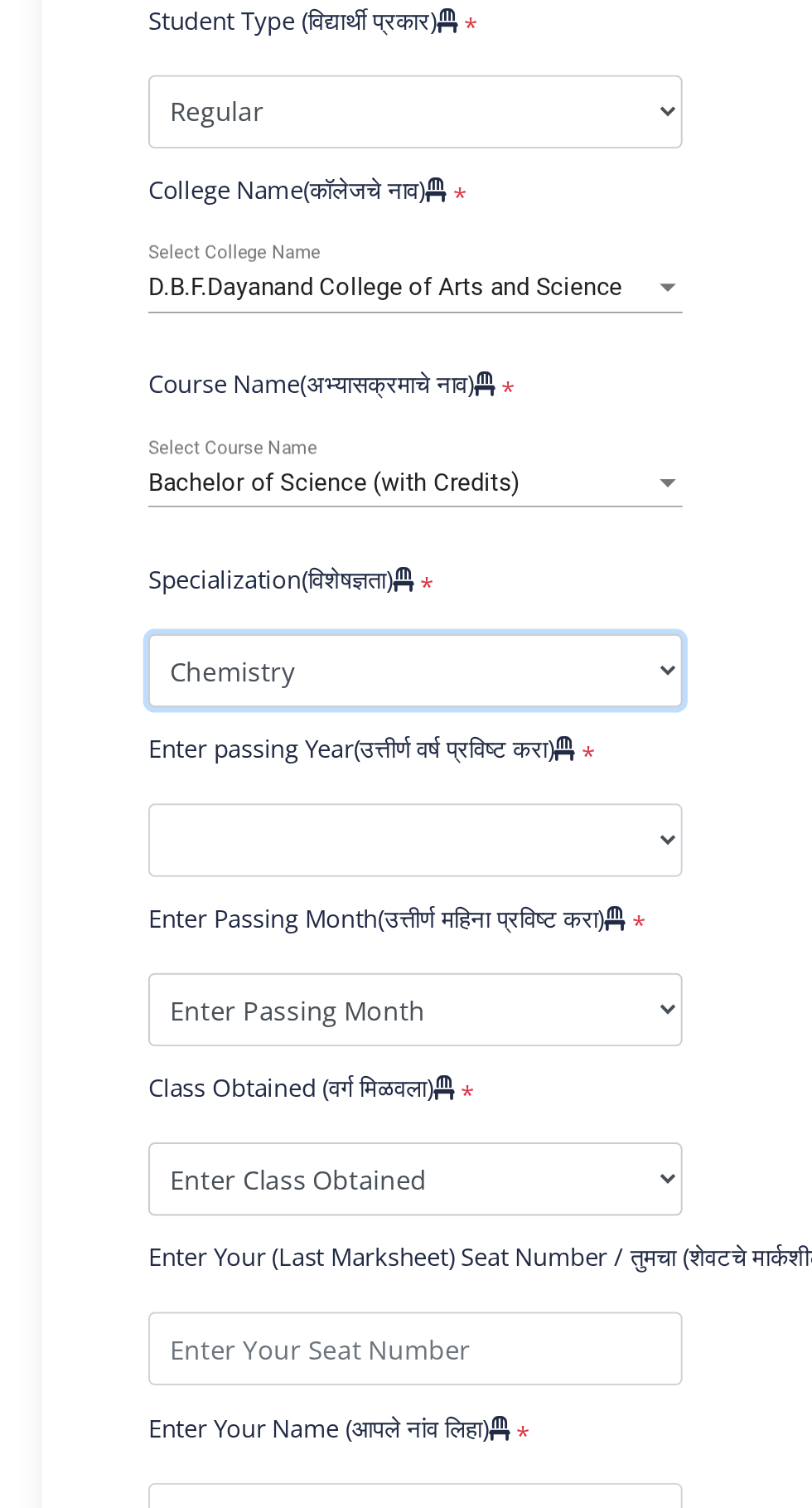
scroll to position [0, 0]
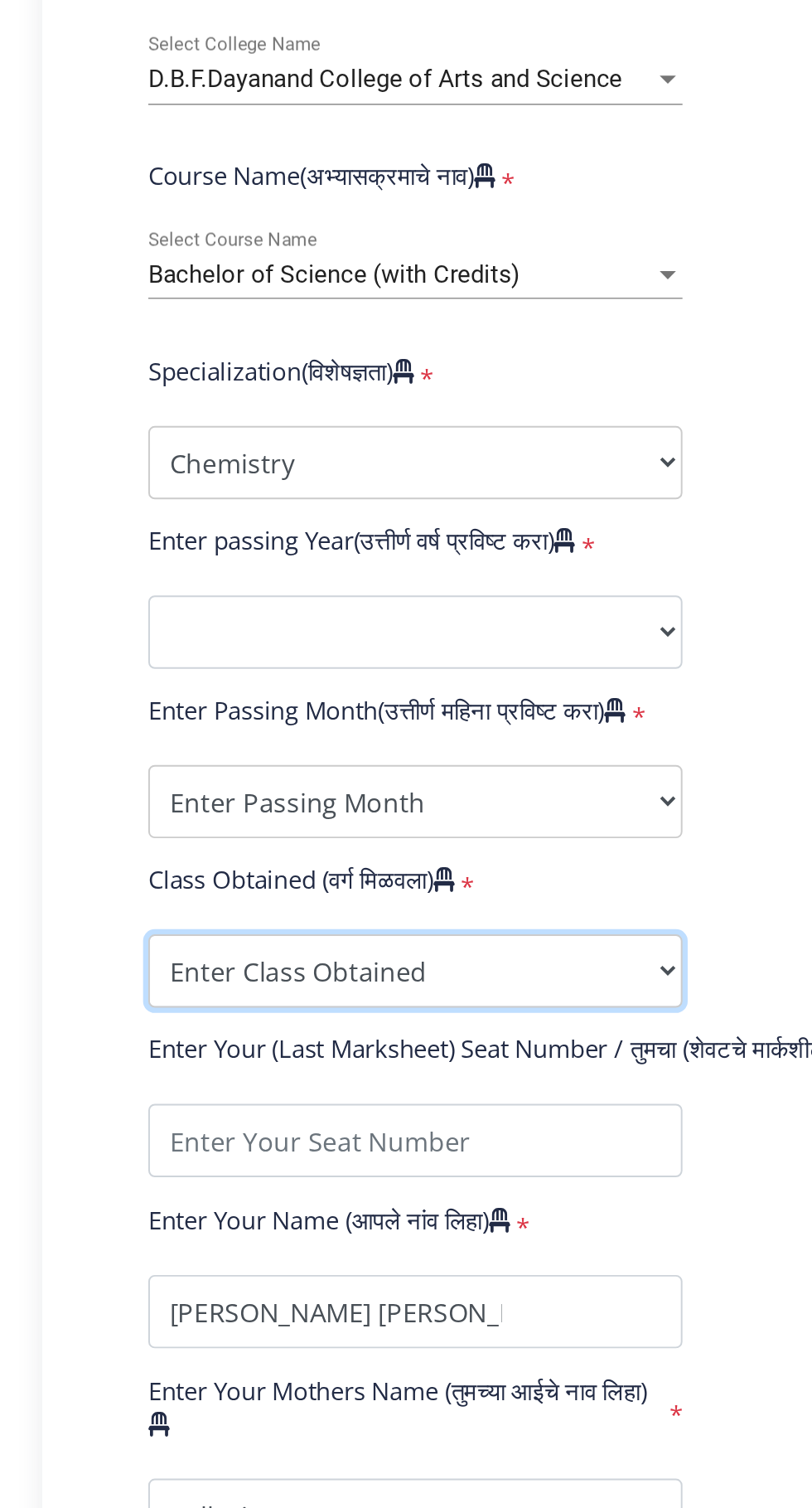
click at [406, 1108] on select "Enter Class Obtained FIRST CLASS WITH DISTINCTION FIRST CLASS HIGHER SECOND CLA…" at bounding box center [280, 1114] width 272 height 38
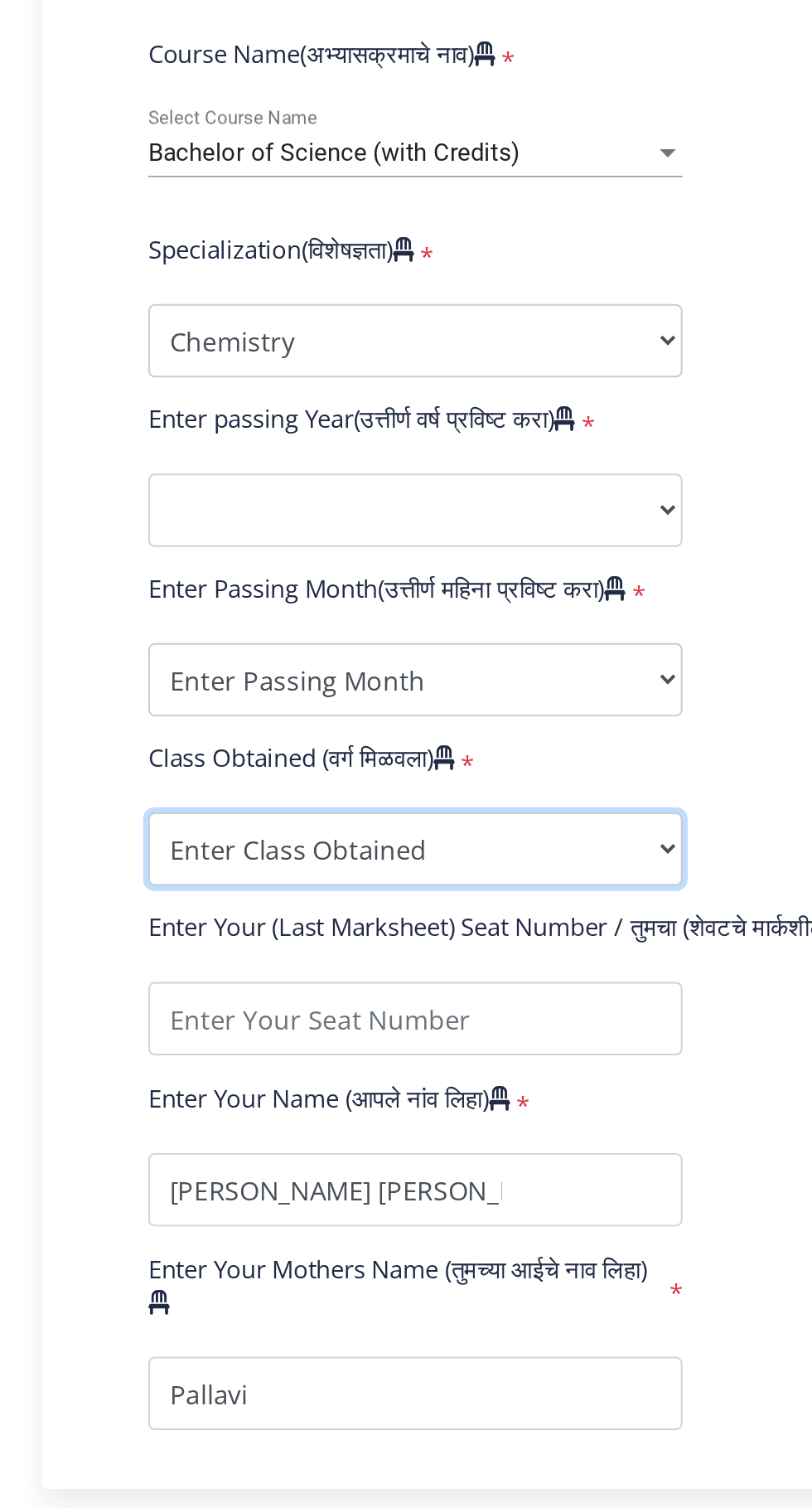
scroll to position [2, 0]
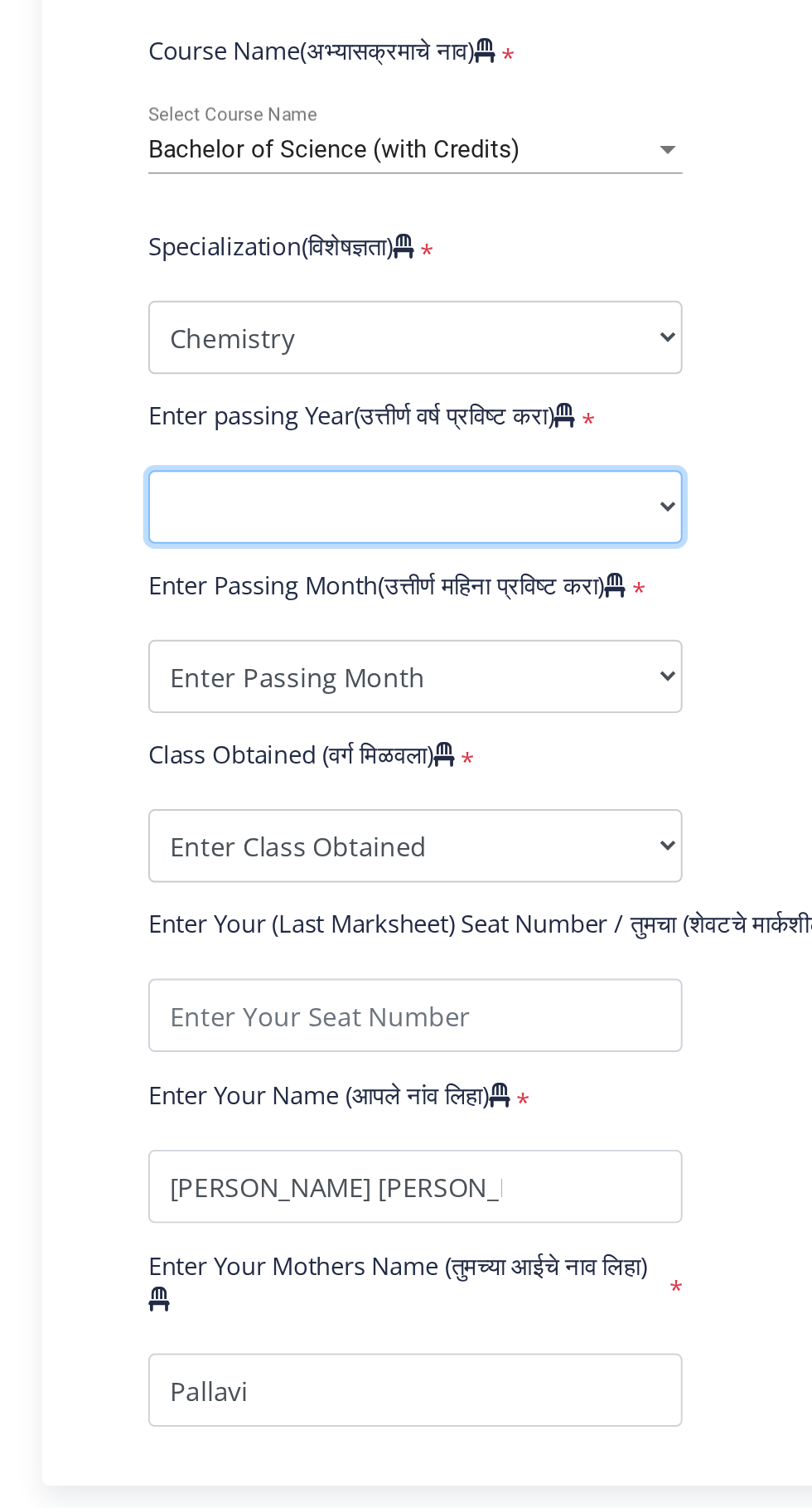
click at [414, 979] on select "2025 2024 2023 2022 2021 2020 2019 2018 2017 2016 2015 2014 2013 2012 2011 2010…" at bounding box center [280, 998] width 272 height 38
select select "2019"
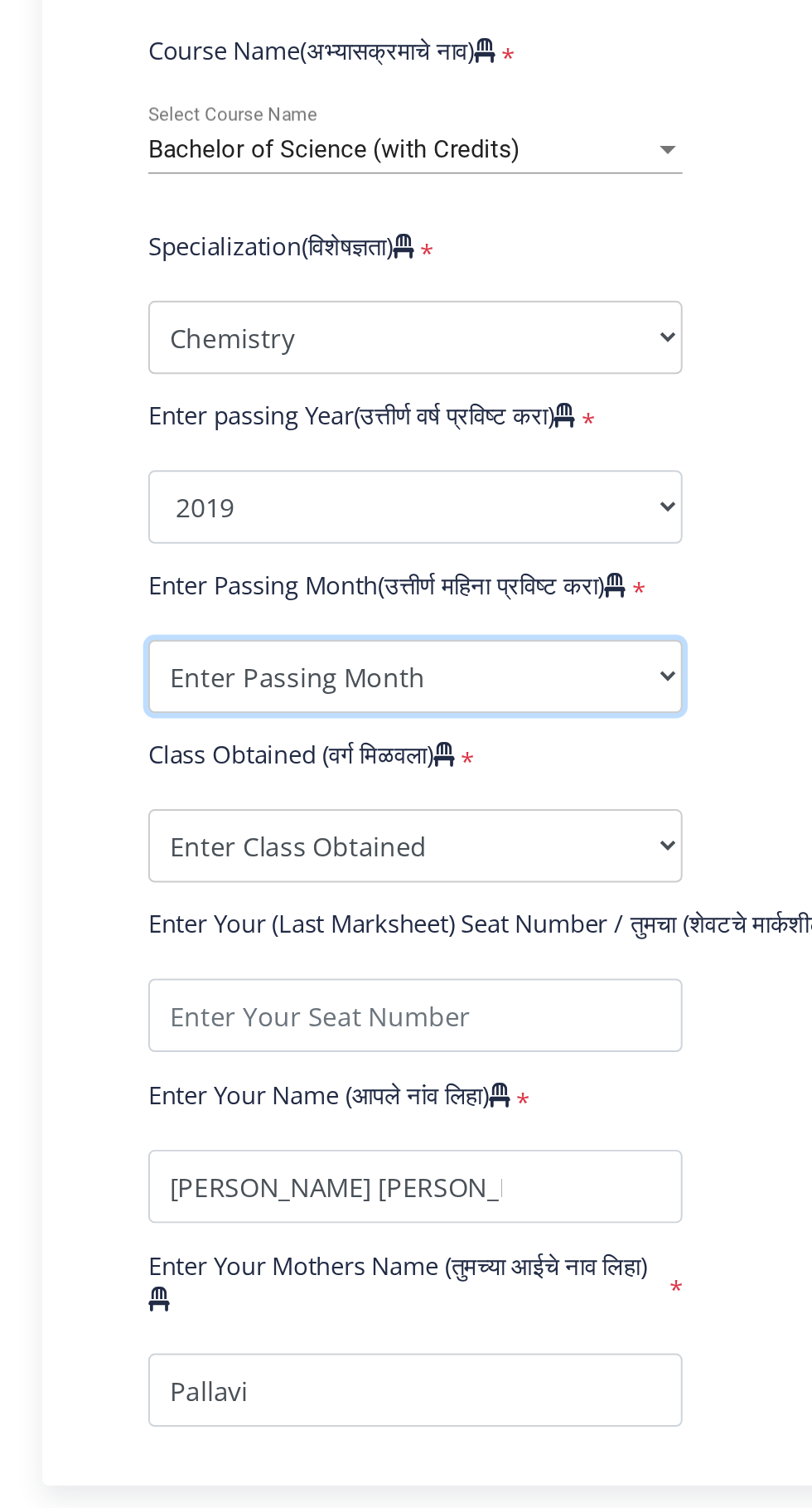
click at [410, 1066] on select "Enter Passing Month March April May October November December" at bounding box center [280, 1084] width 272 height 38
select select "March"
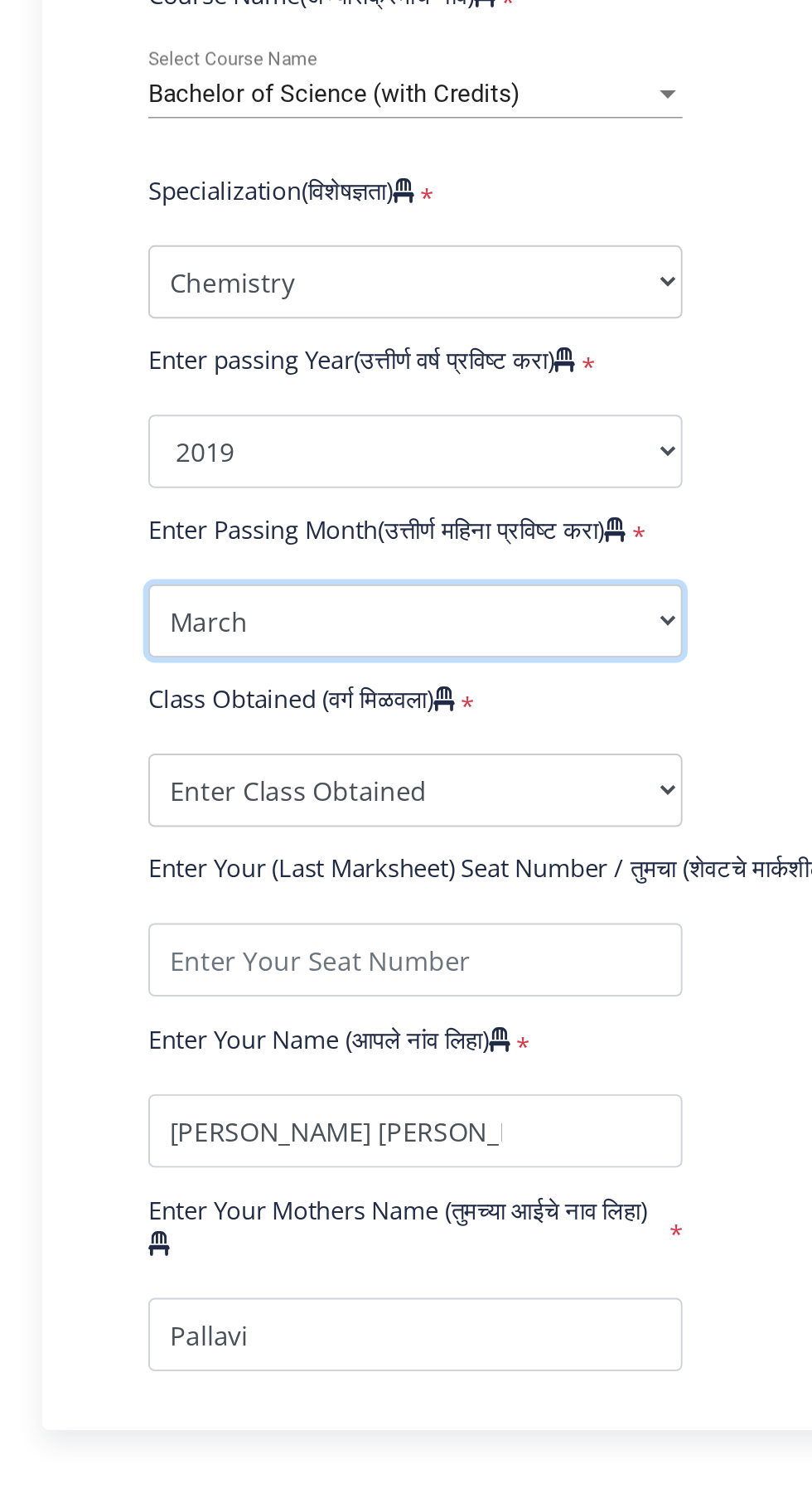
scroll to position [34, 0]
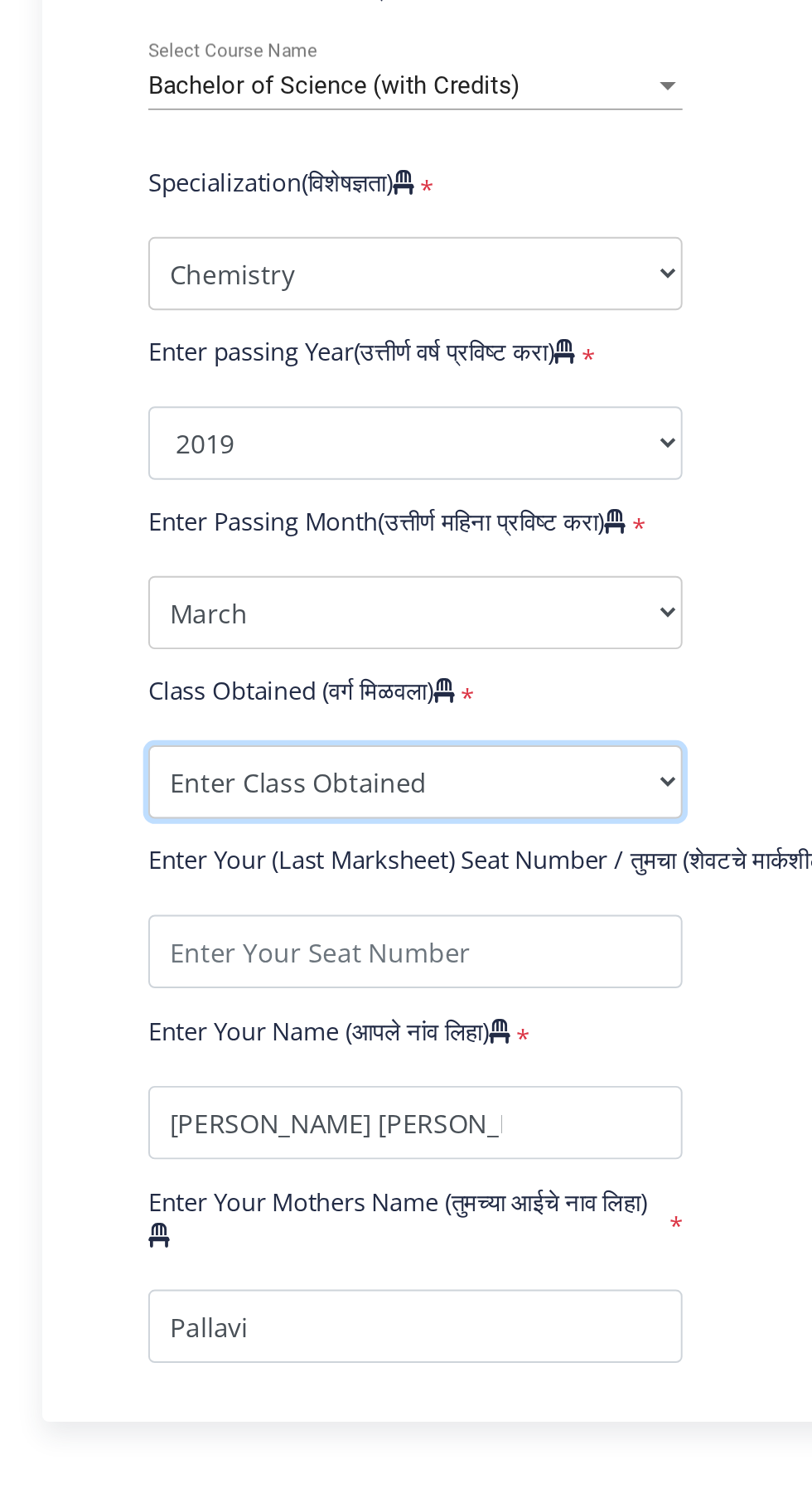
click at [412, 1119] on select "Enter Class Obtained FIRST CLASS WITH DISTINCTION FIRST CLASS HIGHER SECOND CLA…" at bounding box center [280, 1137] width 272 height 38
select select "Grade A+"
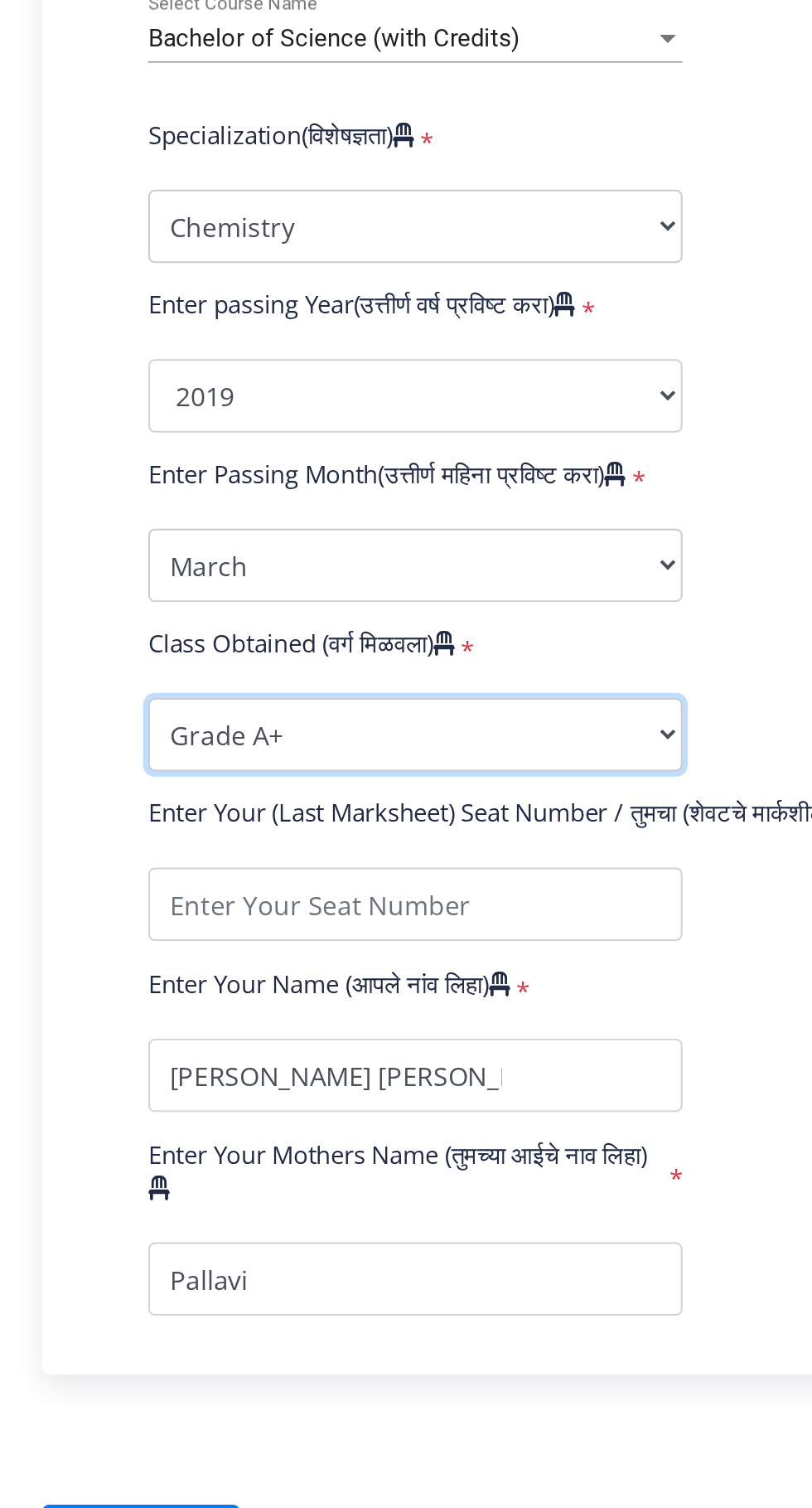
scroll to position [58, 0]
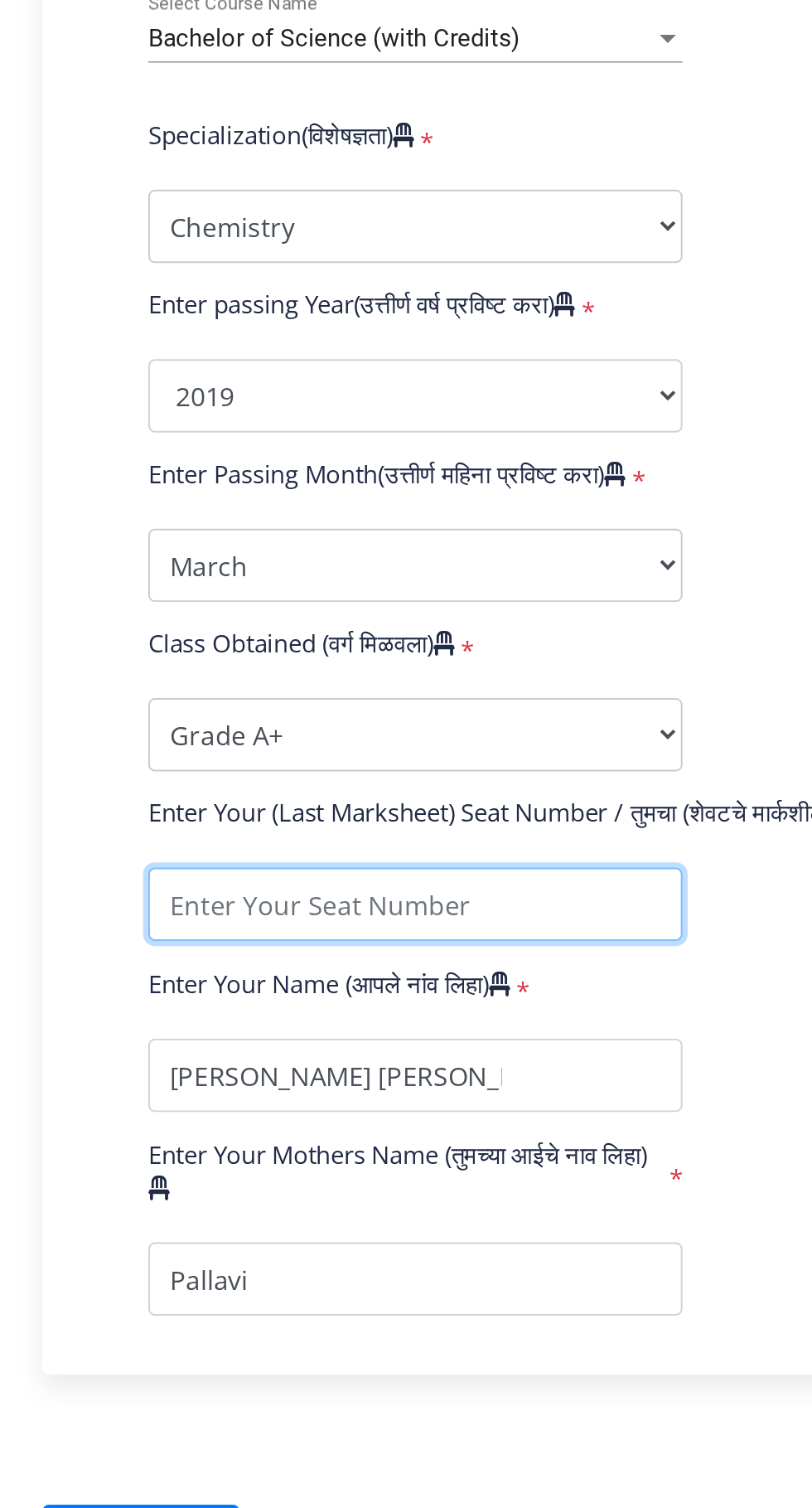
click at [353, 1182] on input "textarea" at bounding box center [280, 1200] width 272 height 38
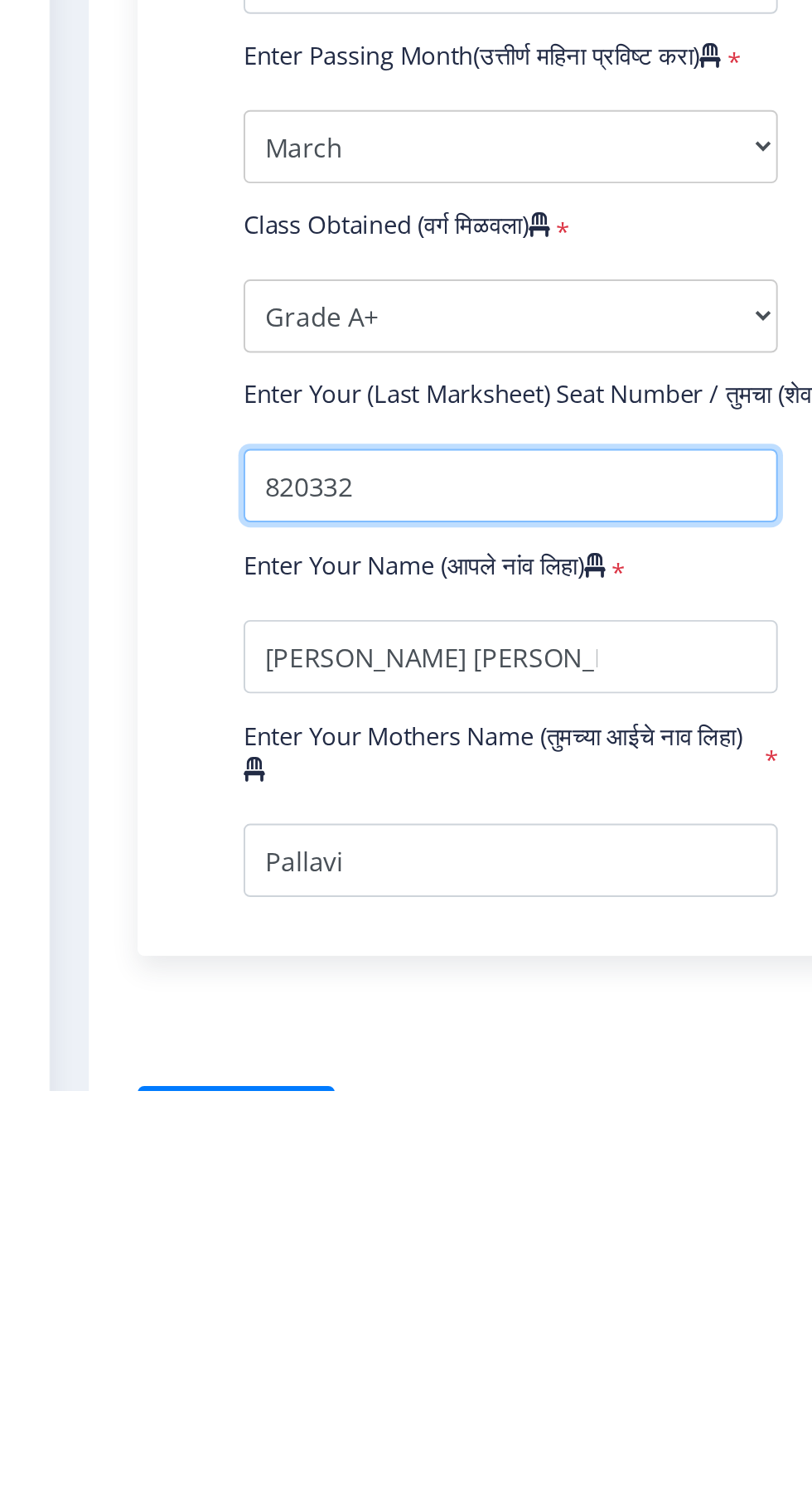
type input "820332"
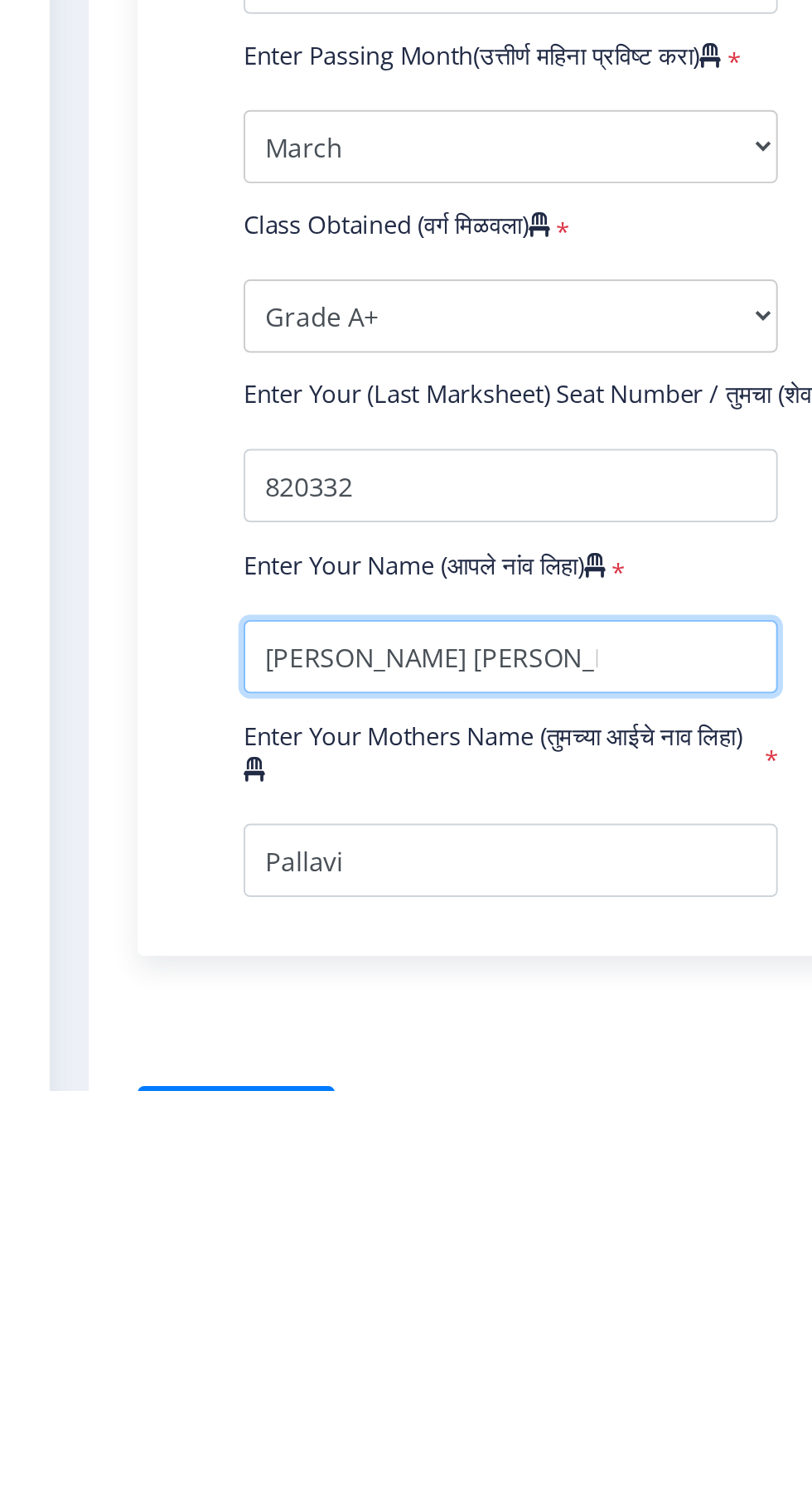
click at [345, 1269] on input "textarea" at bounding box center [280, 1287] width 272 height 38
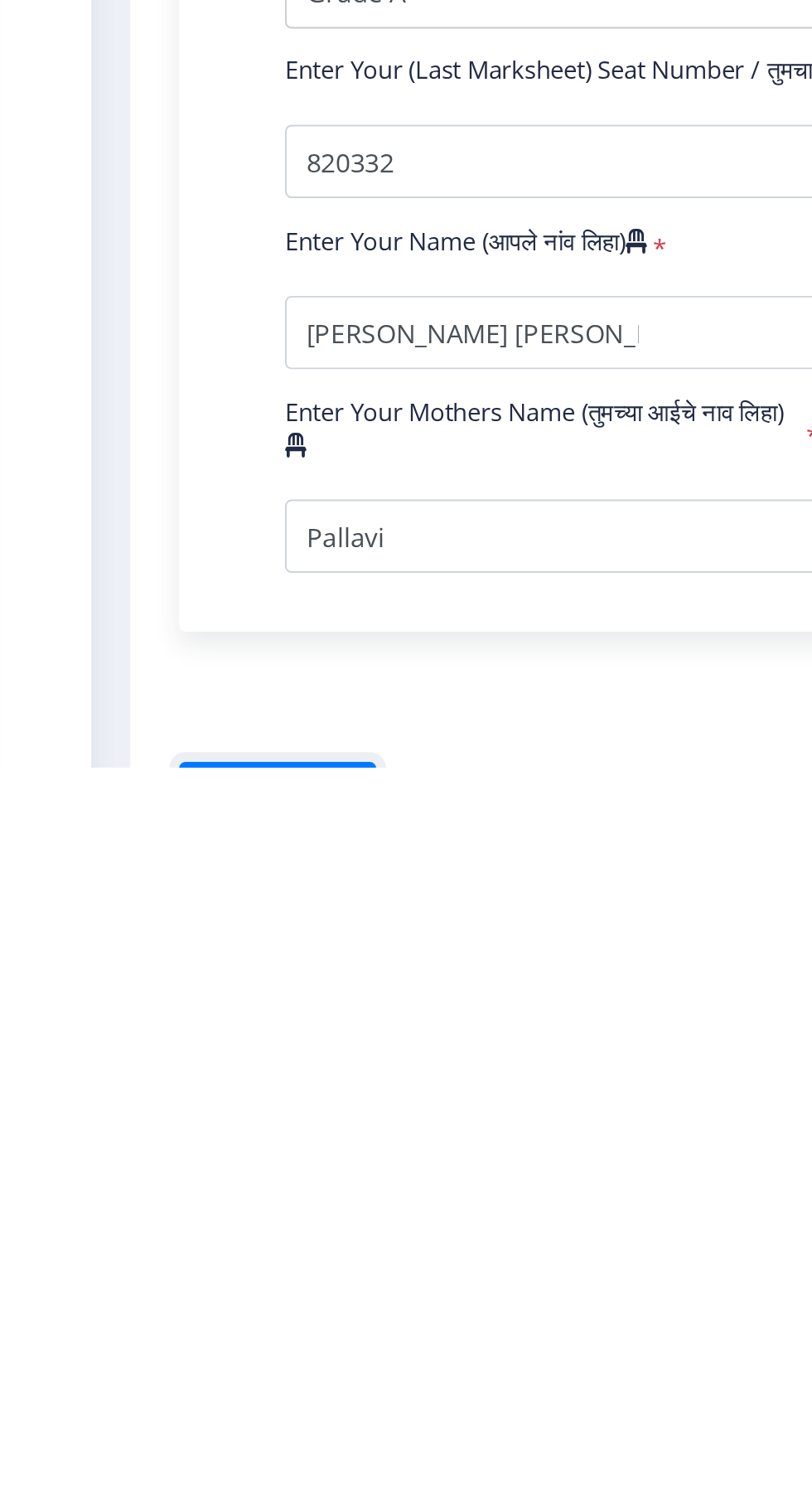
click at [156, 1505] on button "Save & Next" at bounding box center [141, 1521] width 100 height 32
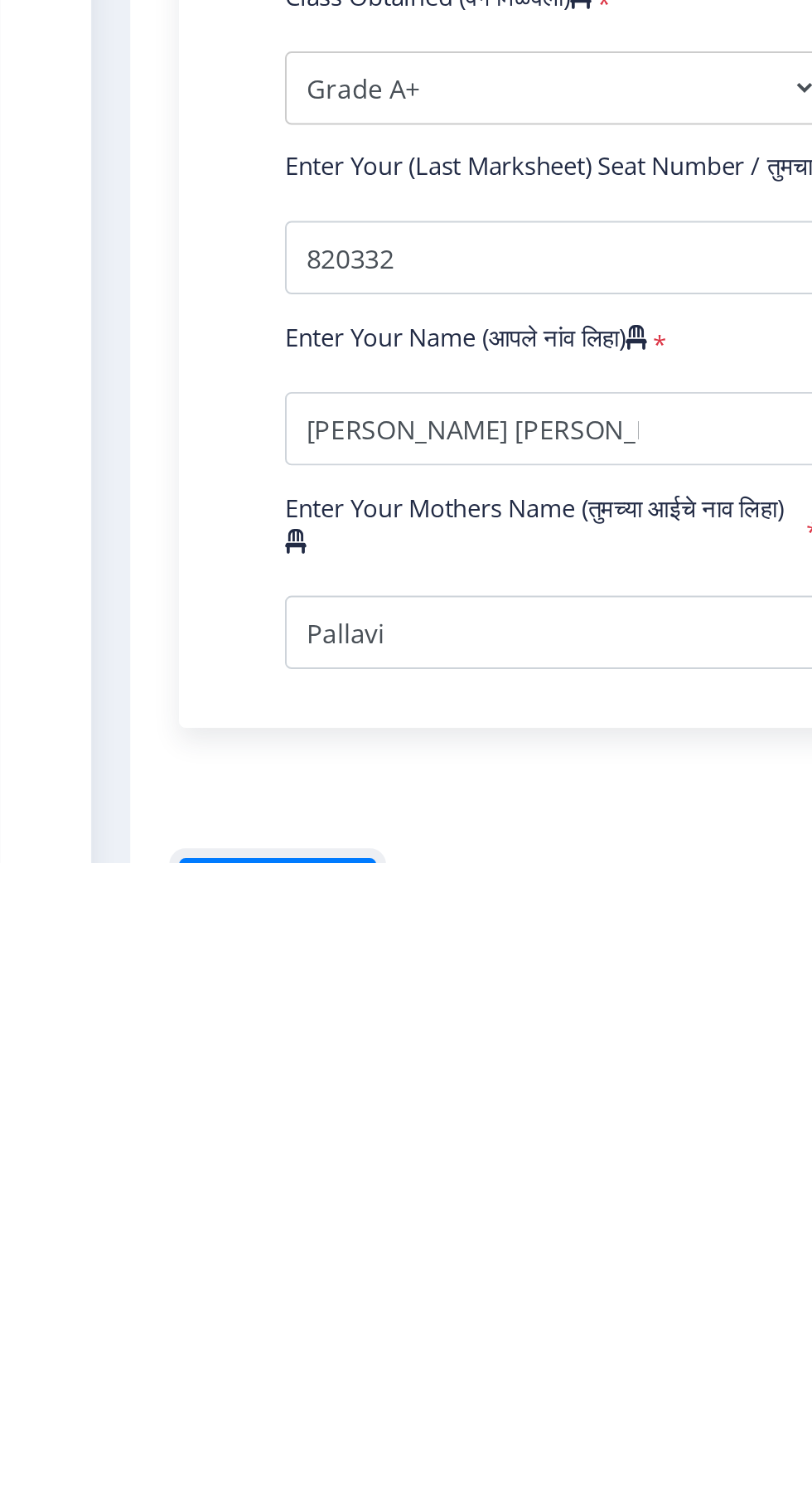
scroll to position [52, 0]
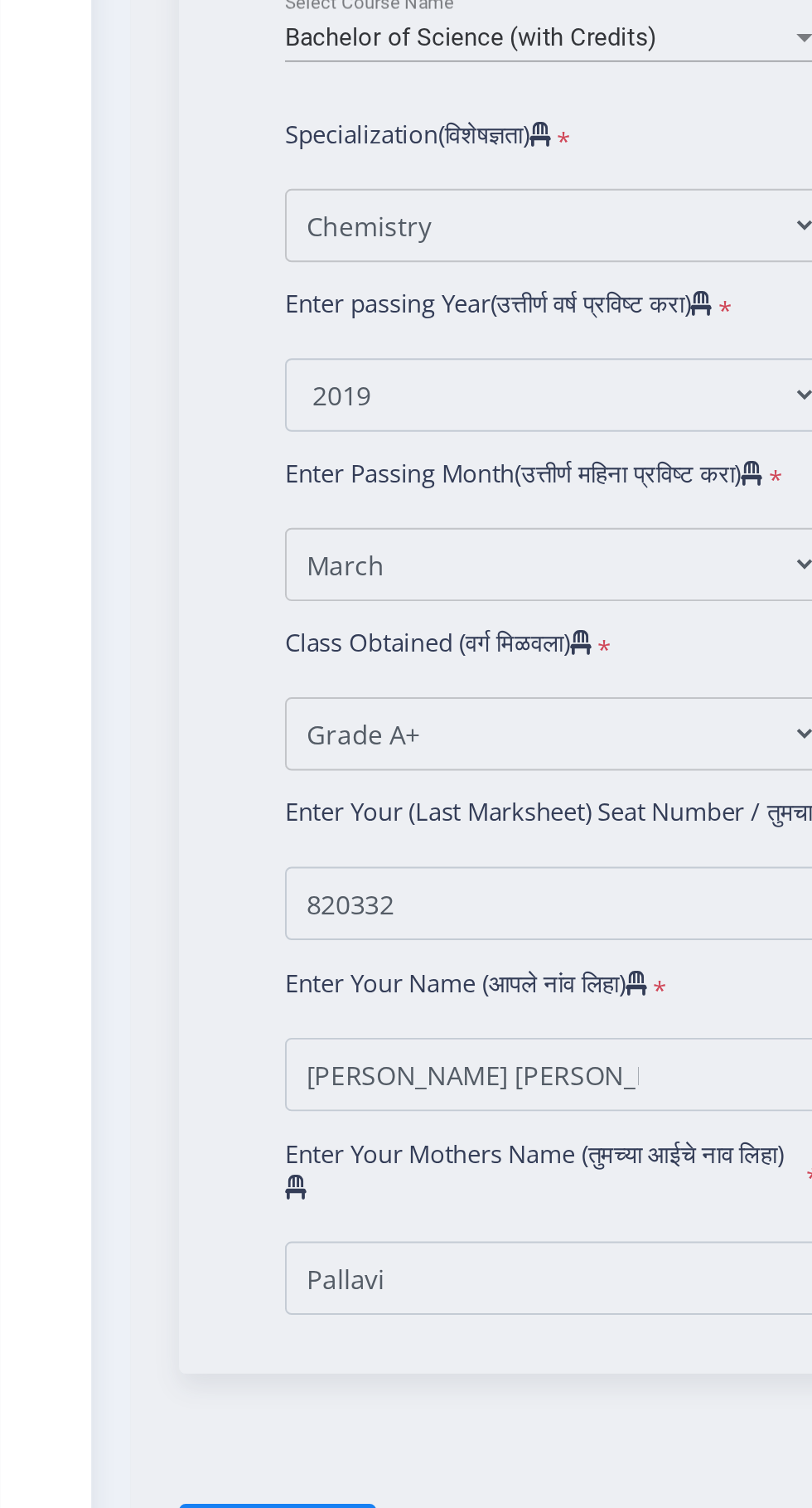
select select
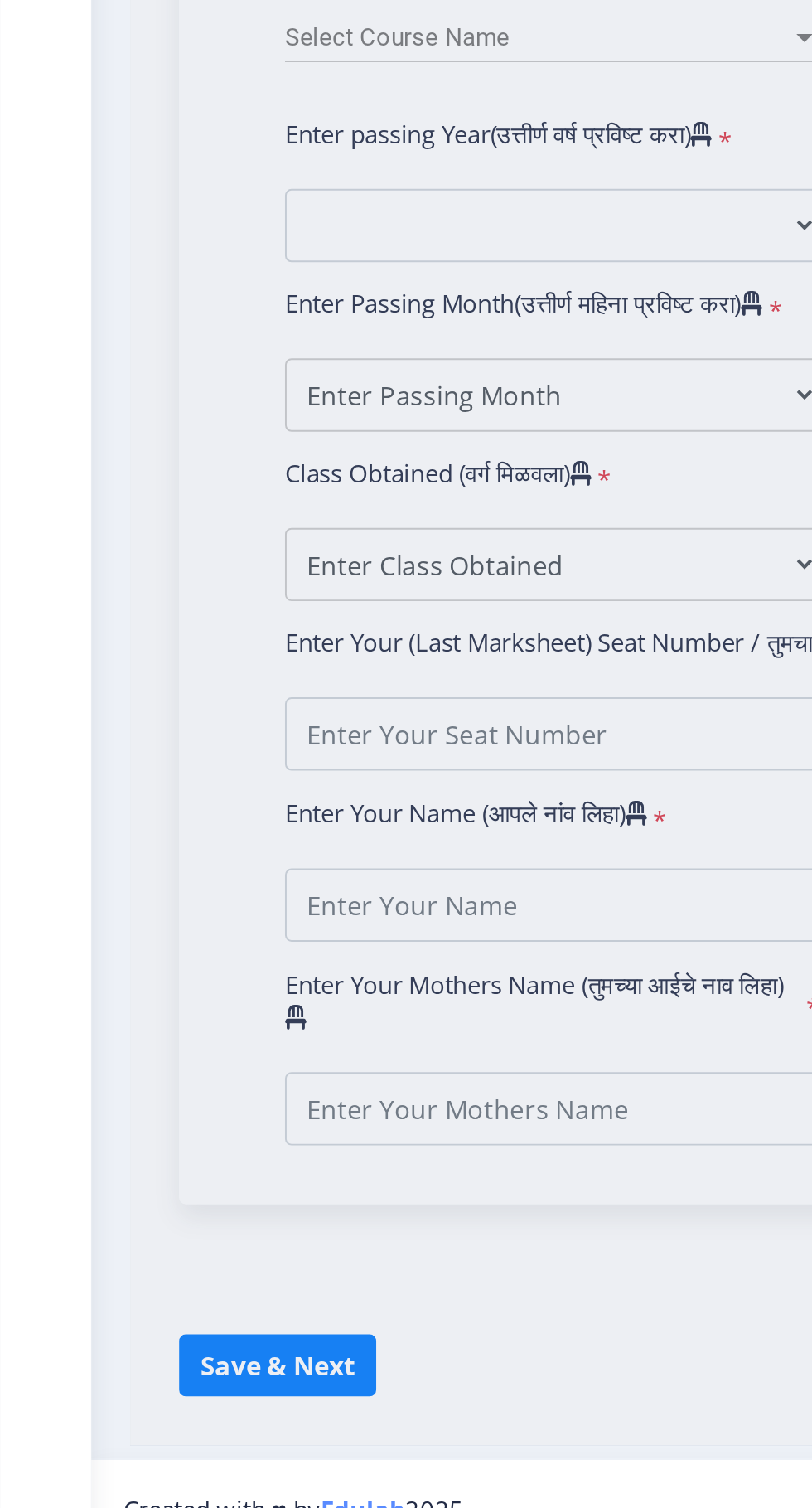
type input "Pranoti Dinesh Zendage"
type input "Pallavi"
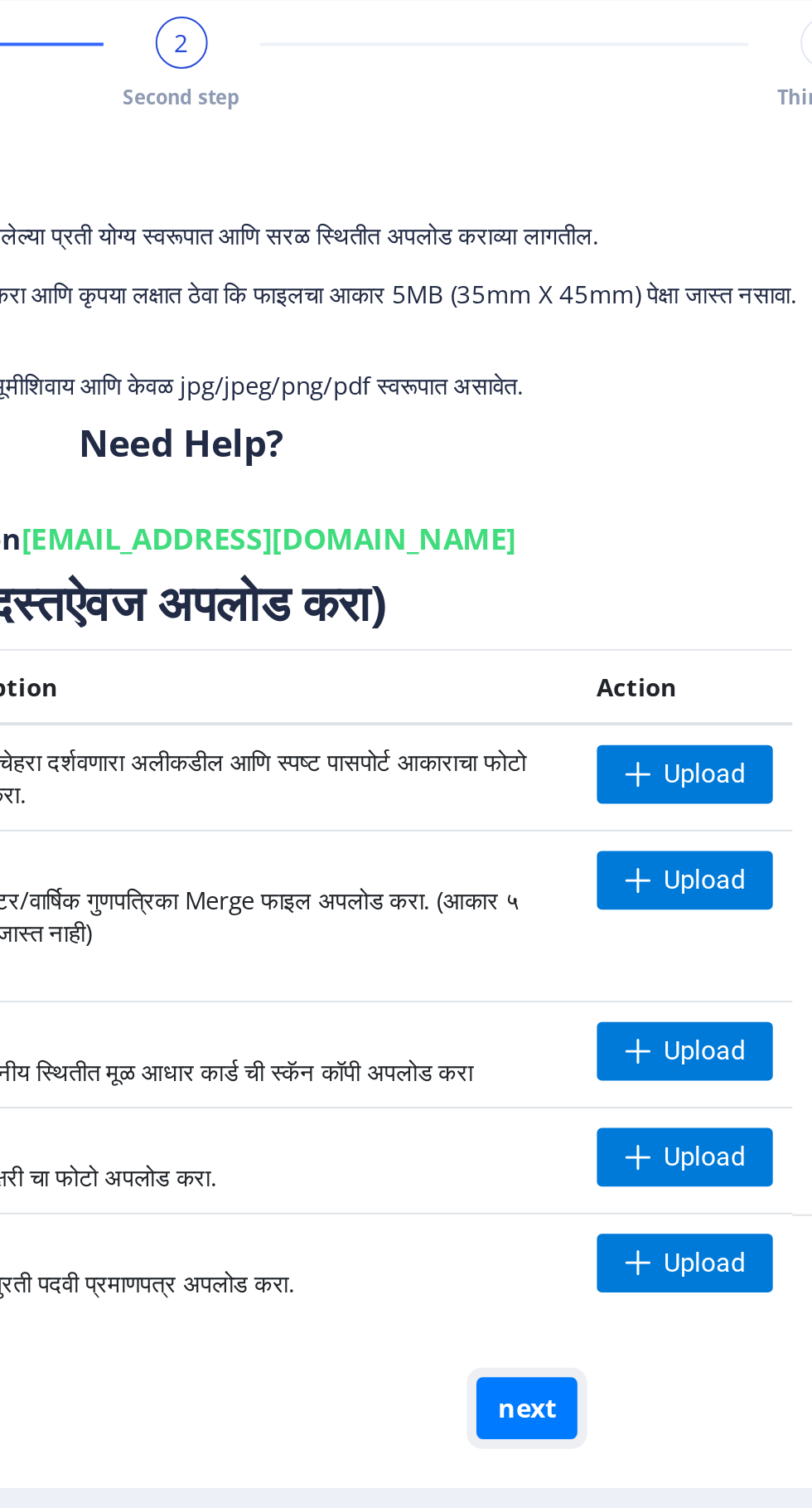
click at [613, 798] on button "next" at bounding box center [605, 800] width 51 height 32
select select
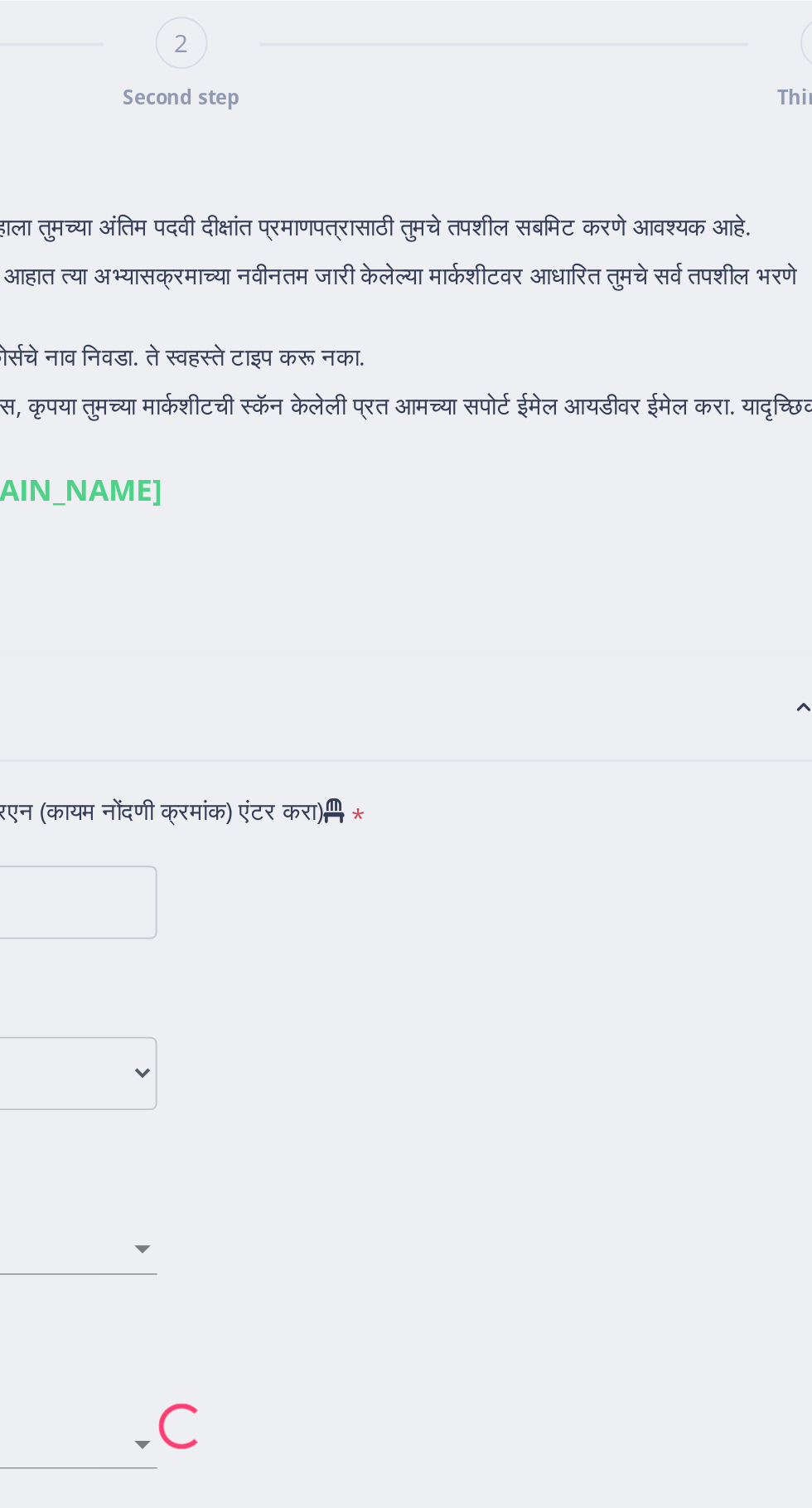
type input "Pranoti Dinesh Zendage"
type input "Pallavi"
type input "2016032500163606"
select select "Regular"
select select "2019"
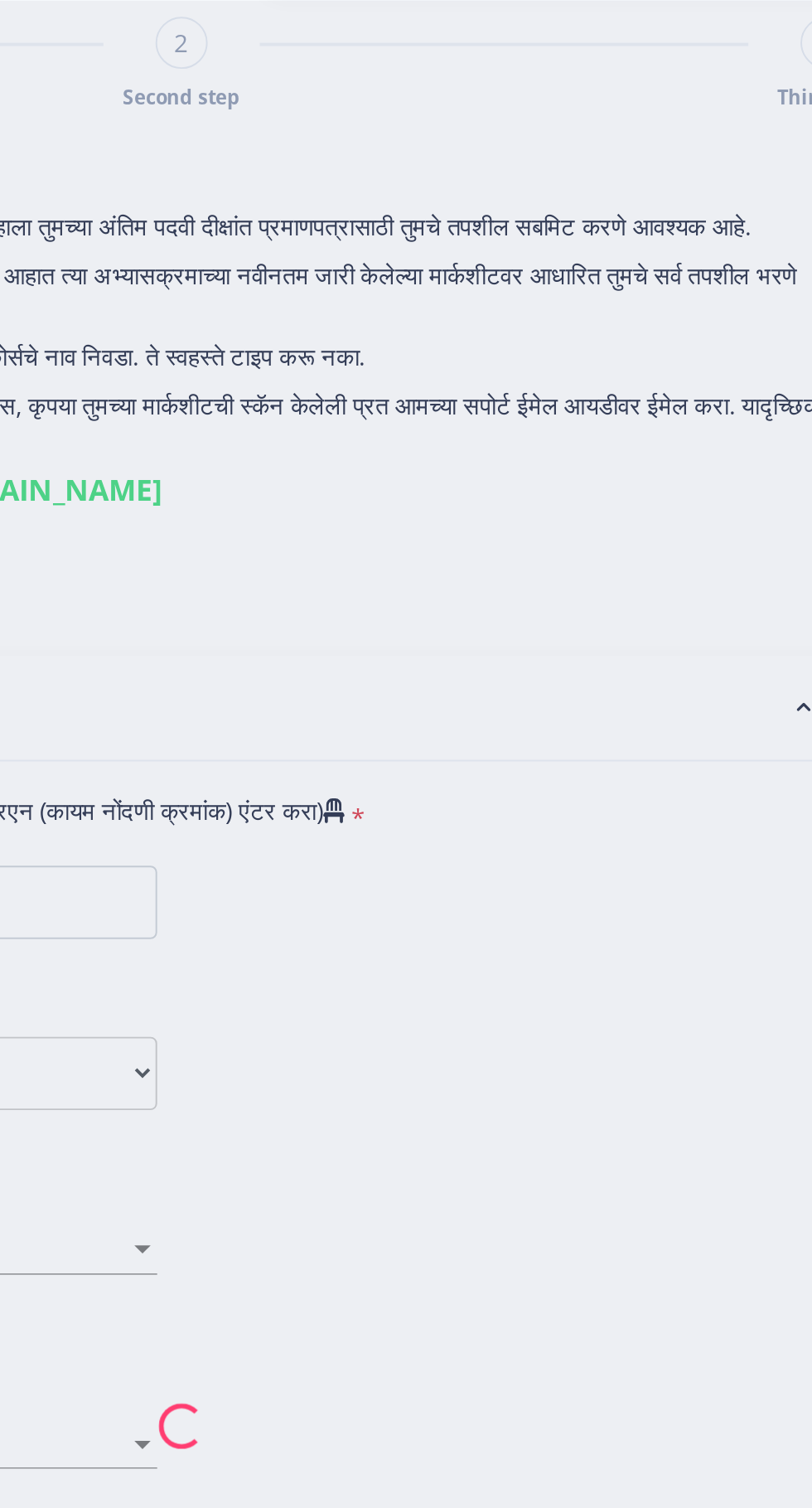
select select "March"
select select "Grade A+"
type input "820332"
select select "Chemistry"
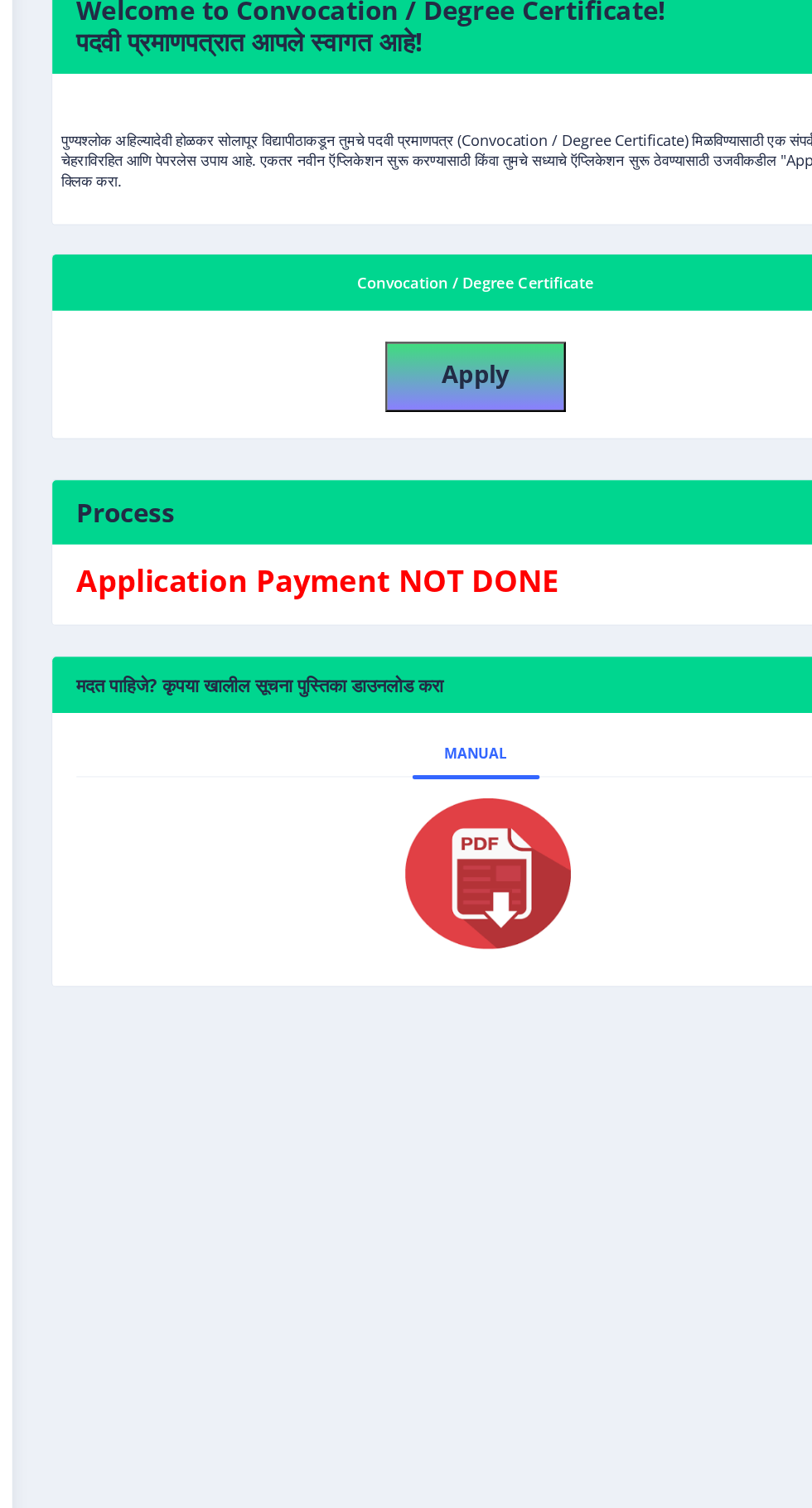
scroll to position [2, 0]
